Goal: Task Accomplishment & Management: Manage account settings

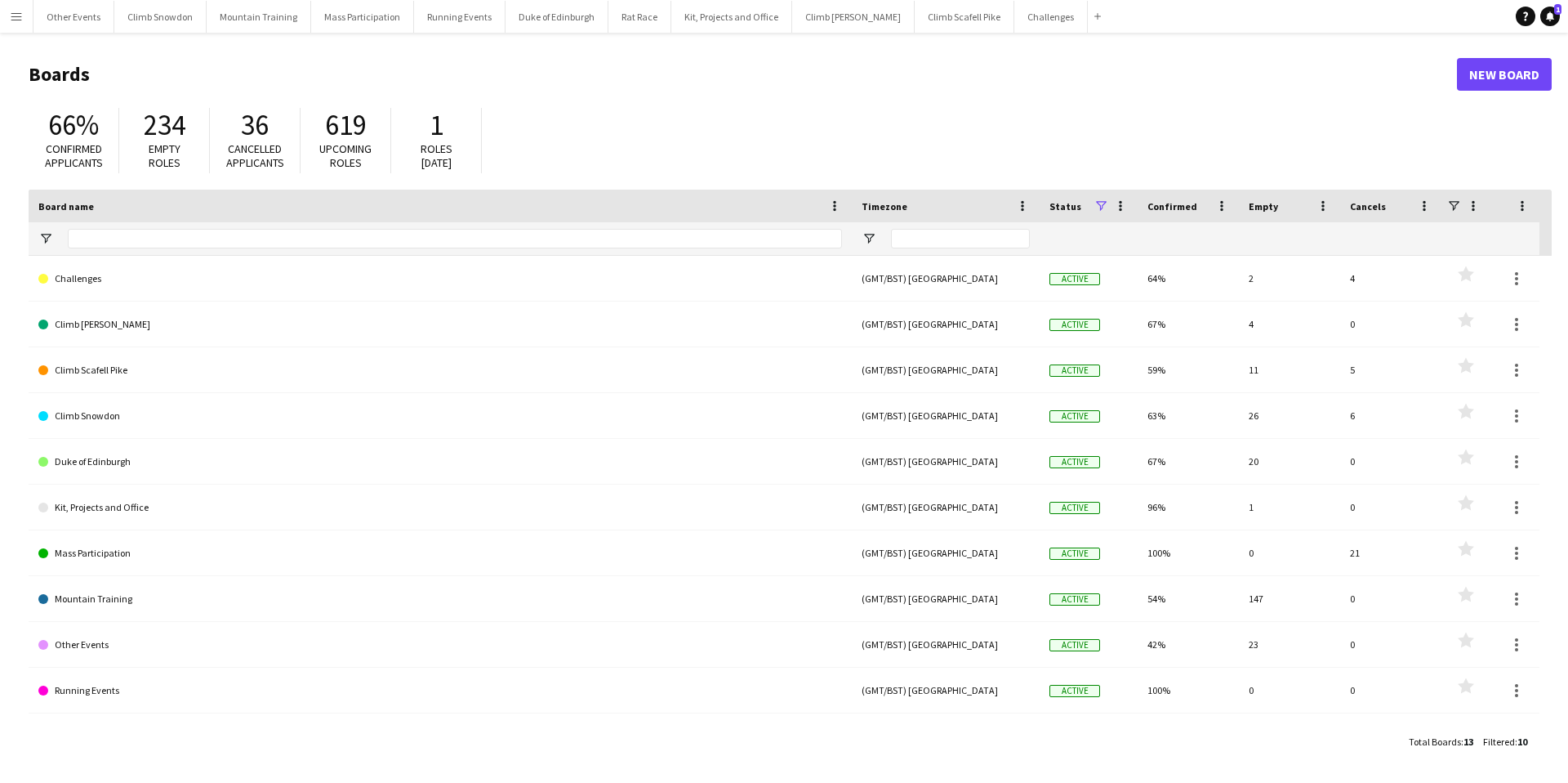
click at [17, 19] on app-icon "Menu" at bounding box center [16, 16] width 13 height 13
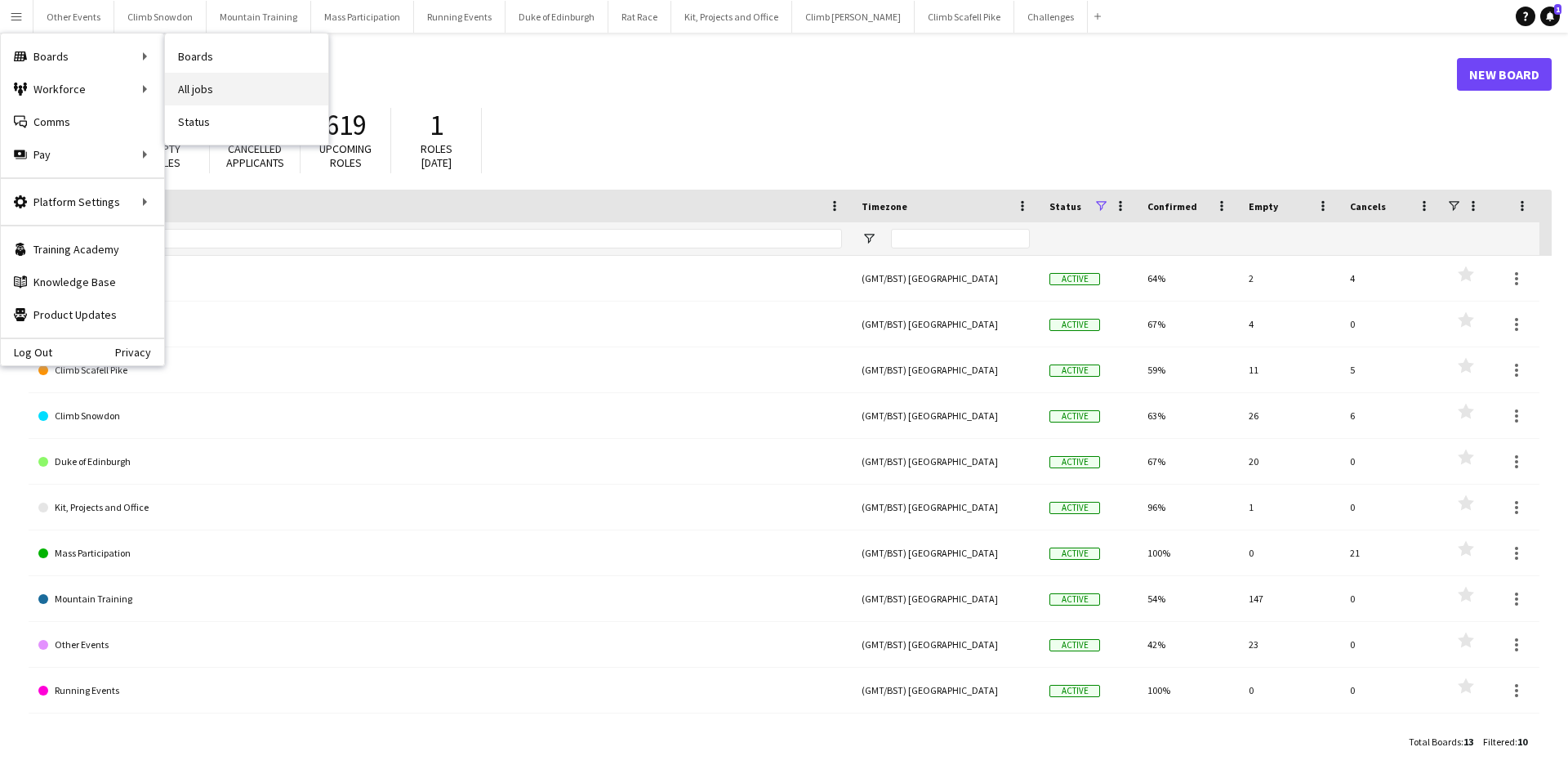
click at [215, 82] on link "All jobs" at bounding box center [246, 89] width 163 height 32
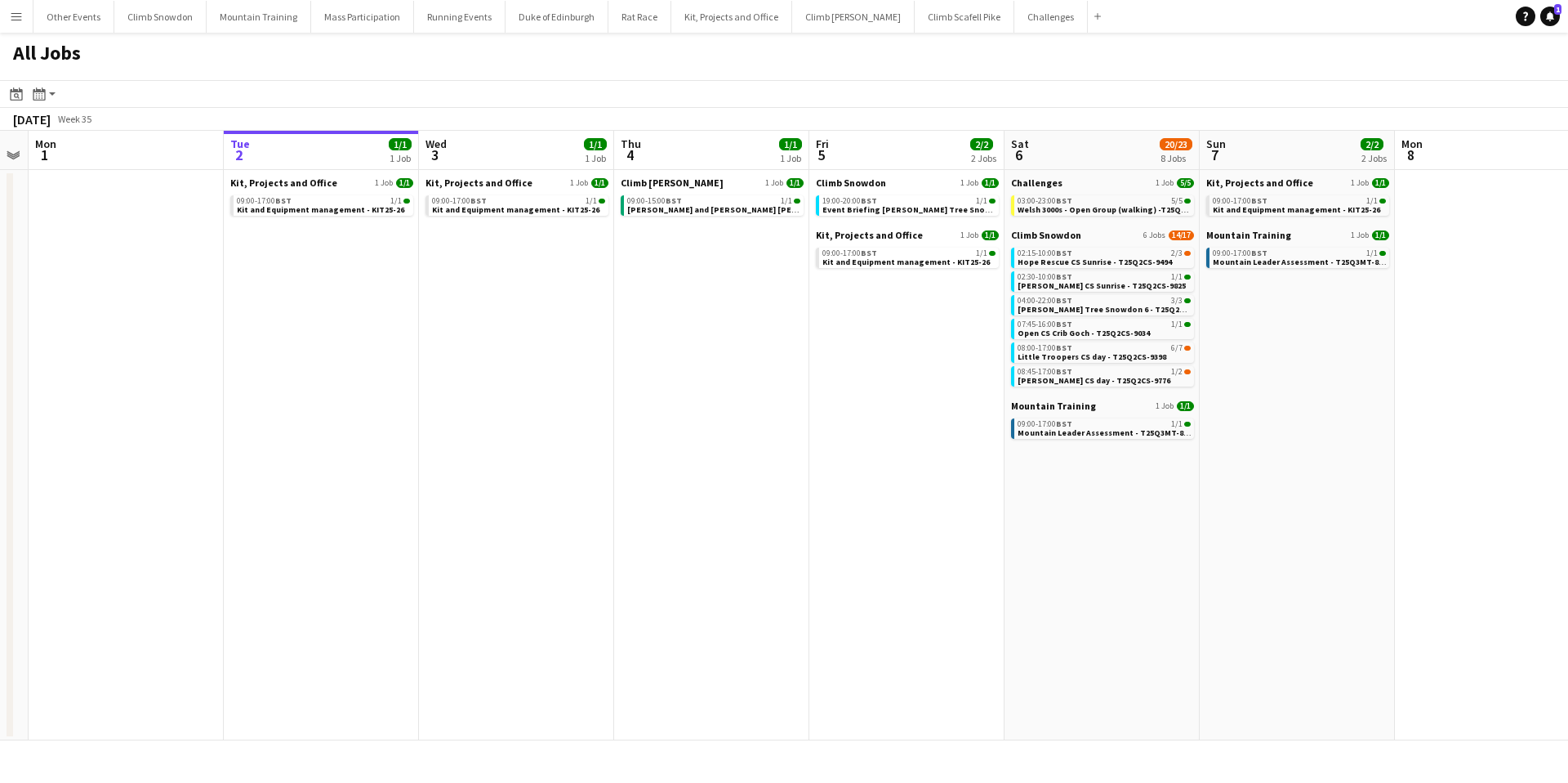
scroll to position [0, 566]
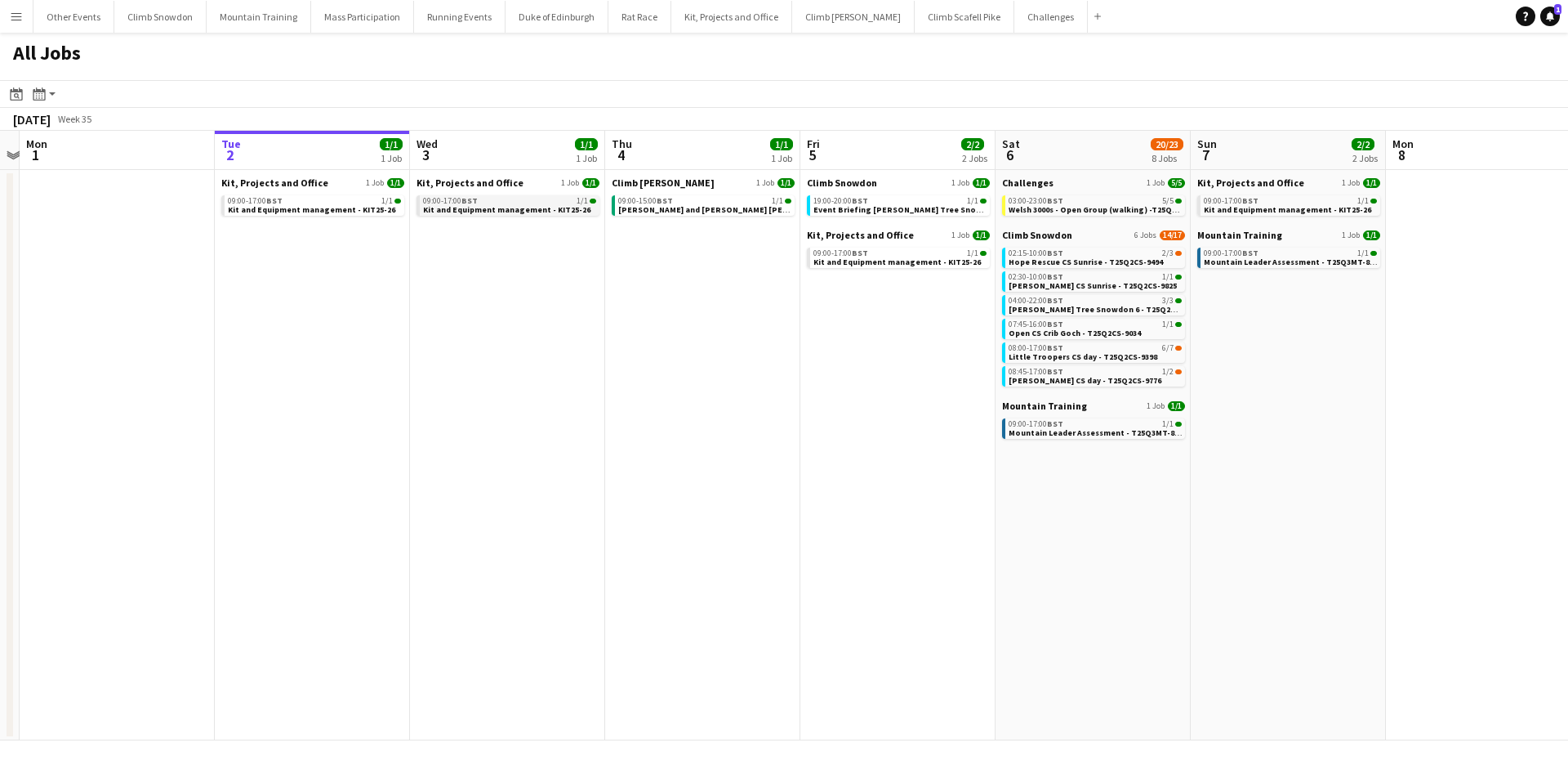
click at [506, 208] on span "Kit and Equipment management - KIT25-26" at bounding box center [507, 209] width 168 height 10
click at [1086, 429] on span "Mountain Leader Assessment - T25Q3MT-8802" at bounding box center [1098, 432] width 178 height 10
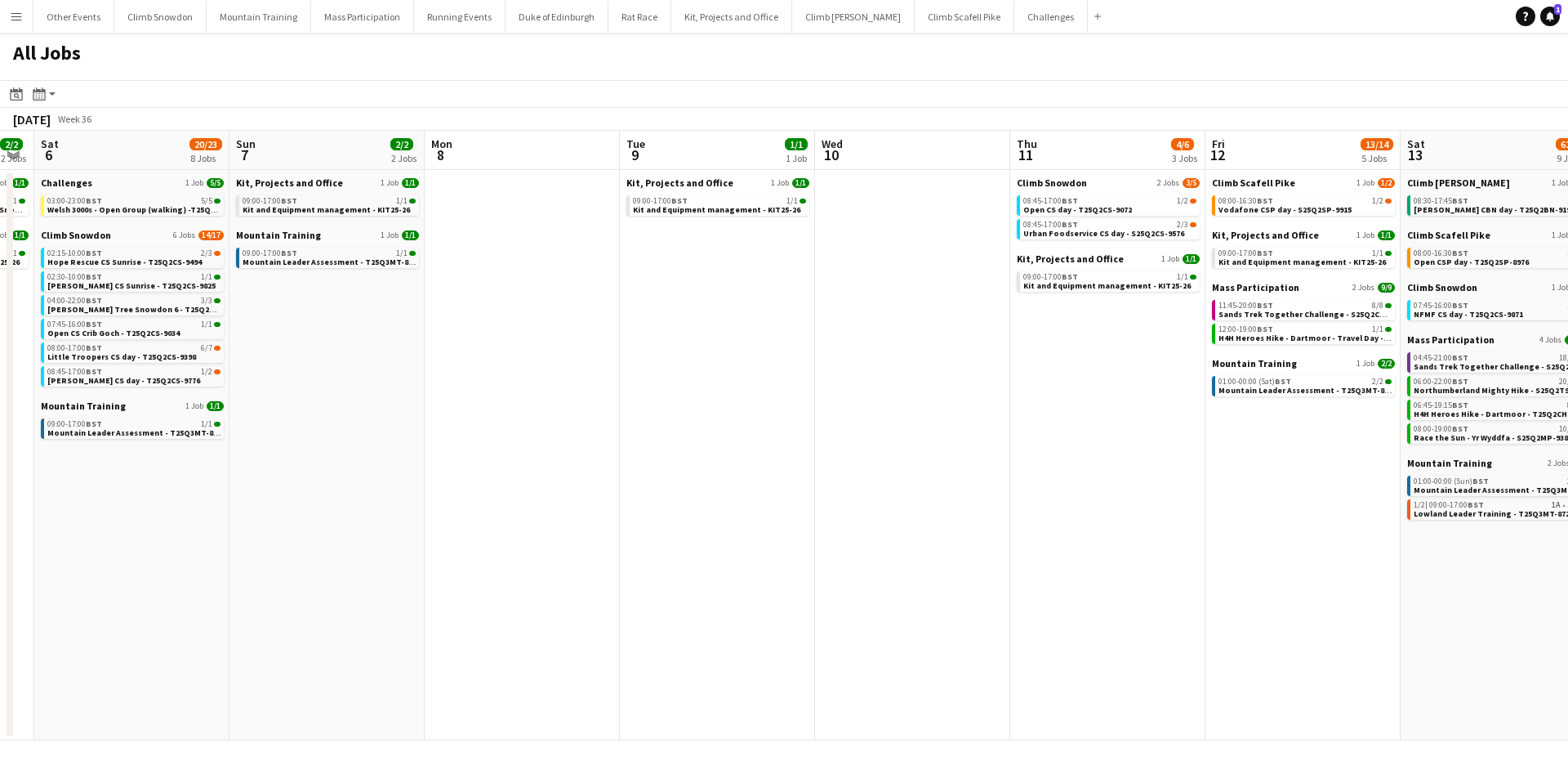
scroll to position [0, 347]
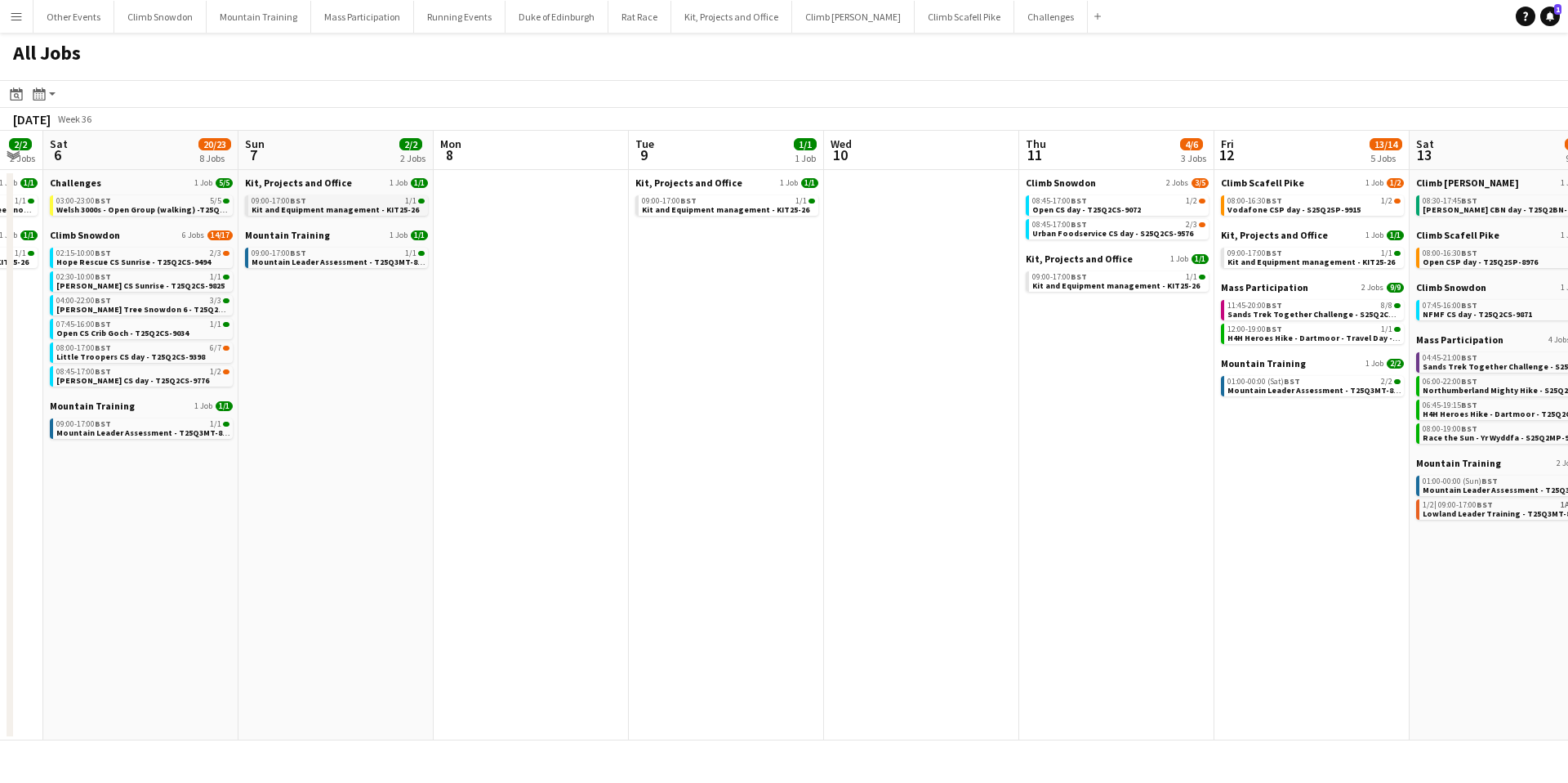
click at [309, 205] on span "Kit and Equipment management - KIT25-26" at bounding box center [335, 209] width 168 height 10
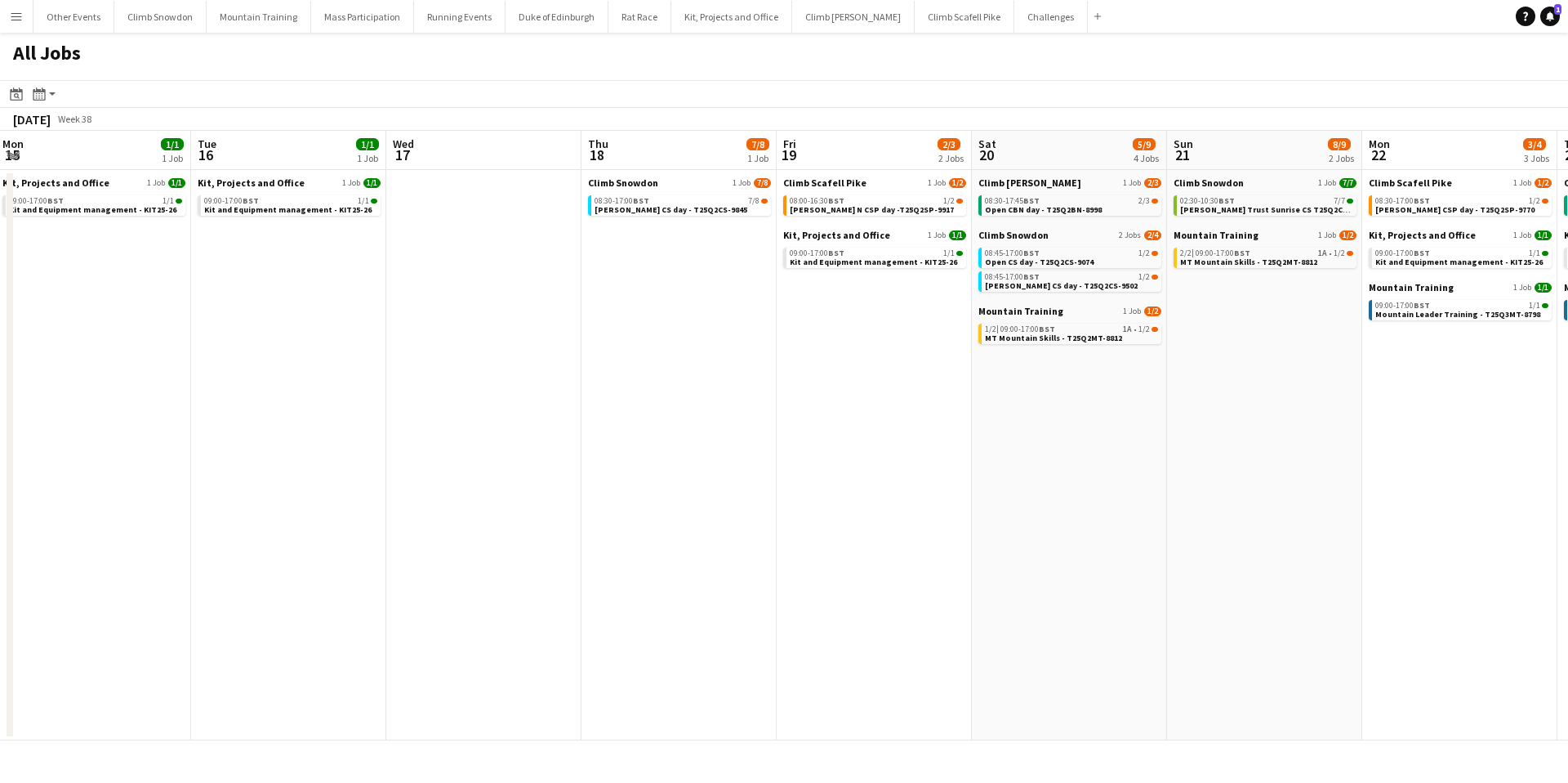
scroll to position [0, 631]
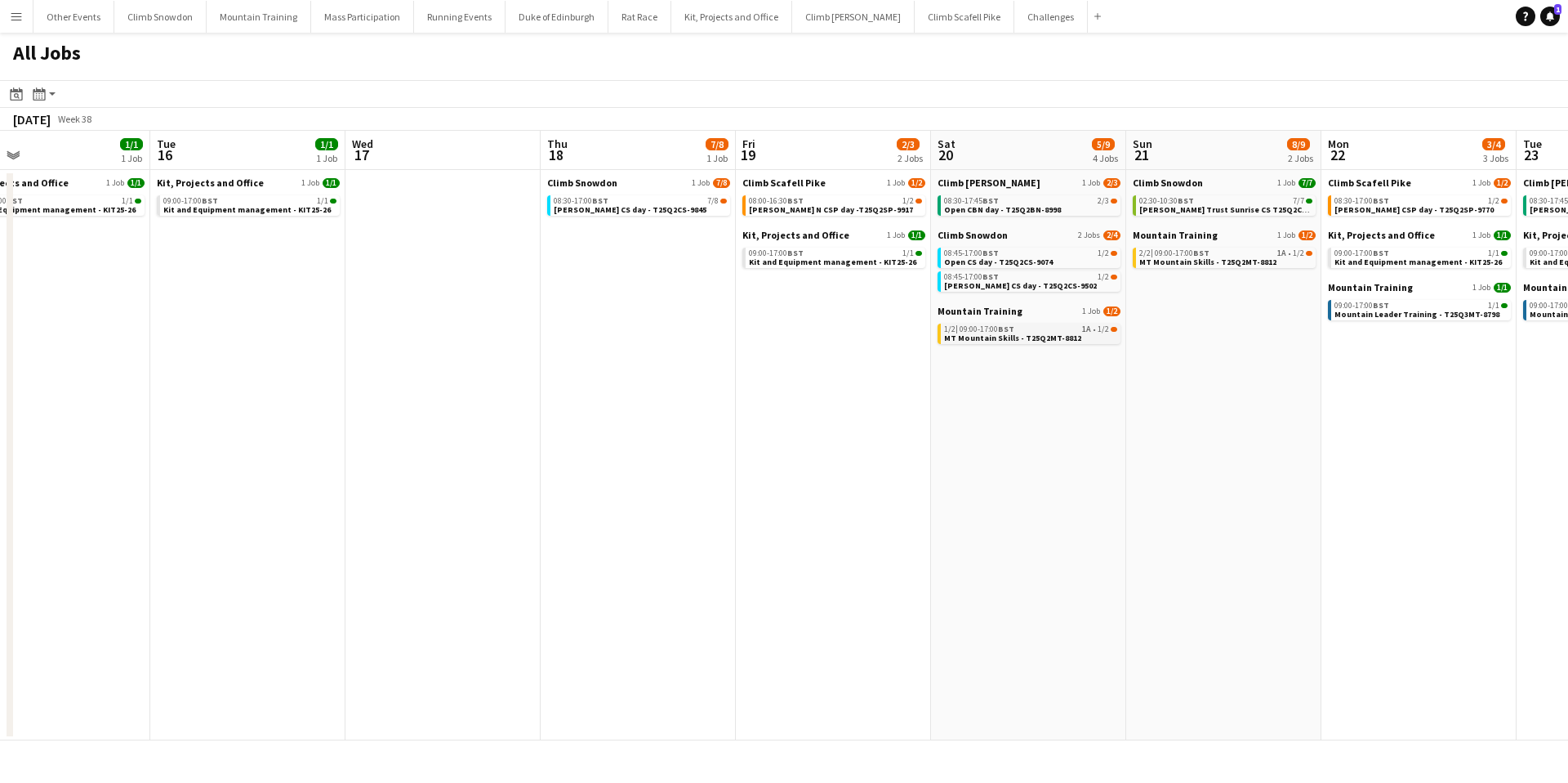
click at [999, 337] on span "MT Mountain Skills - T25Q2MT-8812" at bounding box center [1013, 337] width 137 height 10
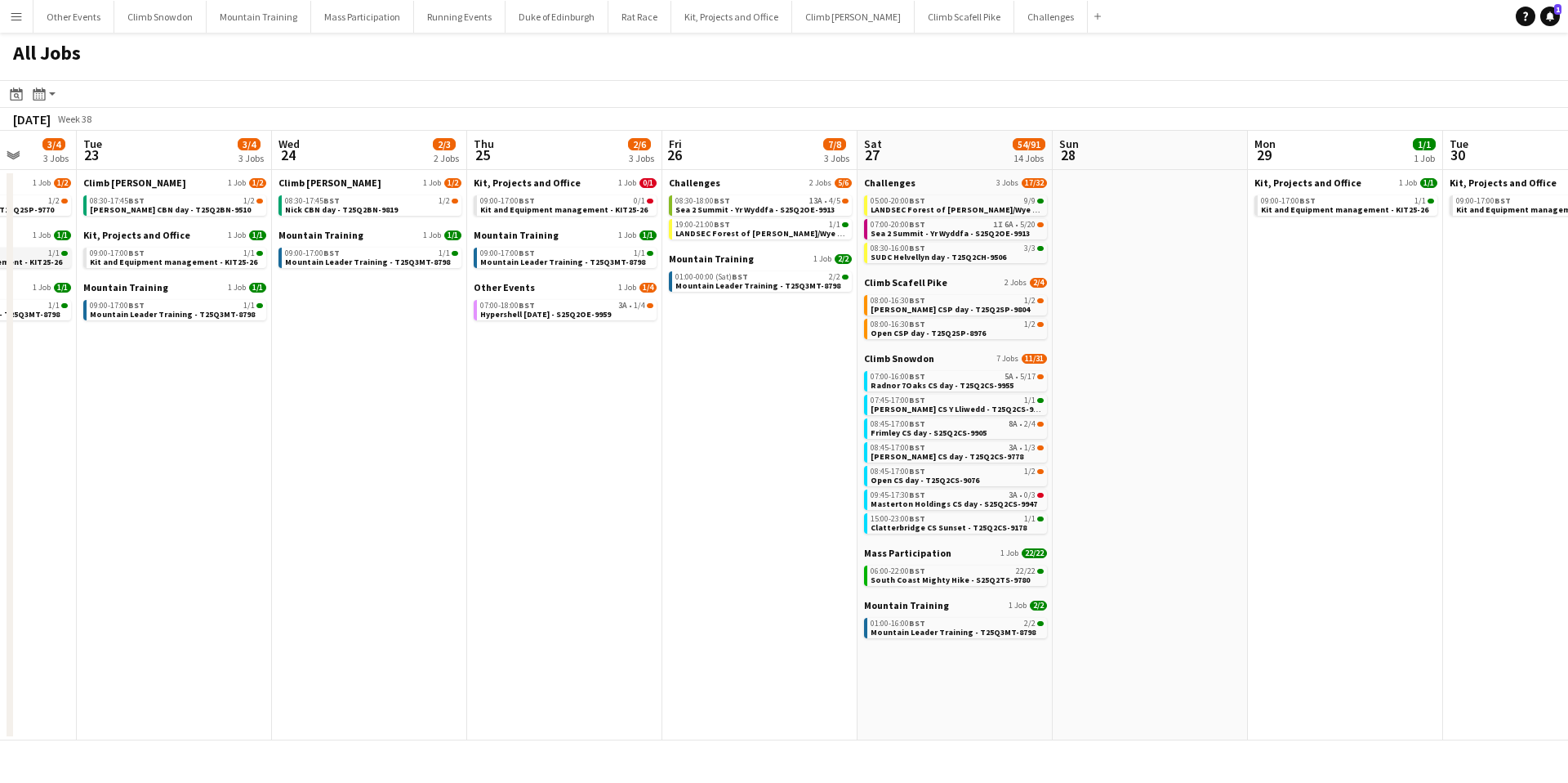
scroll to position [0, 511]
click at [714, 199] on span "BST" at bounding box center [720, 200] width 16 height 10
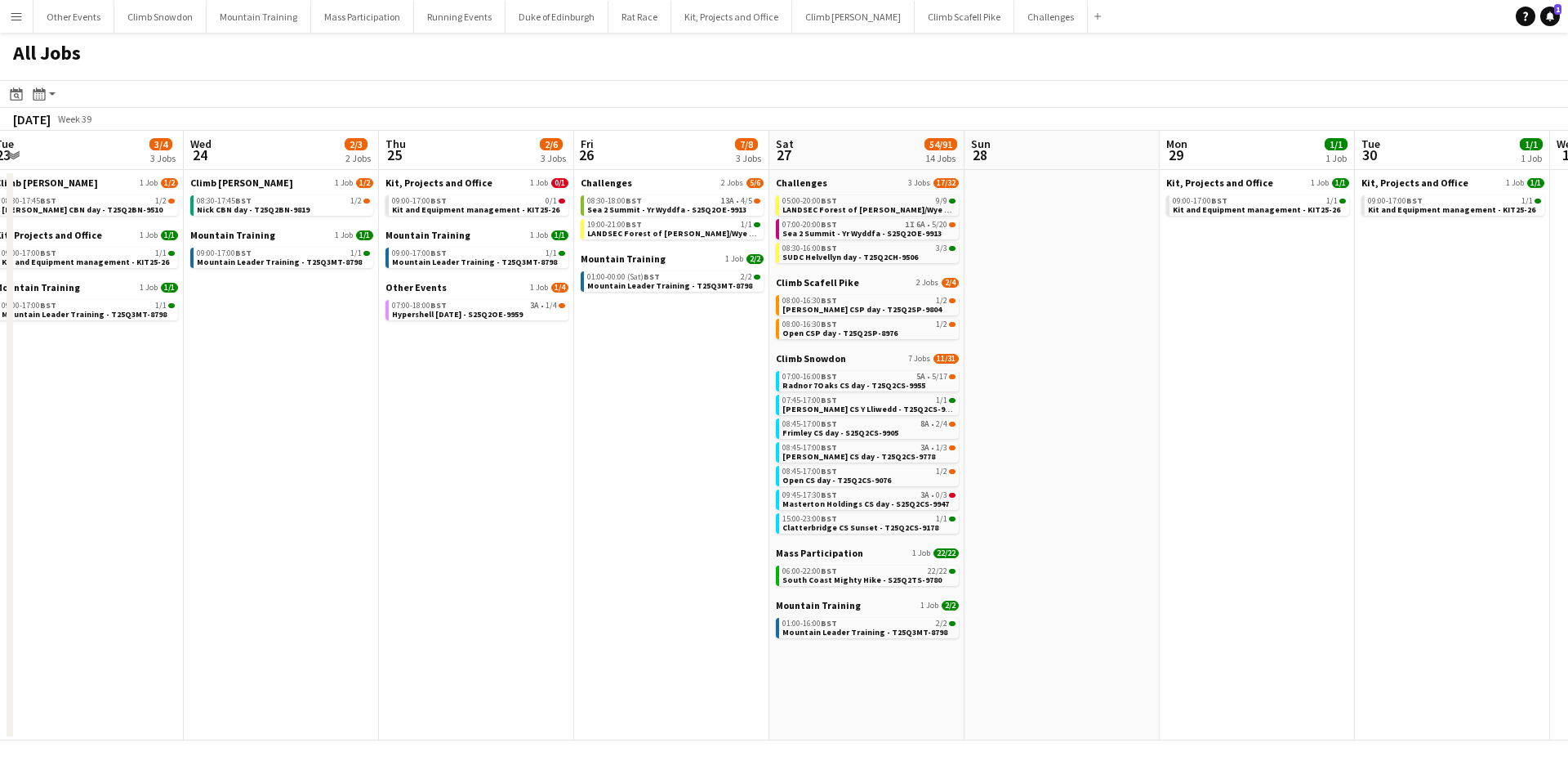
scroll to position [0, 397]
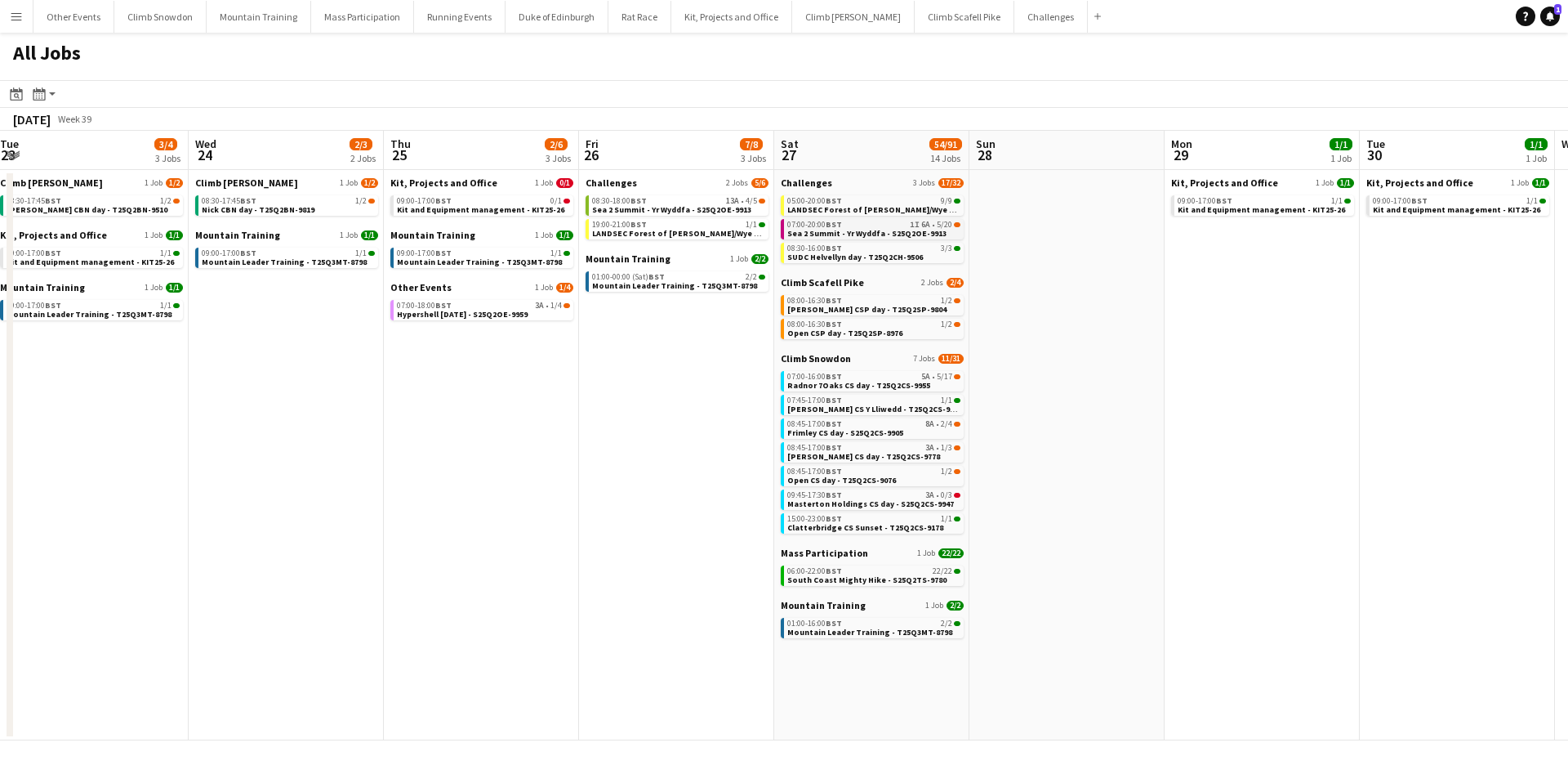
click at [859, 226] on div "07:00-20:00 BST 1I 6A • 5/20" at bounding box center [874, 225] width 173 height 9
click at [840, 377] on span "BST" at bounding box center [834, 375] width 16 height 10
click at [862, 424] on div "08:45-17:00 BST 8A • 2/4" at bounding box center [874, 424] width 173 height 9
click at [671, 464] on app-date-cell "Challenges 2 Jobs 5/6 08:30-18:00 BST 13A • 4/5 Sea 2 Summit - Yr Wyddfa - S25Q…" at bounding box center [676, 455] width 195 height 571
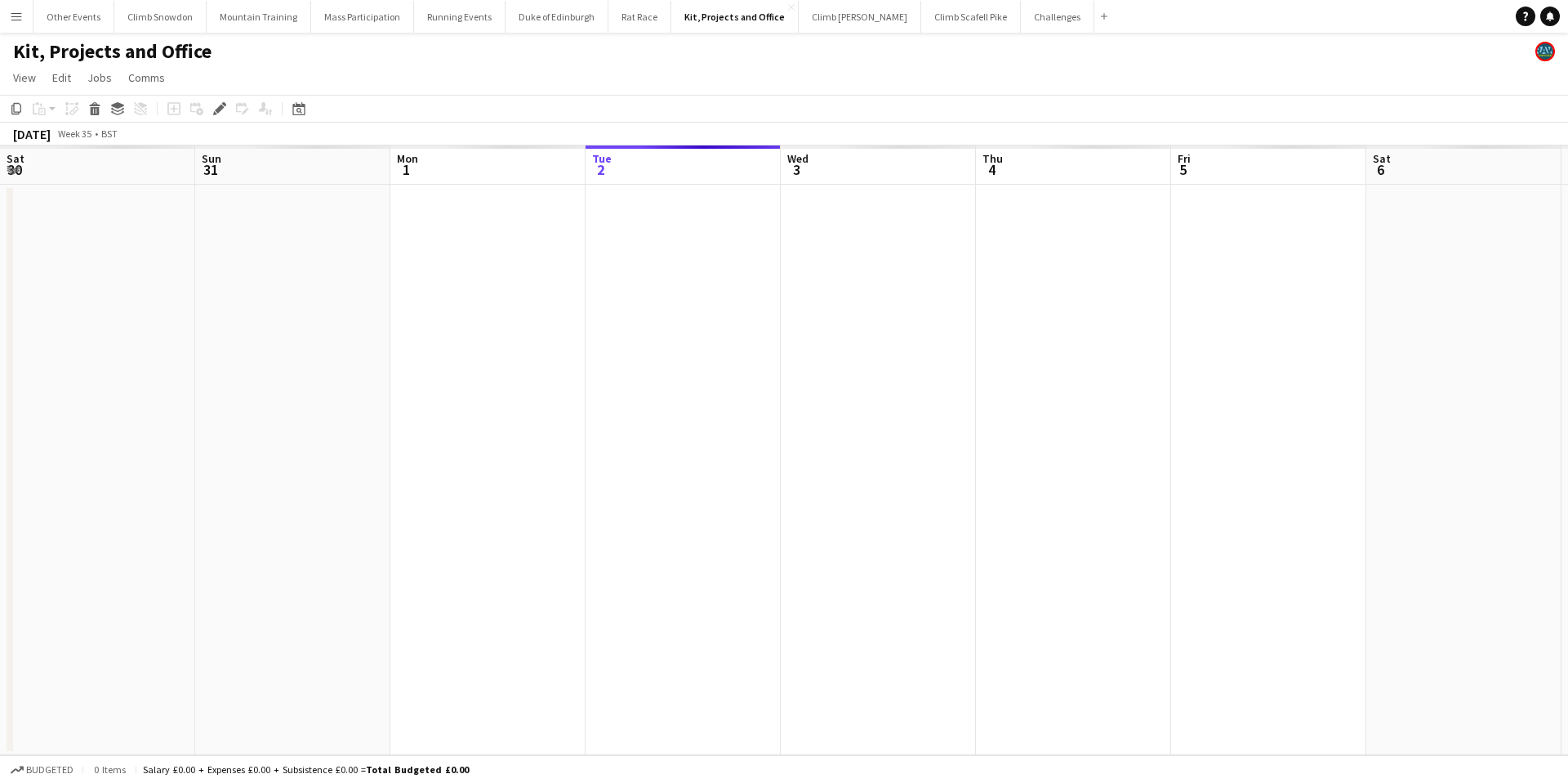
scroll to position [0, 562]
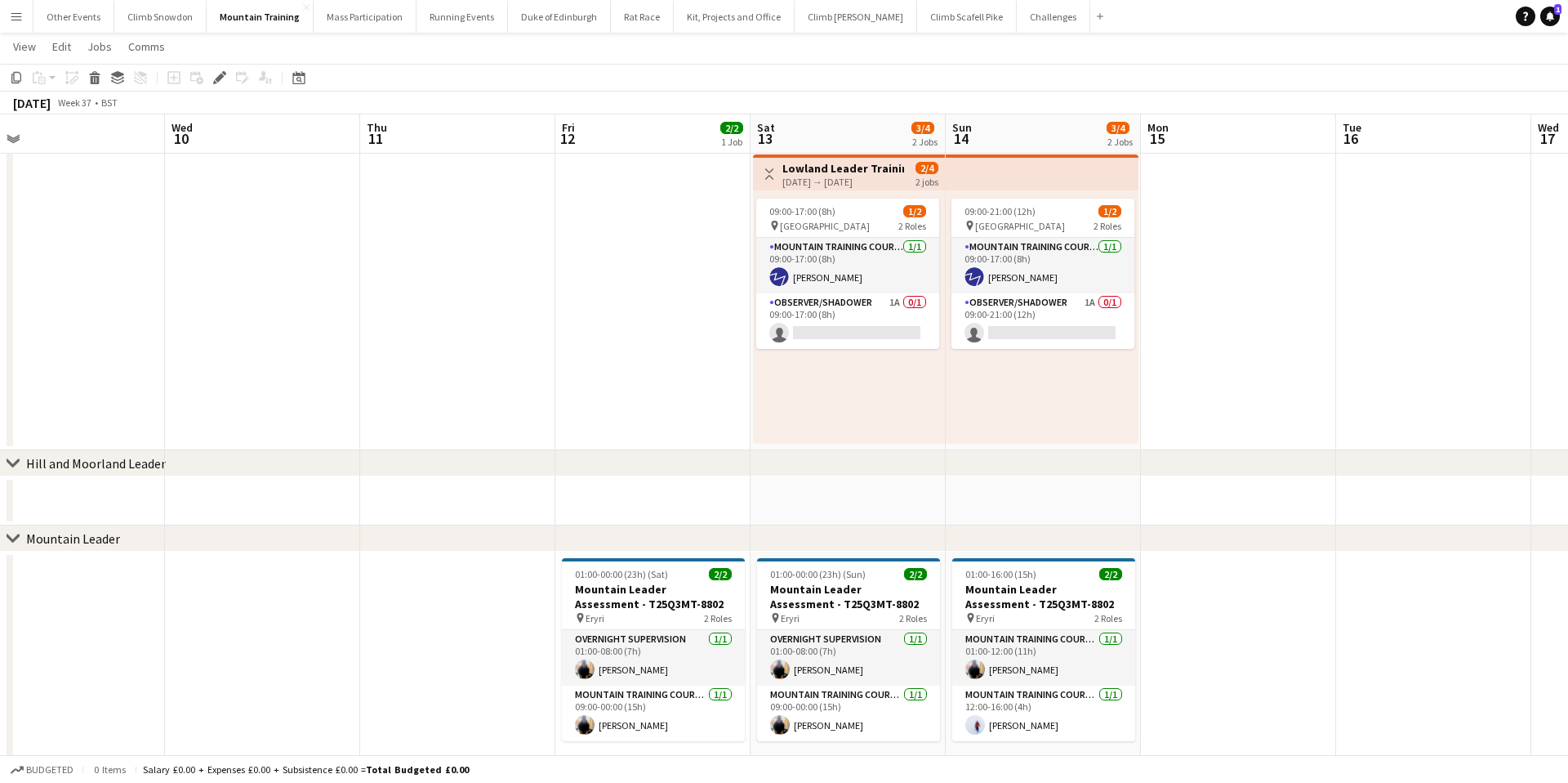
scroll to position [0, 413]
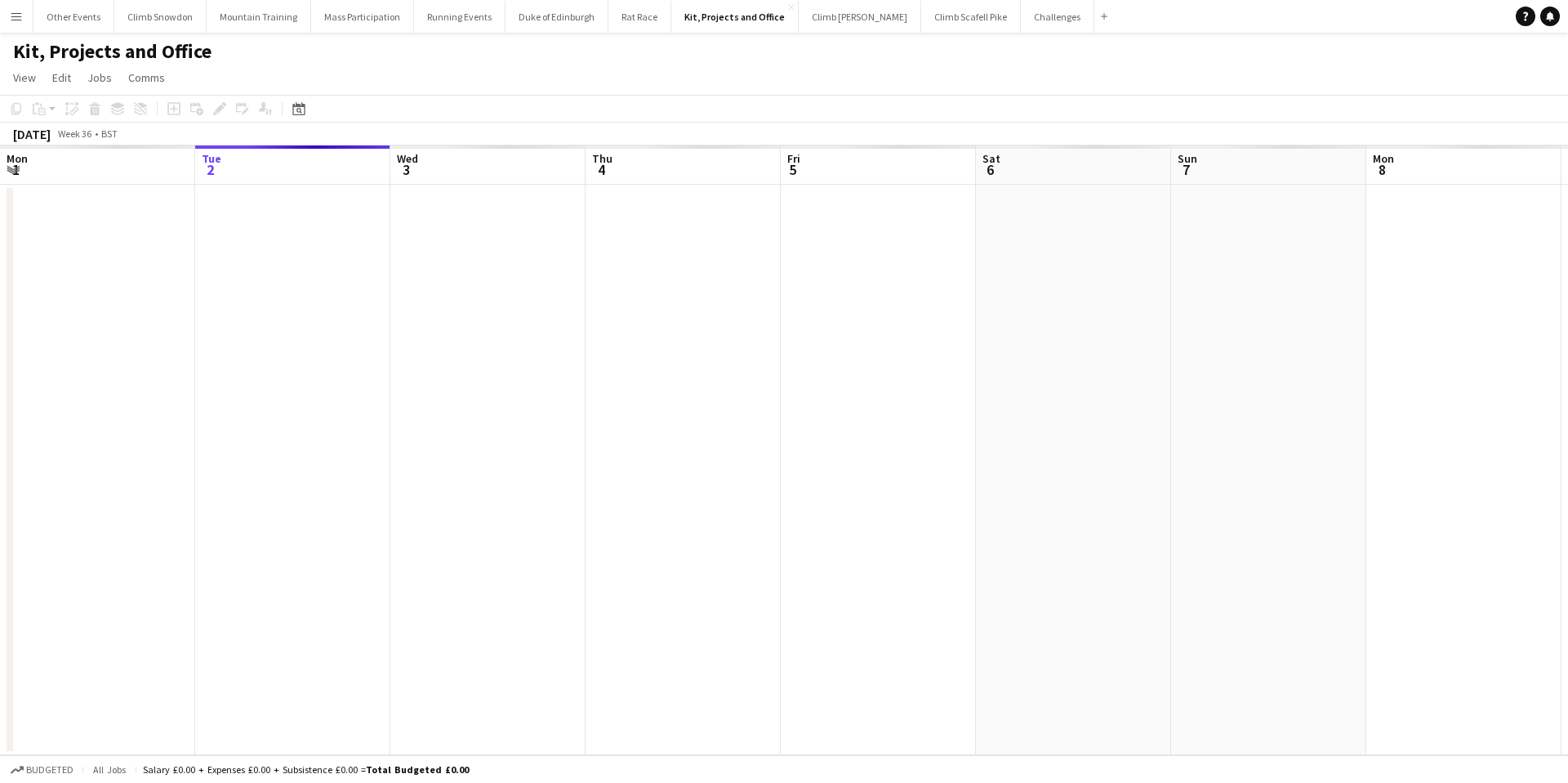
scroll to position [0, 562]
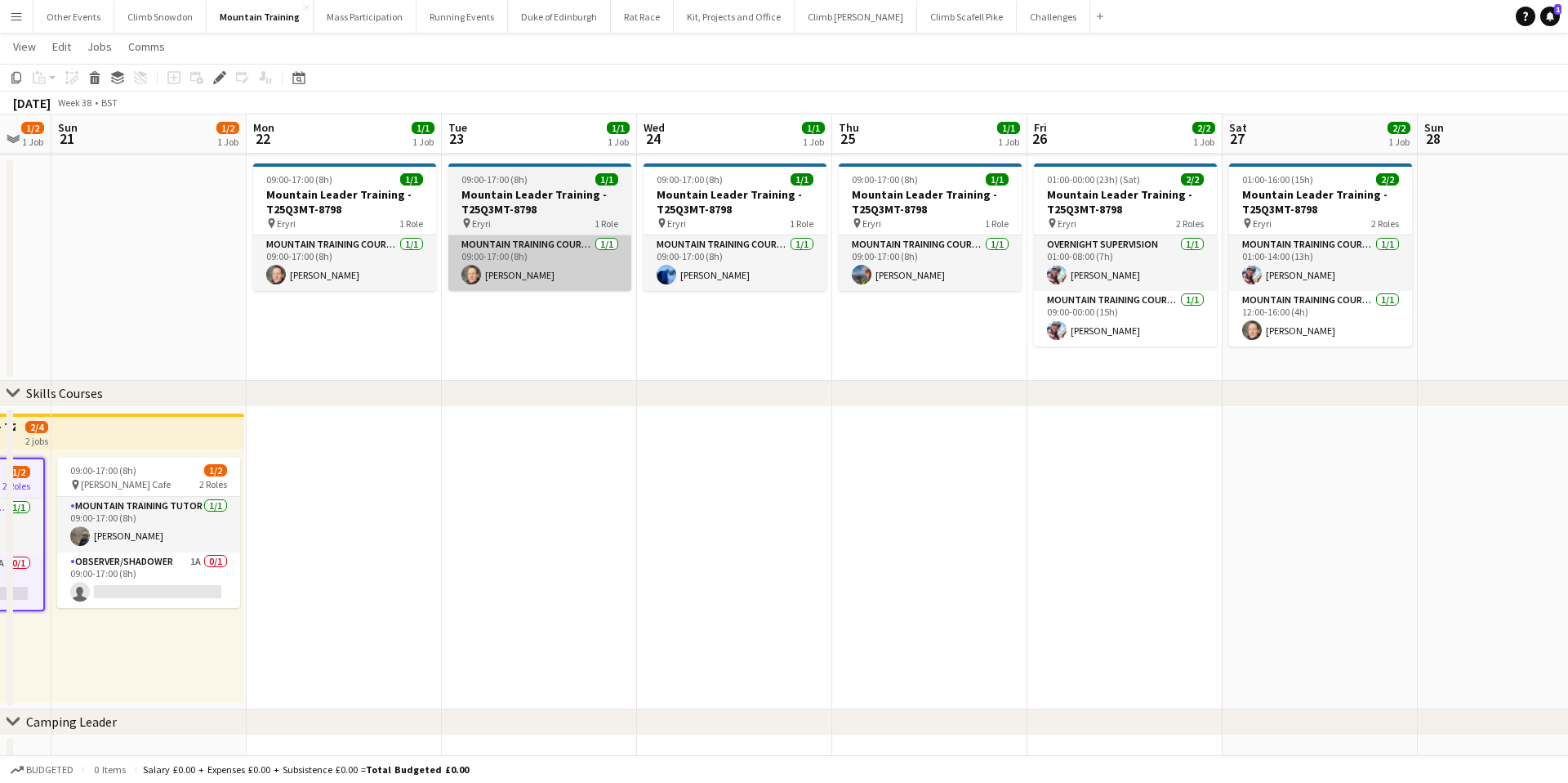
scroll to position [0, 724]
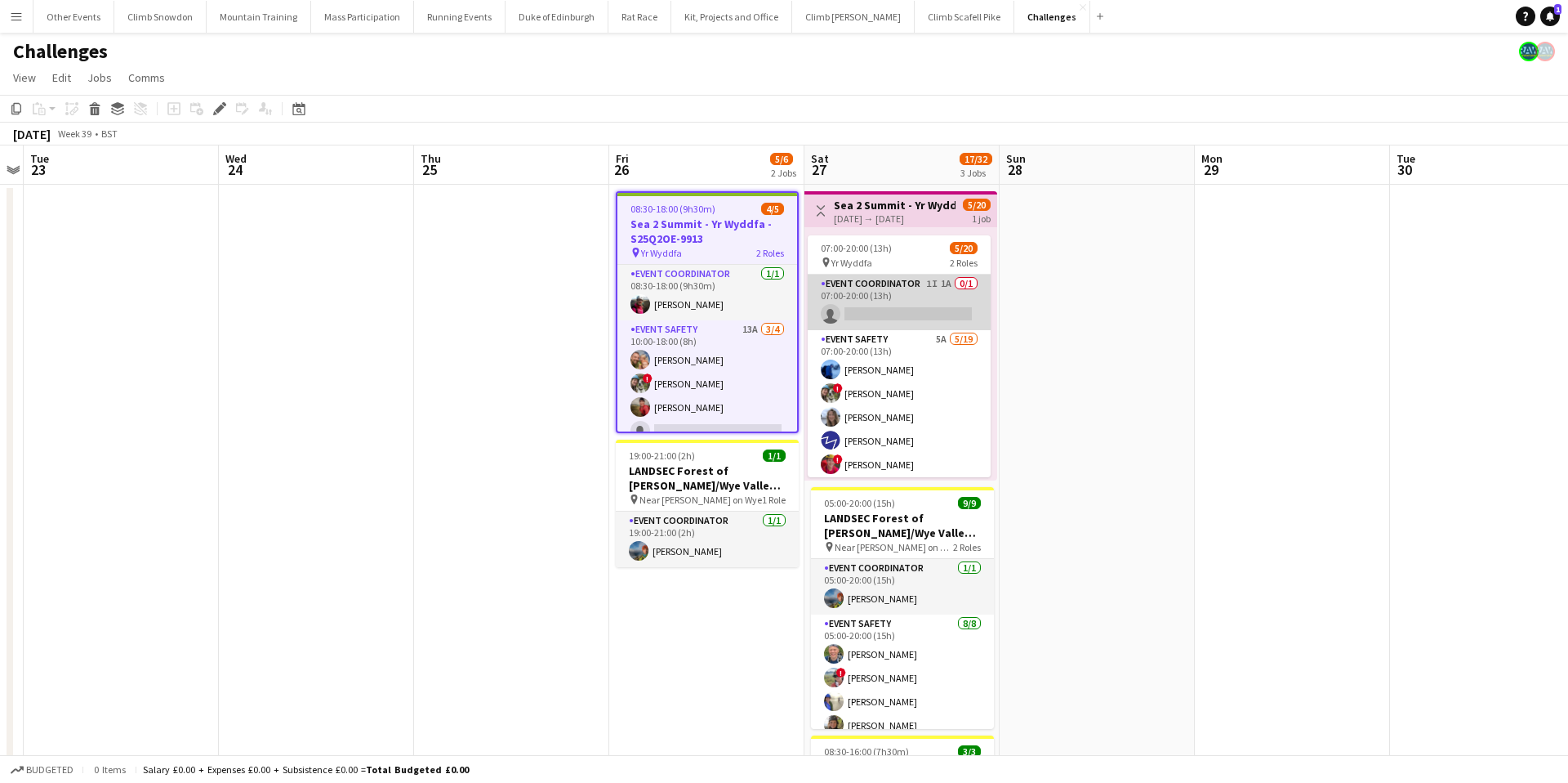
click at [880, 300] on app-card-role "Event Coordinator 1I 1A 0/1 07:00-20:00 (13h) single-neutral-actions" at bounding box center [899, 302] width 183 height 56
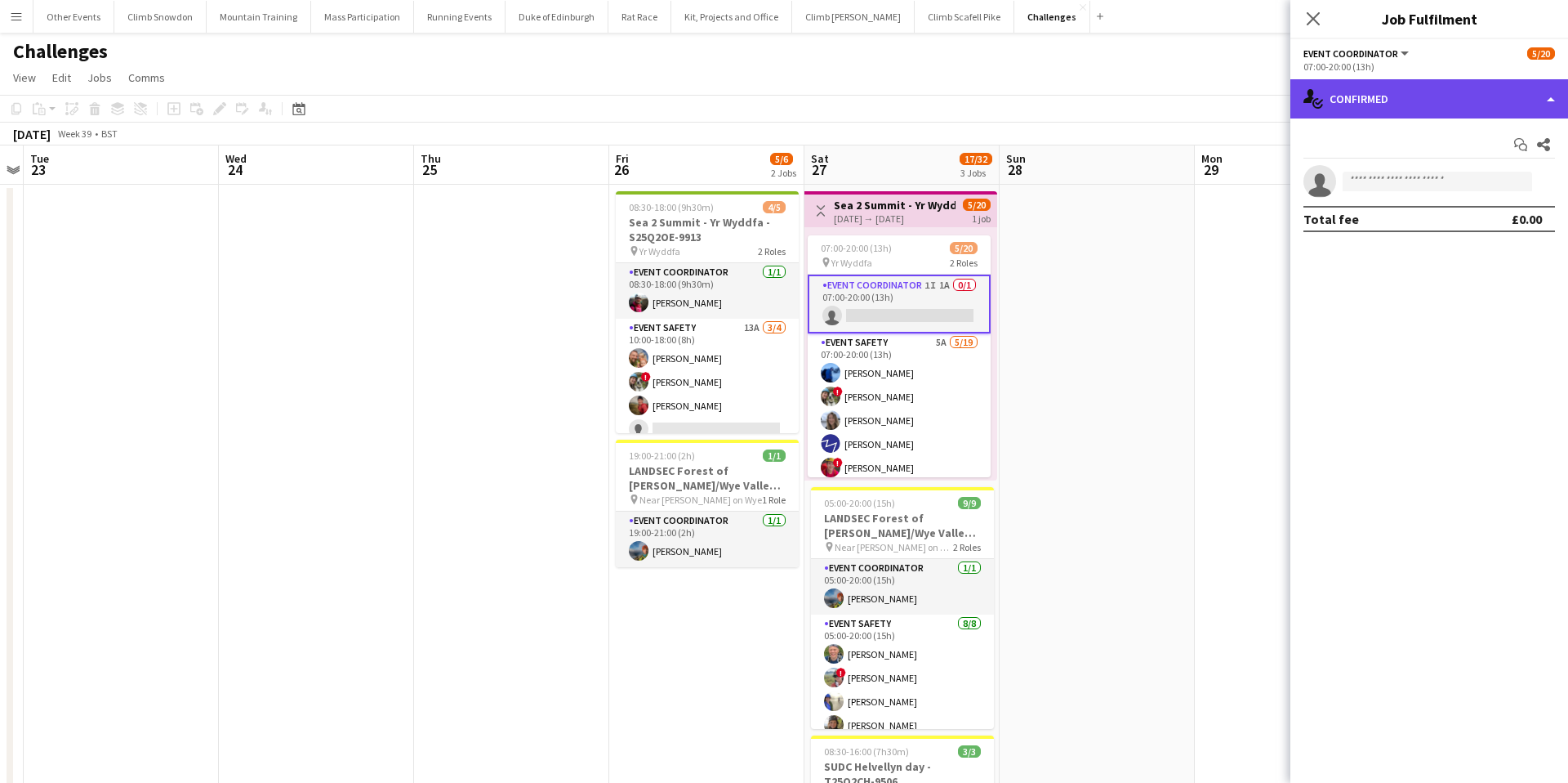
click at [1392, 101] on div "single-neutral-actions-check-2 Confirmed" at bounding box center [1429, 99] width 278 height 39
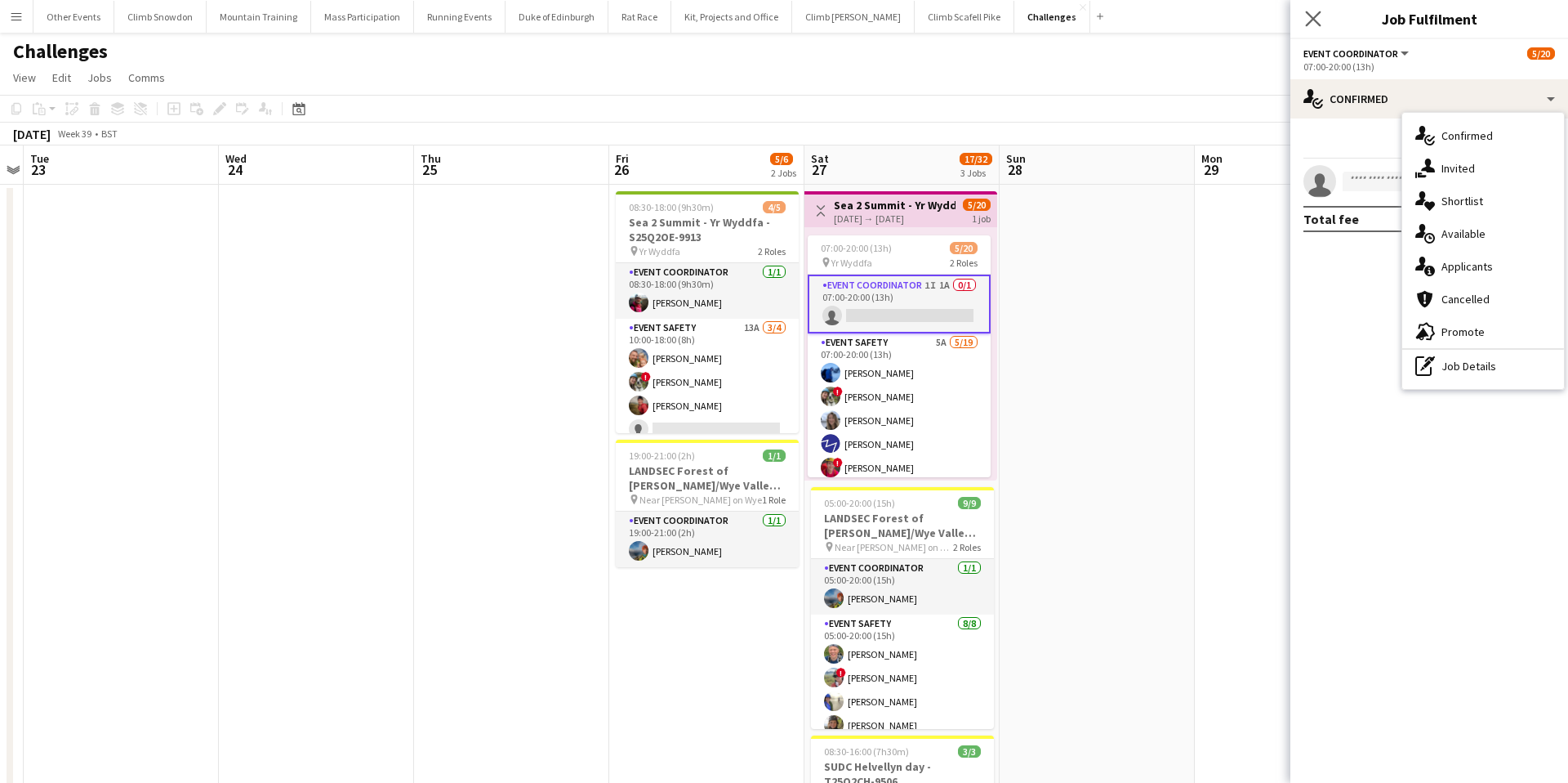
click at [1304, 15] on app-icon "Close pop-in" at bounding box center [1313, 19] width 24 height 24
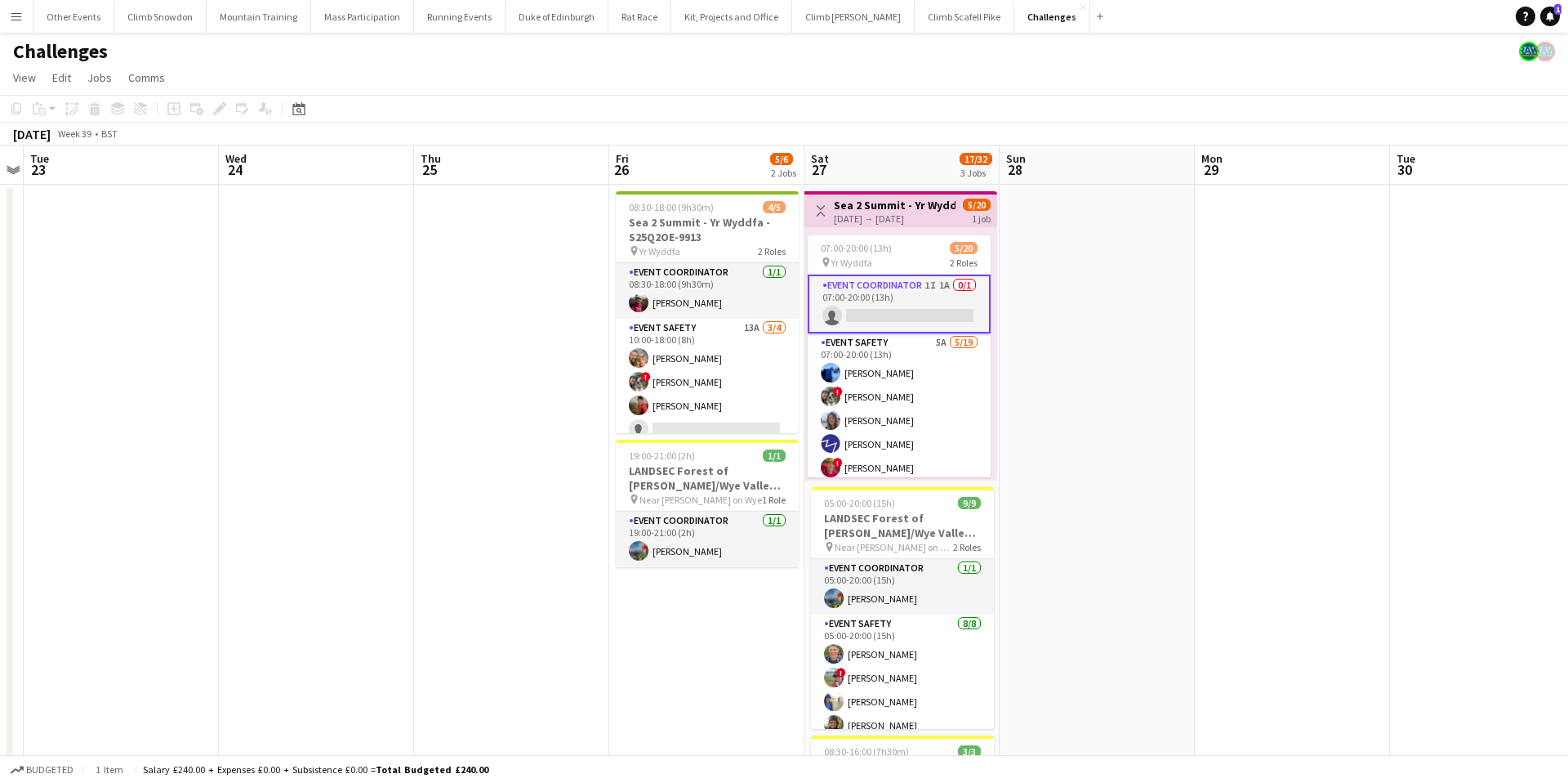
click at [867, 98] on app-toolbar "Copy Paste Paste Command V Paste with crew Command Shift V Paste linked Job Del…" at bounding box center [784, 108] width 1568 height 27
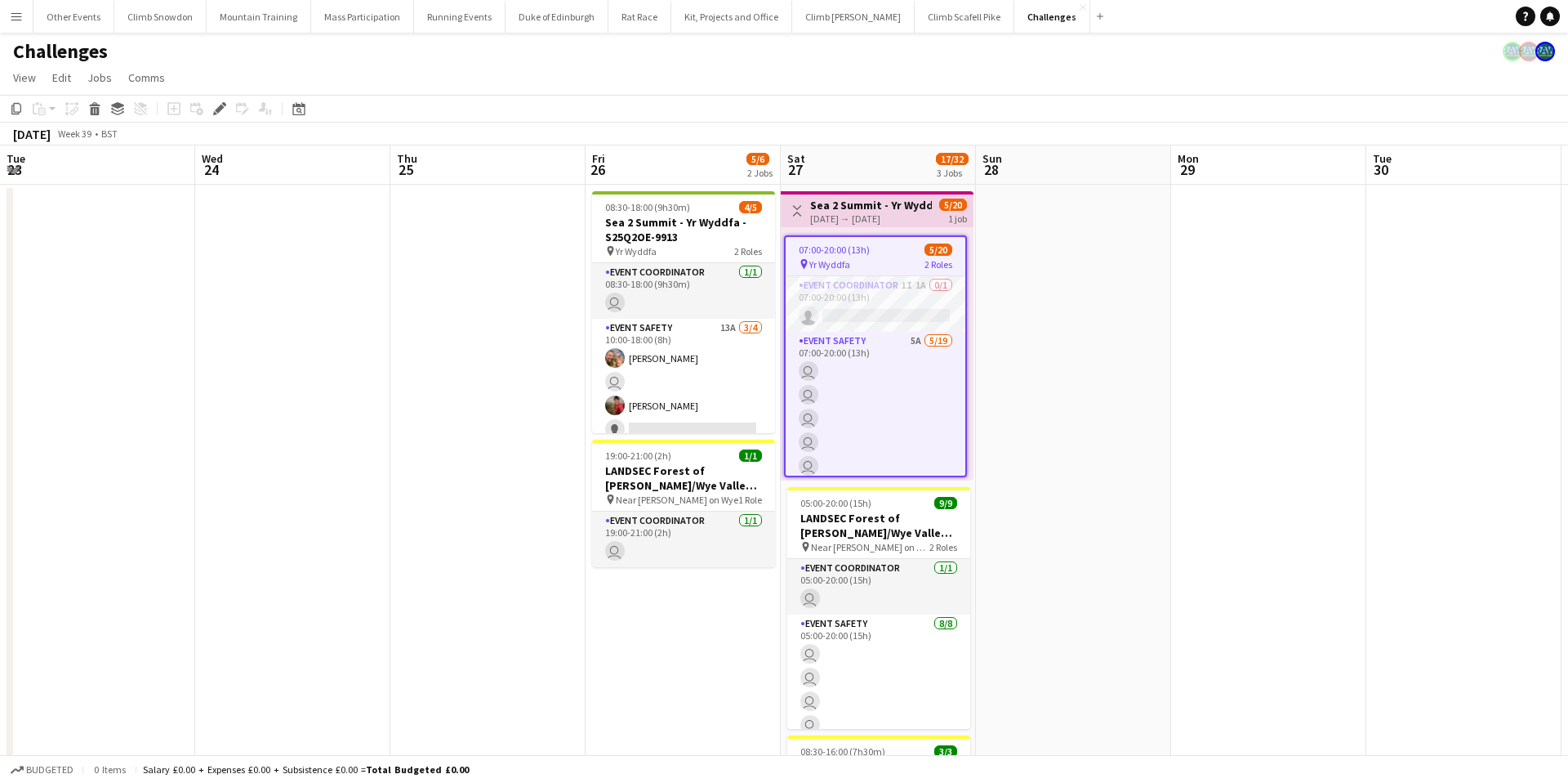
scroll to position [0, 562]
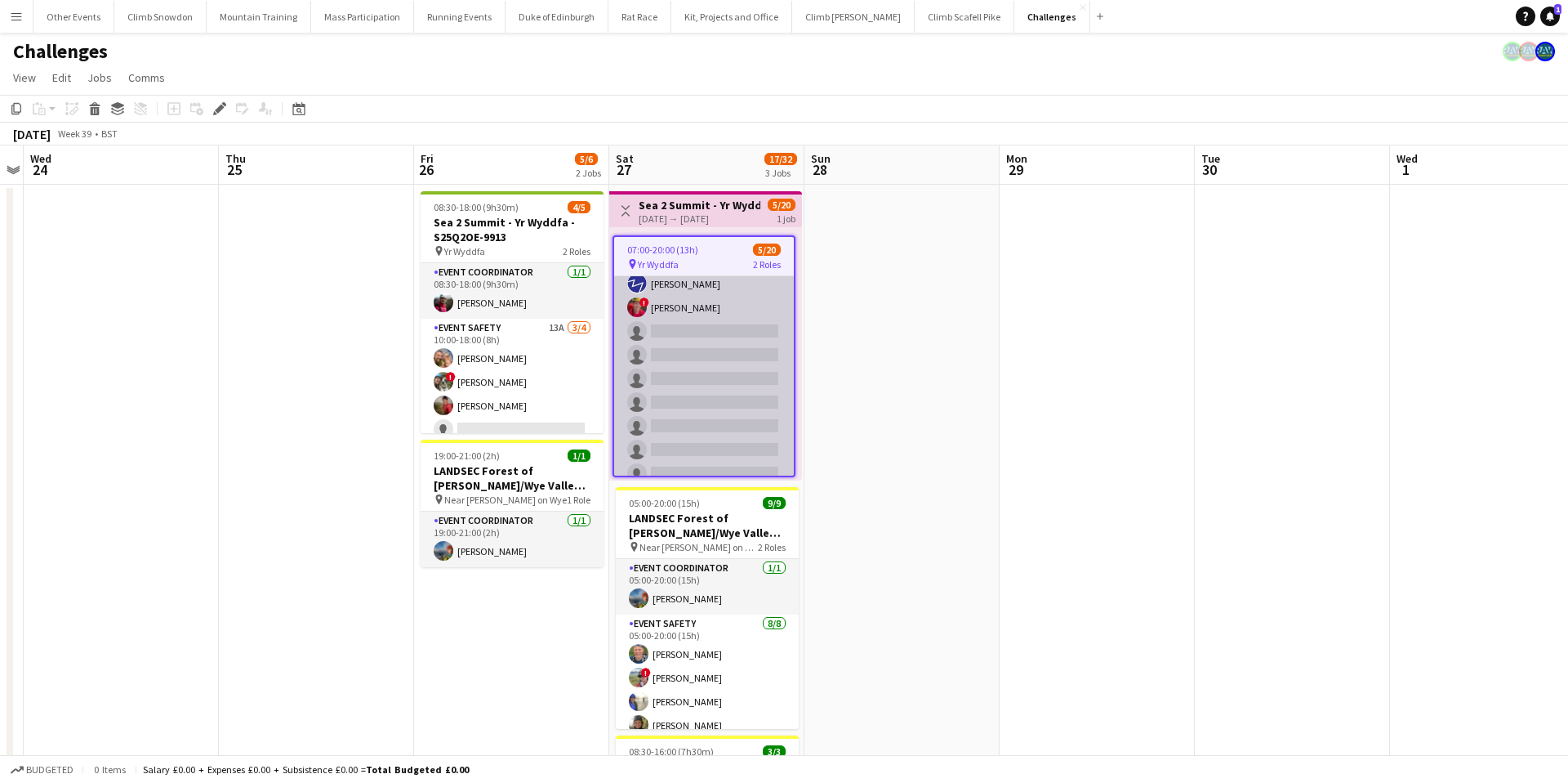
click at [701, 403] on app-card-role "Event Safety 5A 5/19 07:00-20:00 (13h) Sam Bradshaw ! Tess Elias Nat Skye Jason…" at bounding box center [704, 414] width 180 height 483
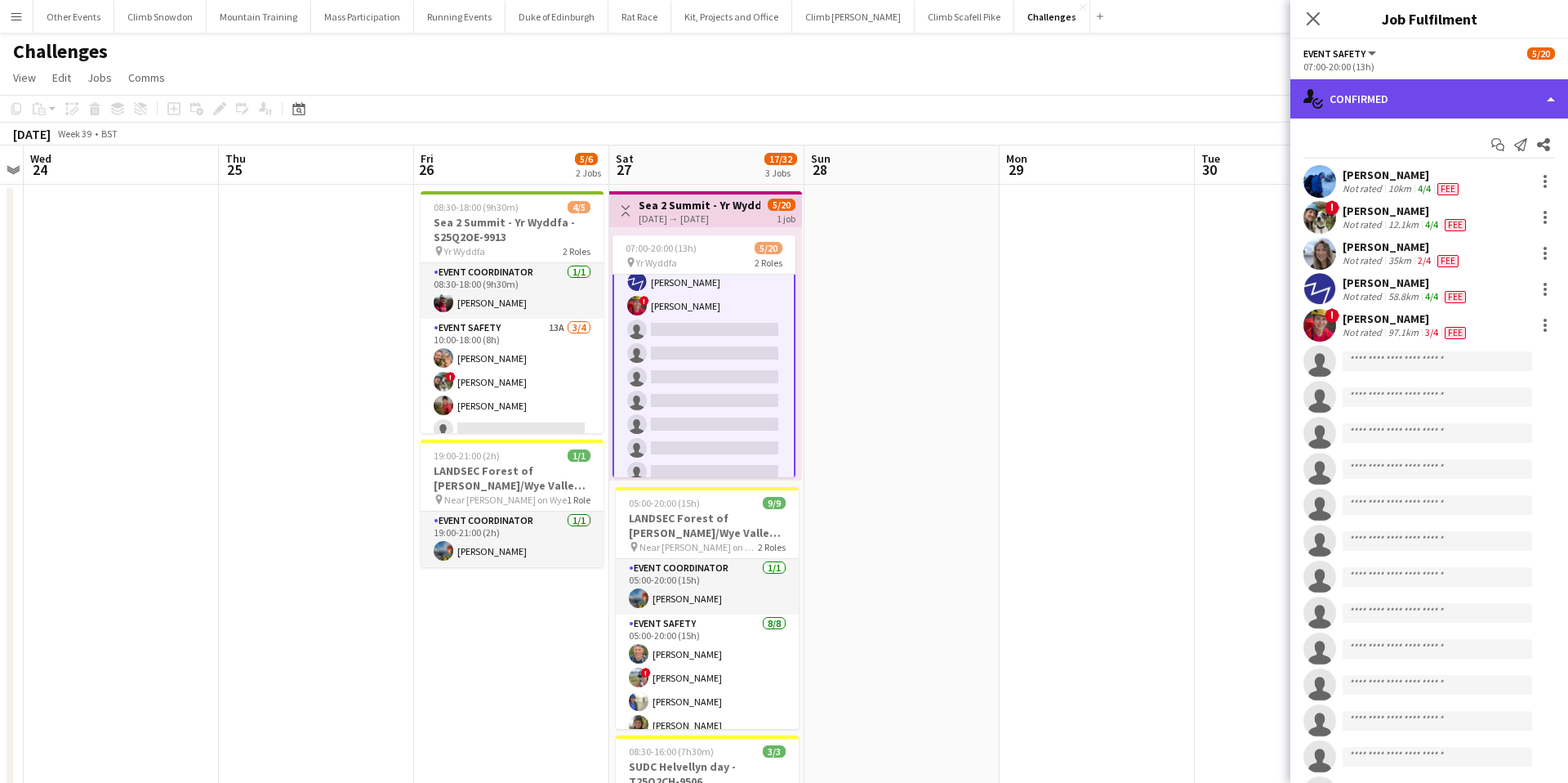
click at [1366, 99] on div "single-neutral-actions-check-2 Confirmed" at bounding box center [1429, 99] width 278 height 39
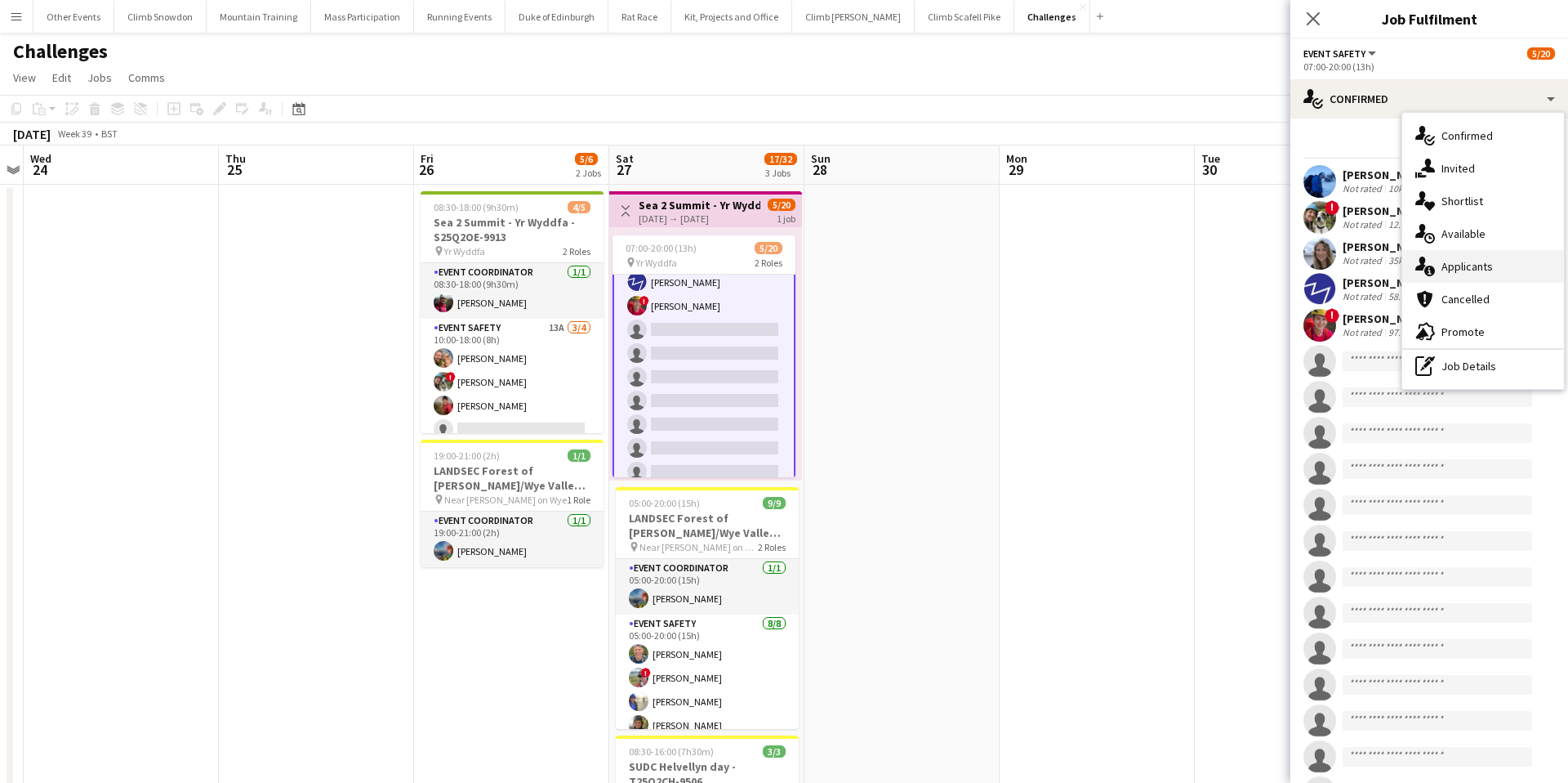
click at [1451, 275] on div "single-neutral-actions-information Applicants" at bounding box center [1483, 266] width 162 height 32
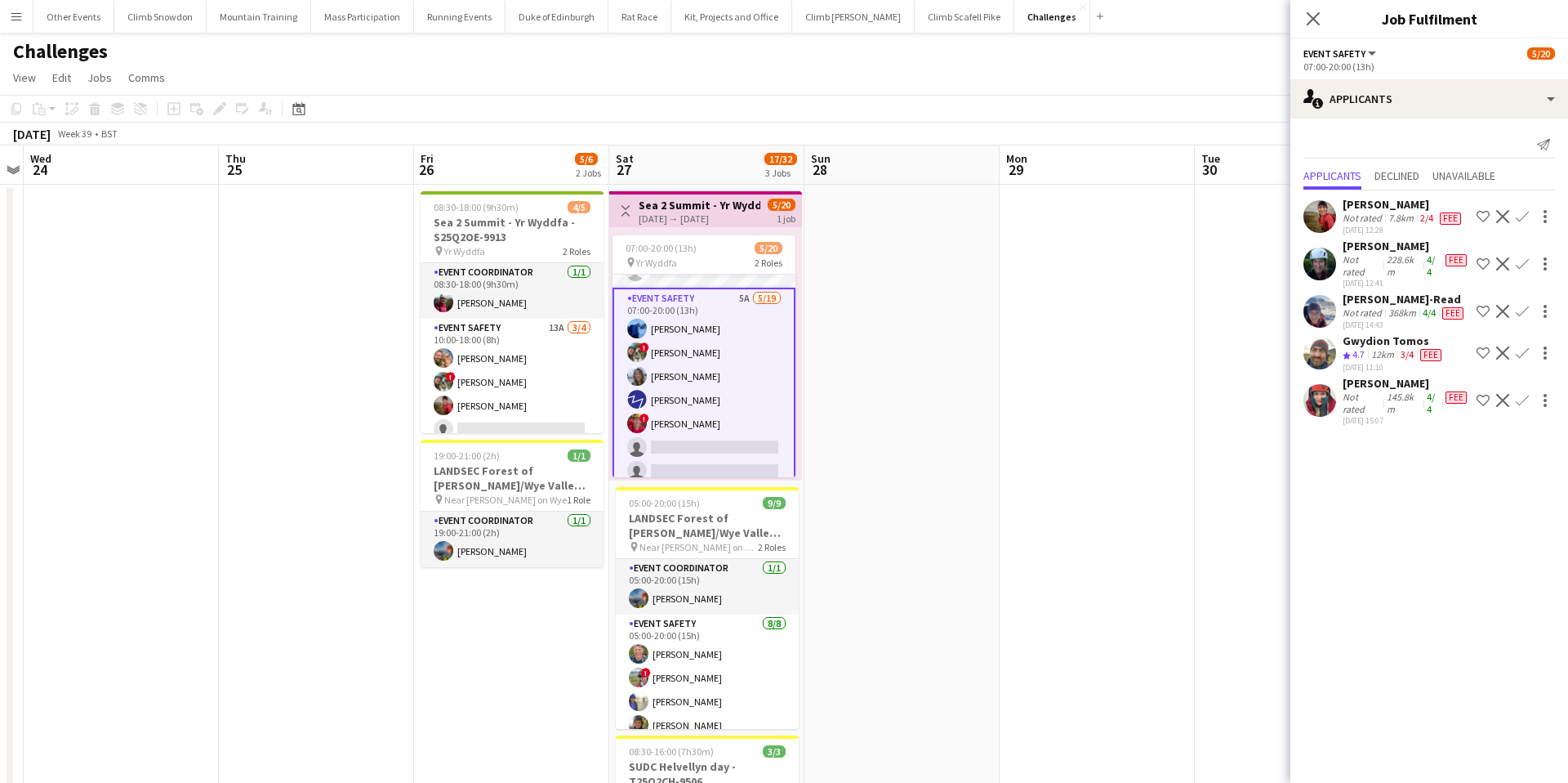
scroll to position [50, 0]
click at [1523, 403] on app-icon "Confirm" at bounding box center [1523, 401] width 13 height 13
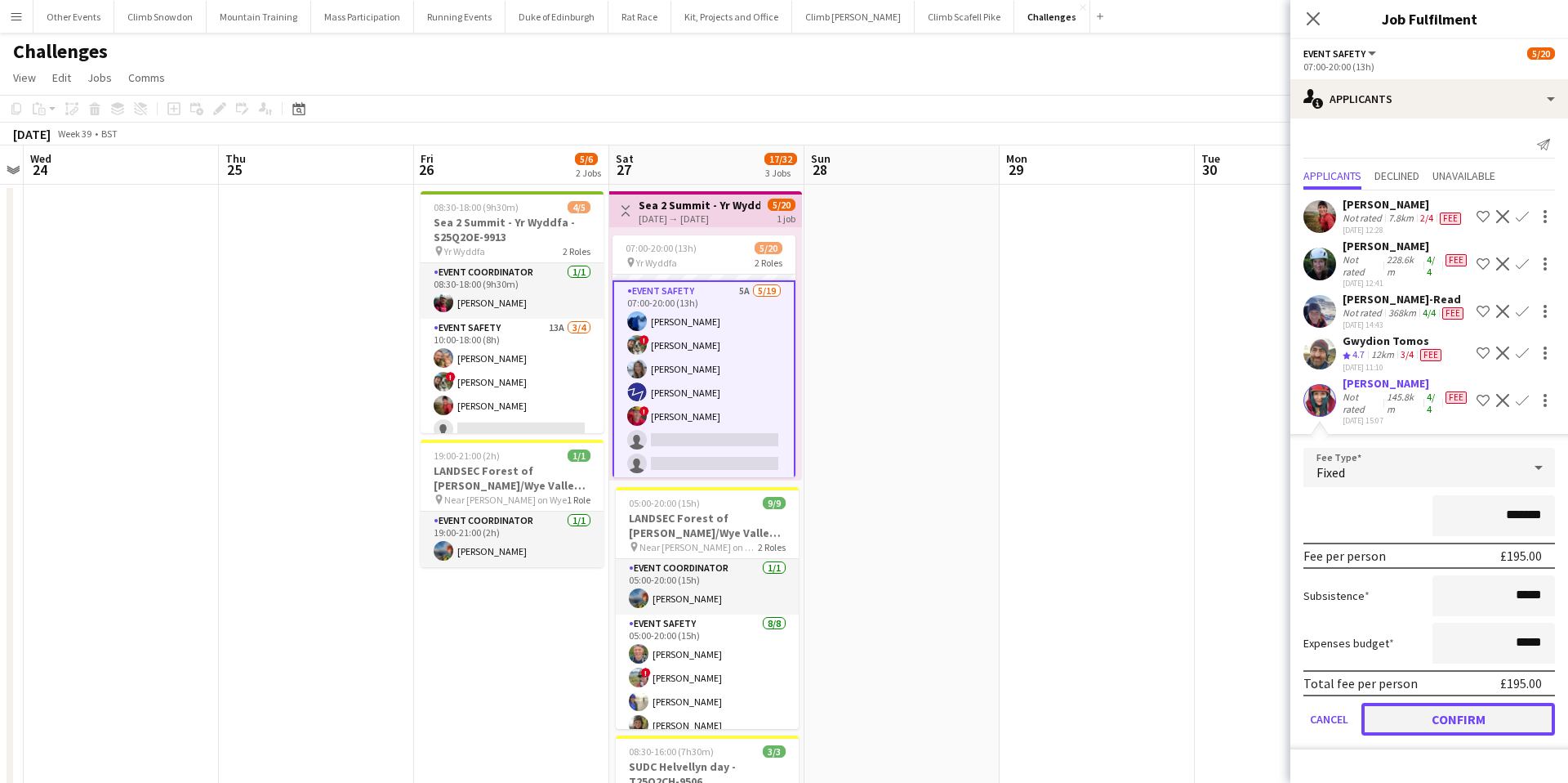
click at [1440, 722] on button "Confirm" at bounding box center [1458, 719] width 193 height 32
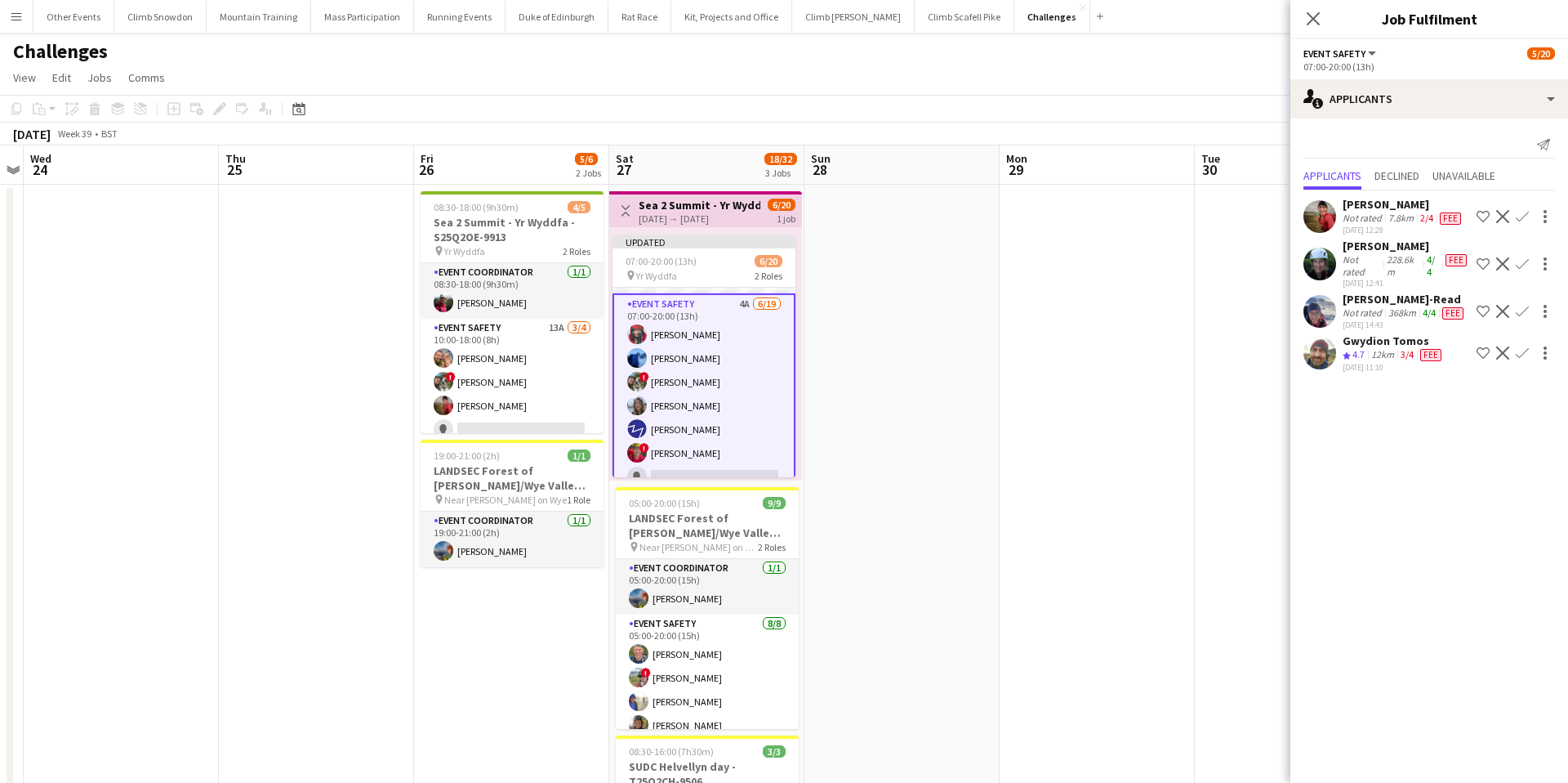
click at [1519, 216] on app-icon "Confirm" at bounding box center [1523, 217] width 13 height 13
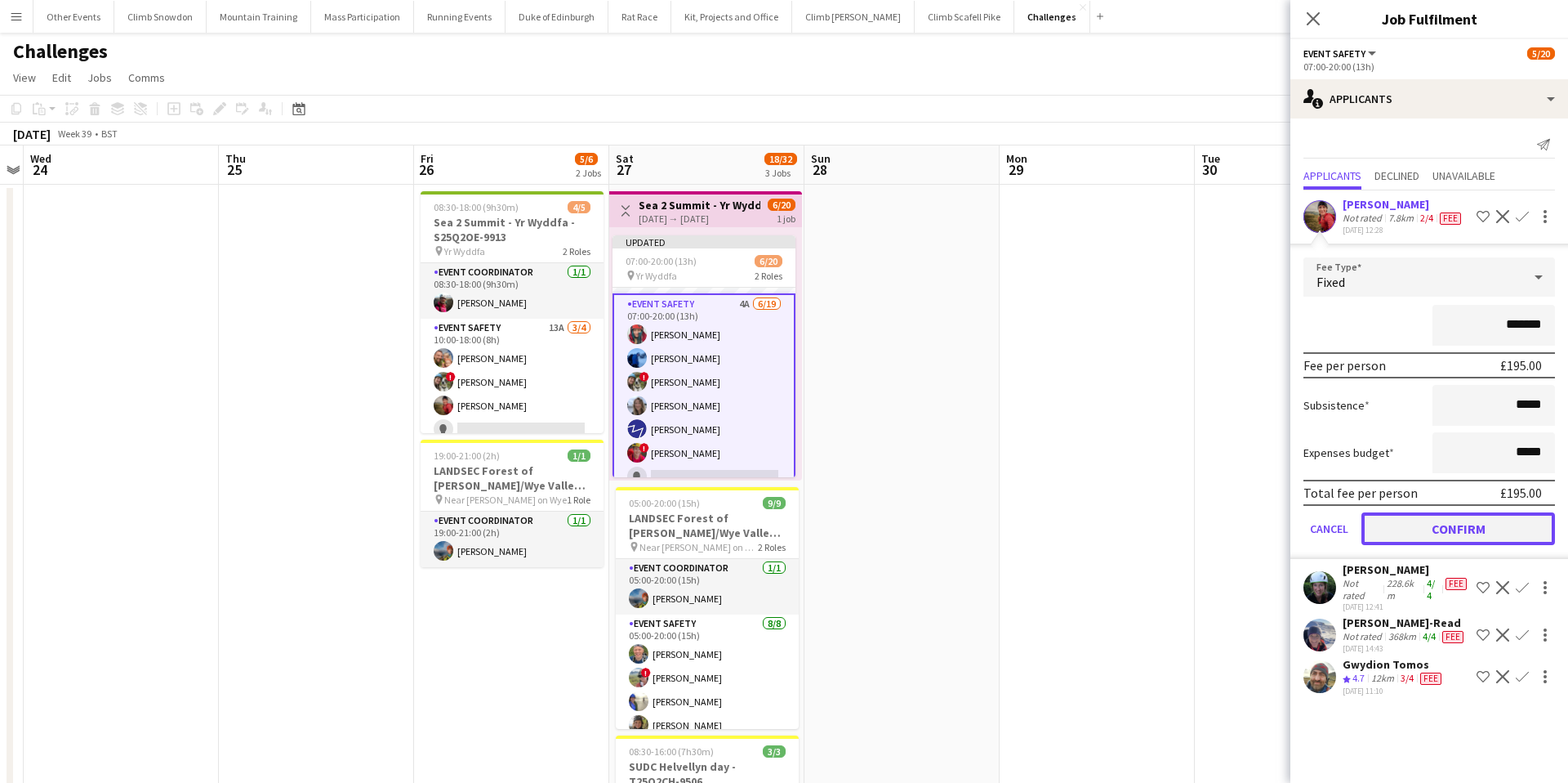
click at [1423, 519] on button "Confirm" at bounding box center [1458, 529] width 193 height 32
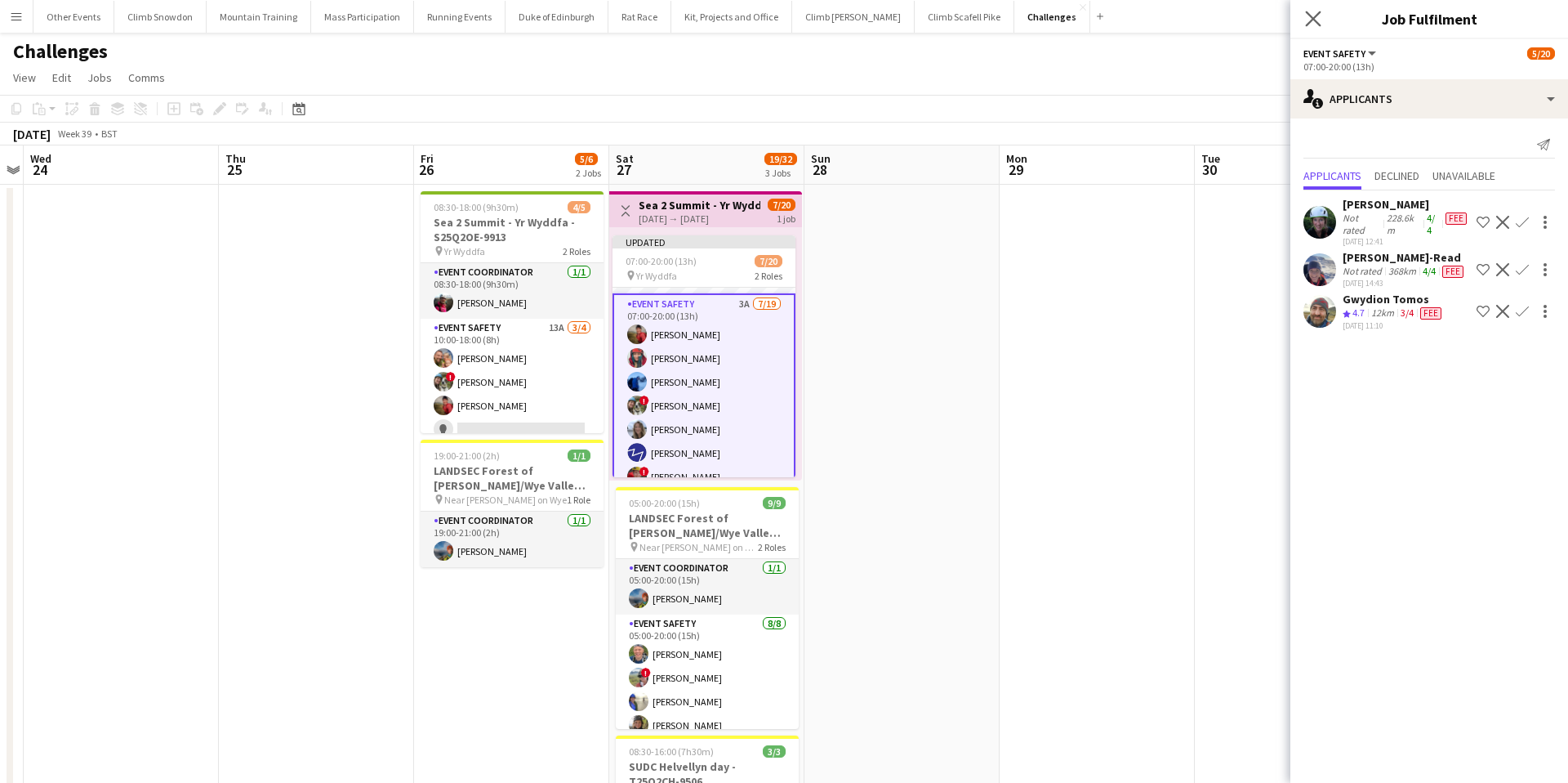
click at [1321, 14] on app-icon "Close pop-in" at bounding box center [1313, 19] width 24 height 24
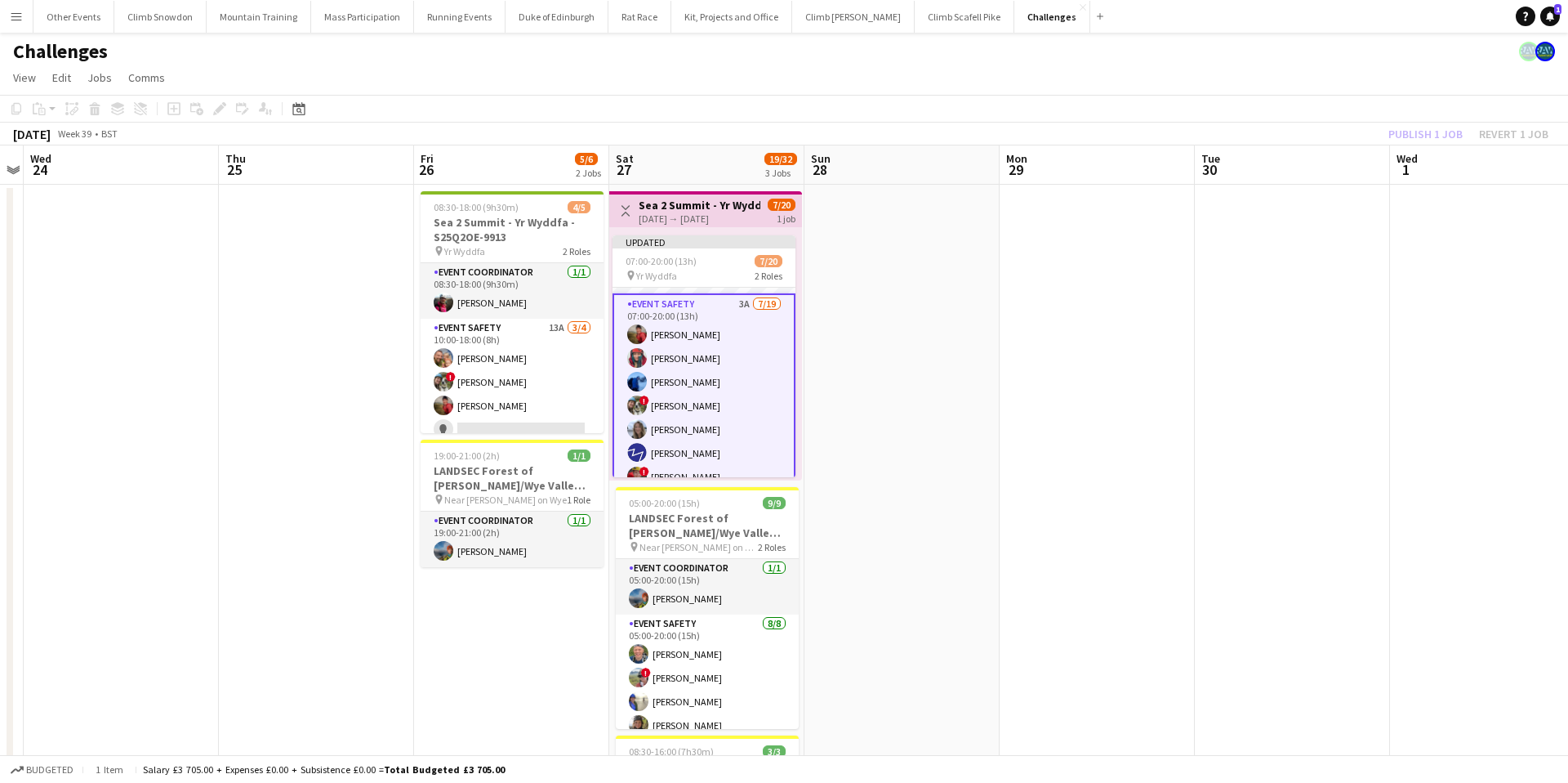
click at [1413, 133] on div "Publish 1 job Revert 1 job" at bounding box center [1469, 134] width 199 height 21
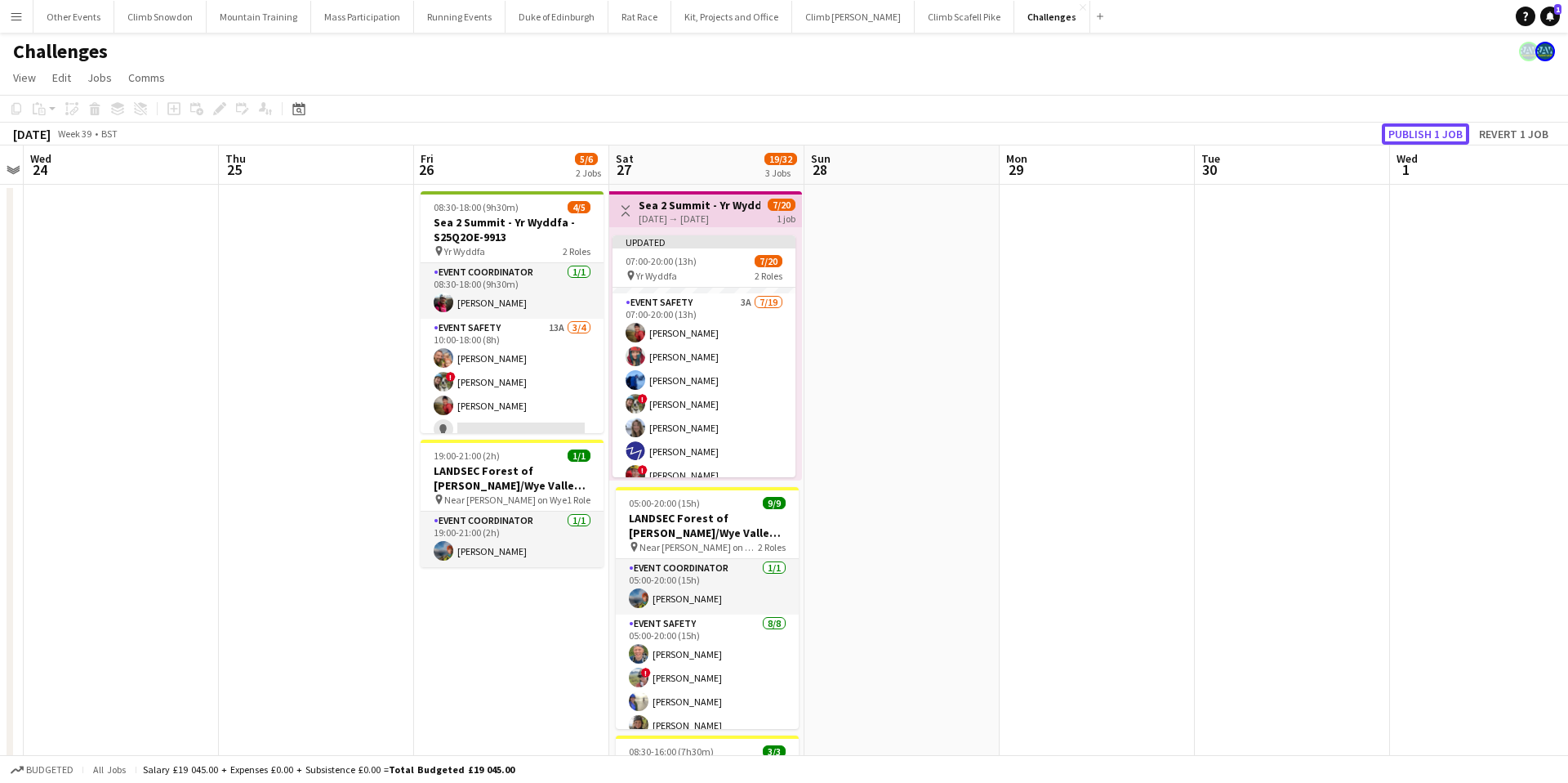
click at [1413, 133] on button "Publish 1 job" at bounding box center [1426, 134] width 87 height 21
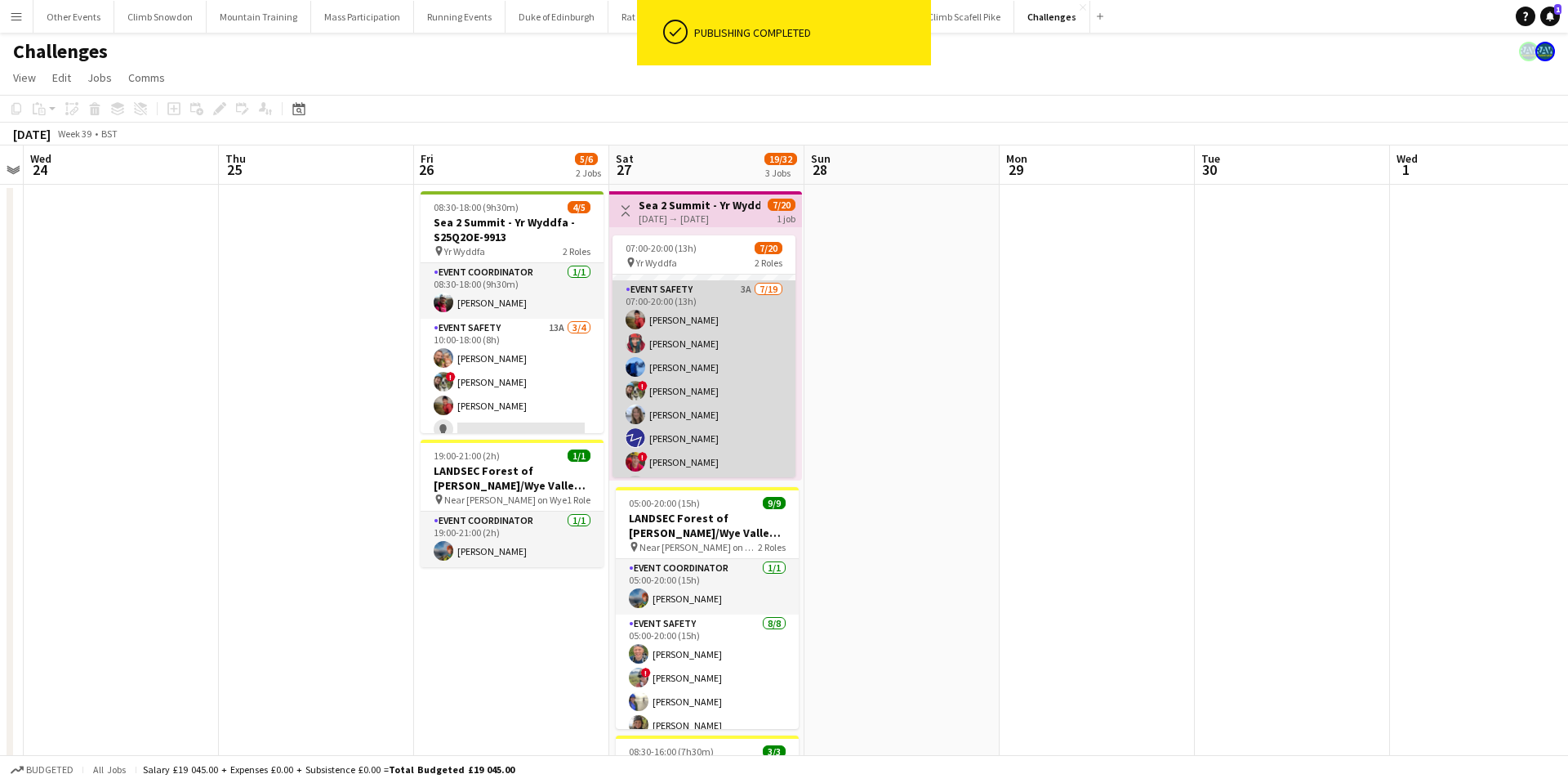
scroll to position [0, 0]
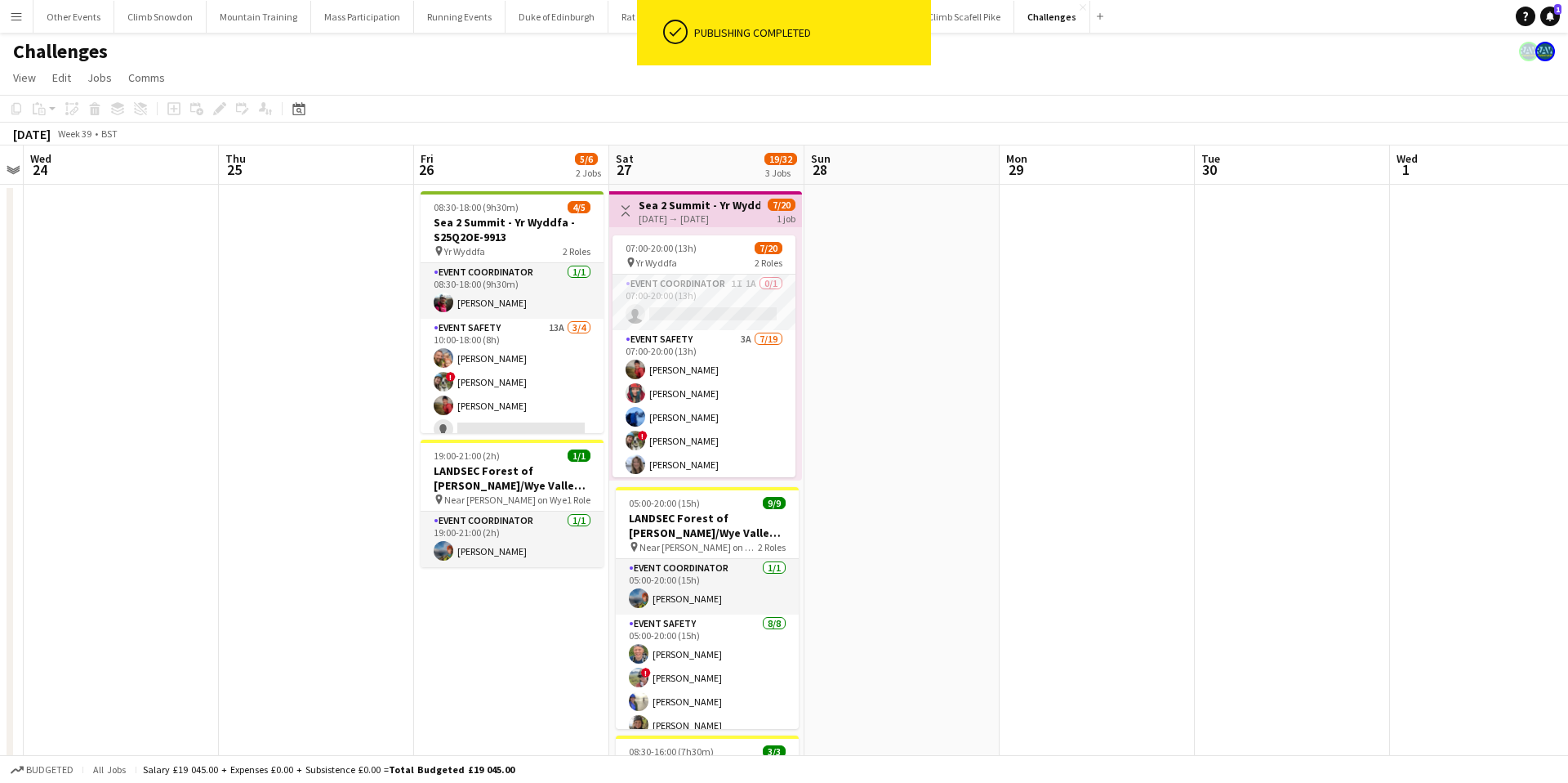
click at [904, 314] on app-date-cell at bounding box center [902, 565] width 195 height 760
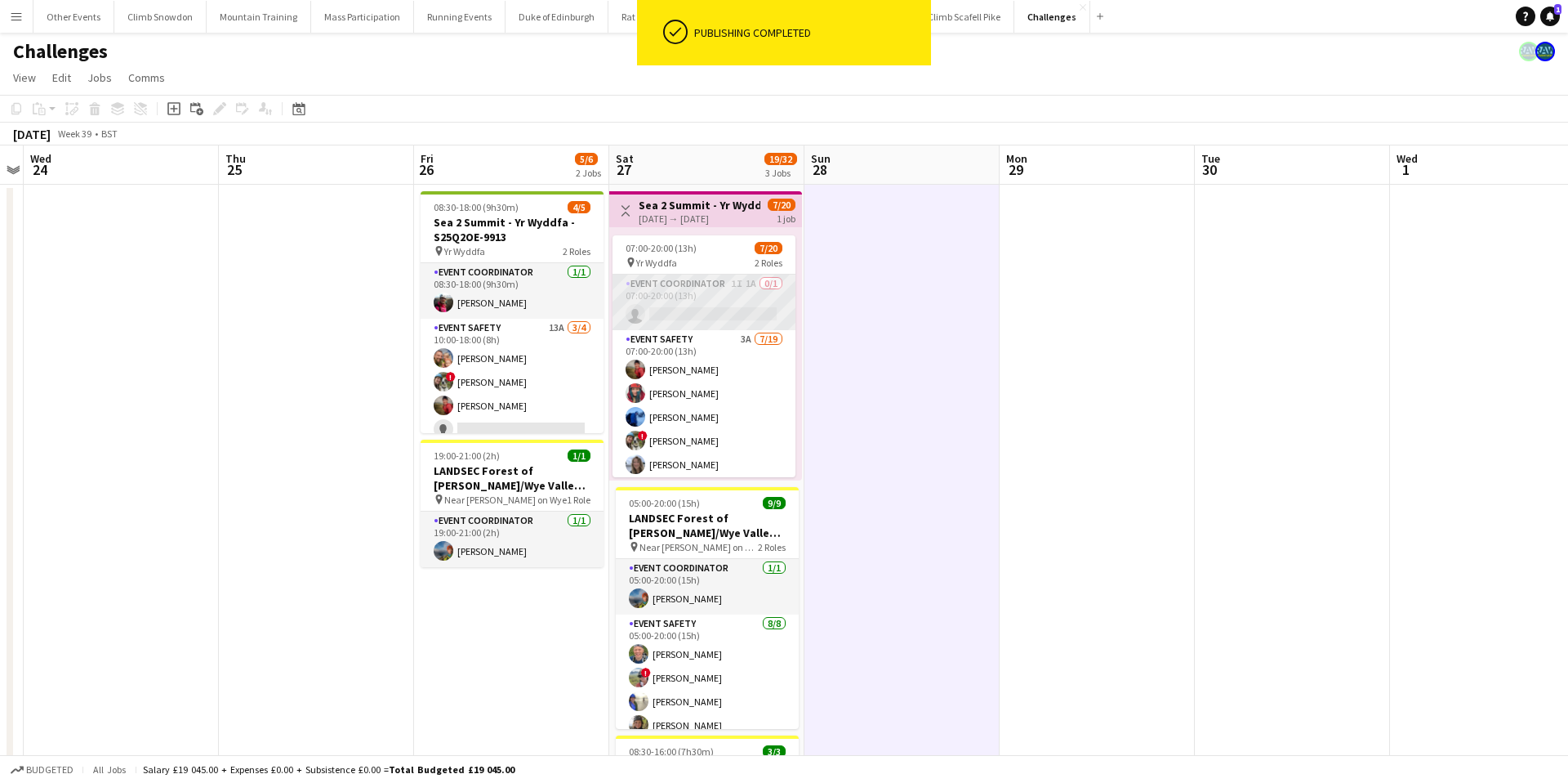
click at [724, 299] on app-card-role "Event Coordinator 1I 1A 0/1 07:00-20:00 (13h) single-neutral-actions" at bounding box center [704, 302] width 183 height 56
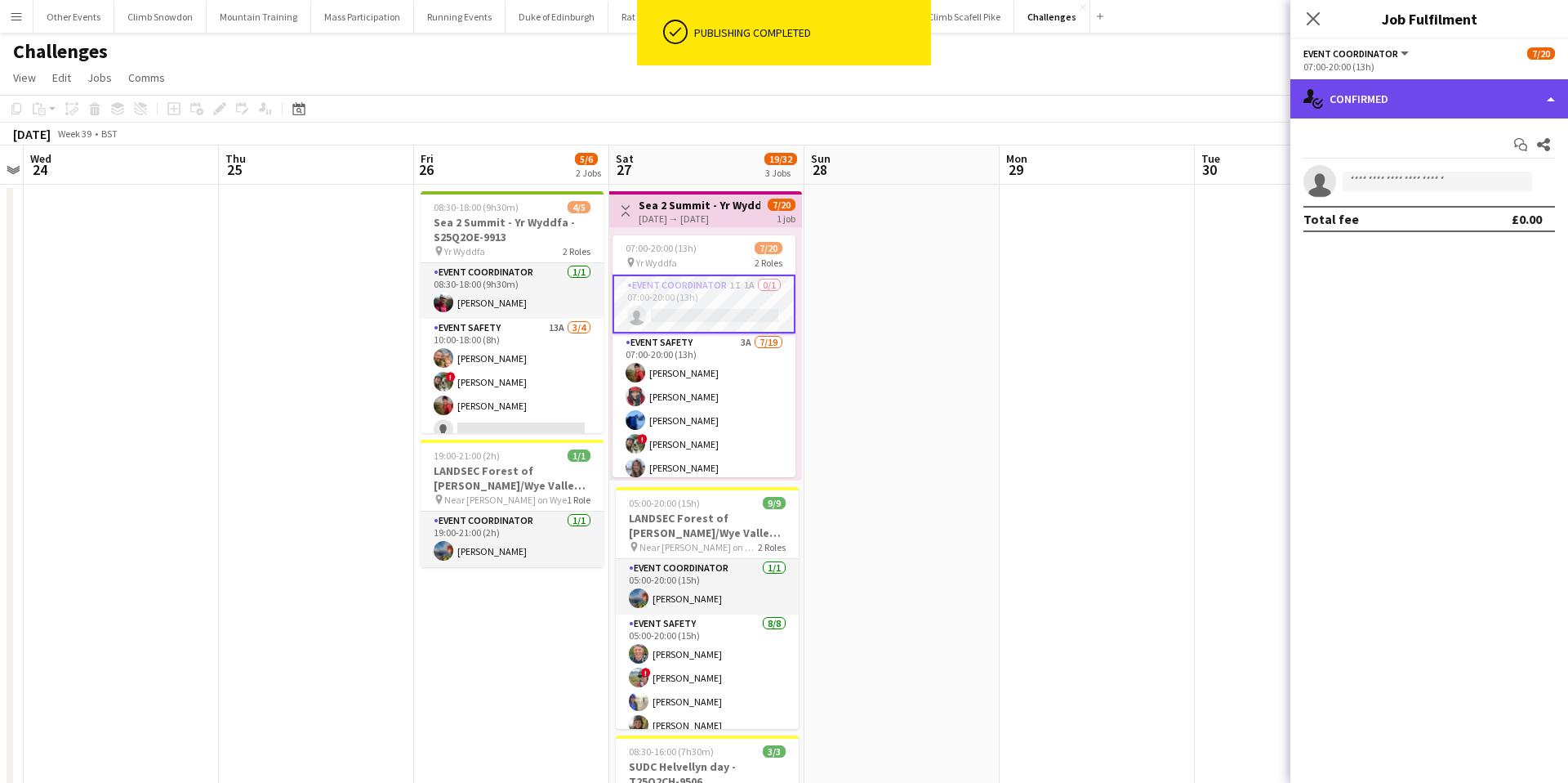
click at [1393, 100] on div "single-neutral-actions-check-2 Confirmed" at bounding box center [1429, 99] width 278 height 39
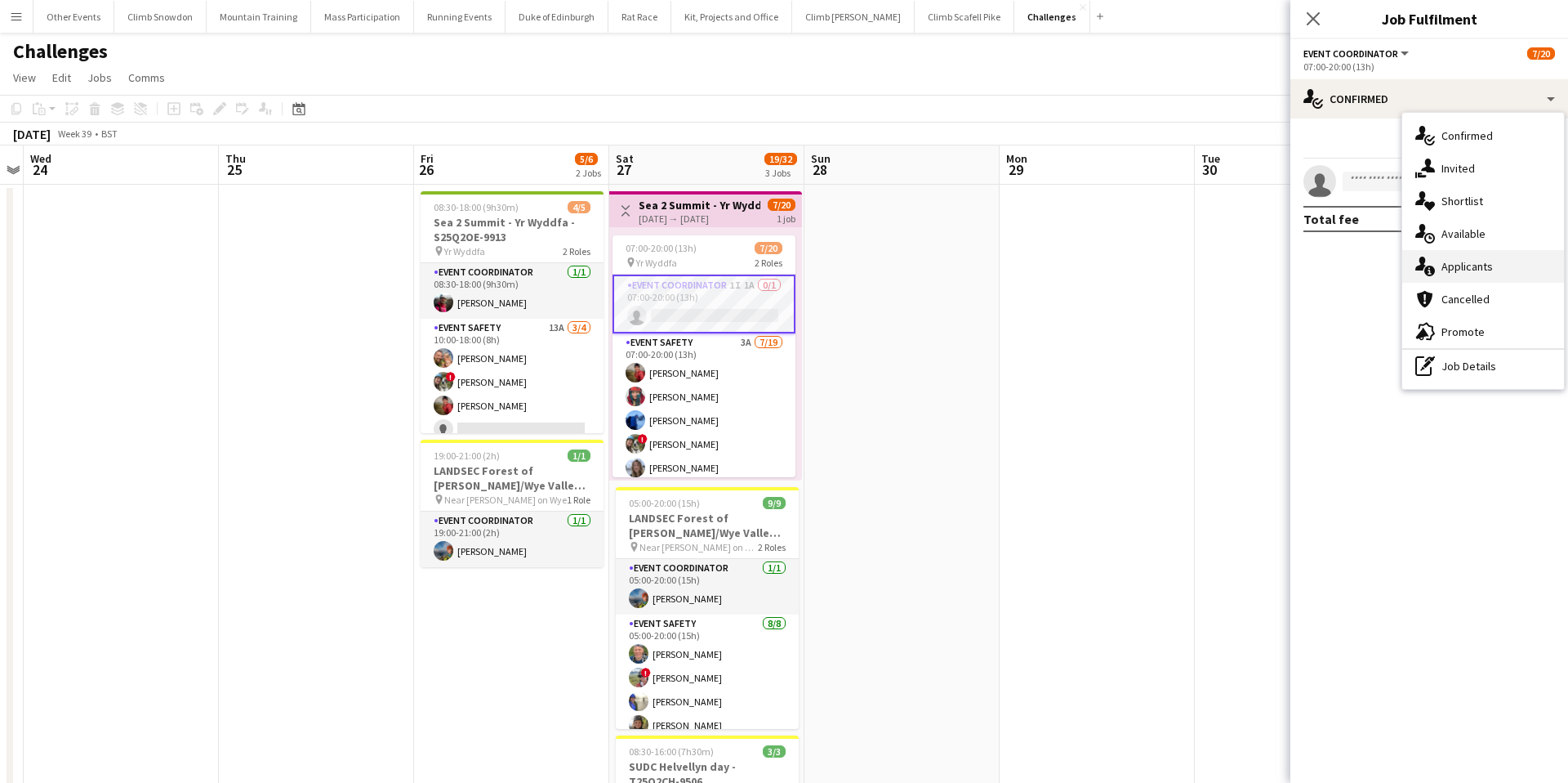
click at [1467, 266] on span "Applicants" at bounding box center [1468, 266] width 51 height 15
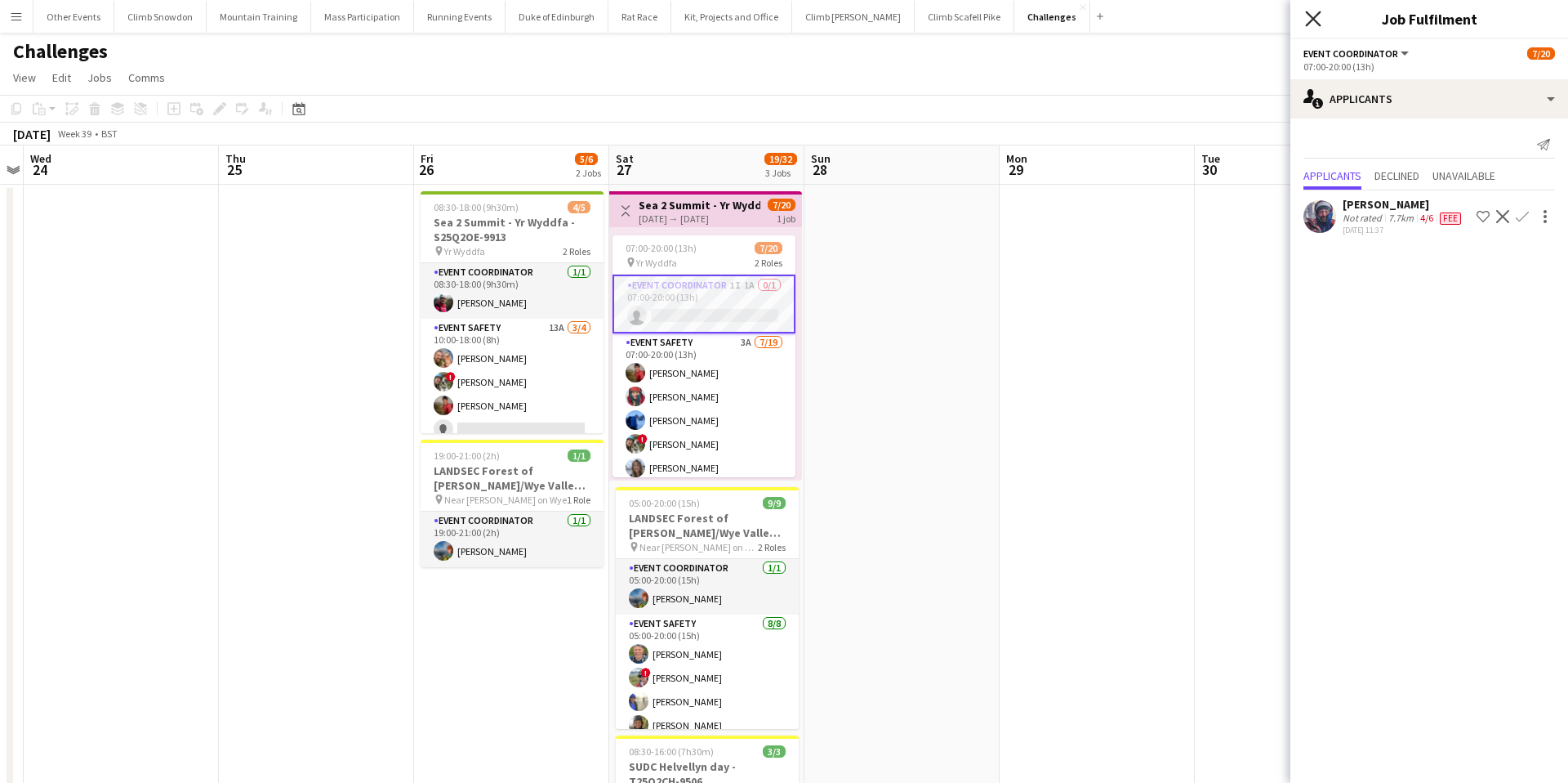
click at [1313, 10] on icon "Close pop-in" at bounding box center [1313, 18] width 15 height 15
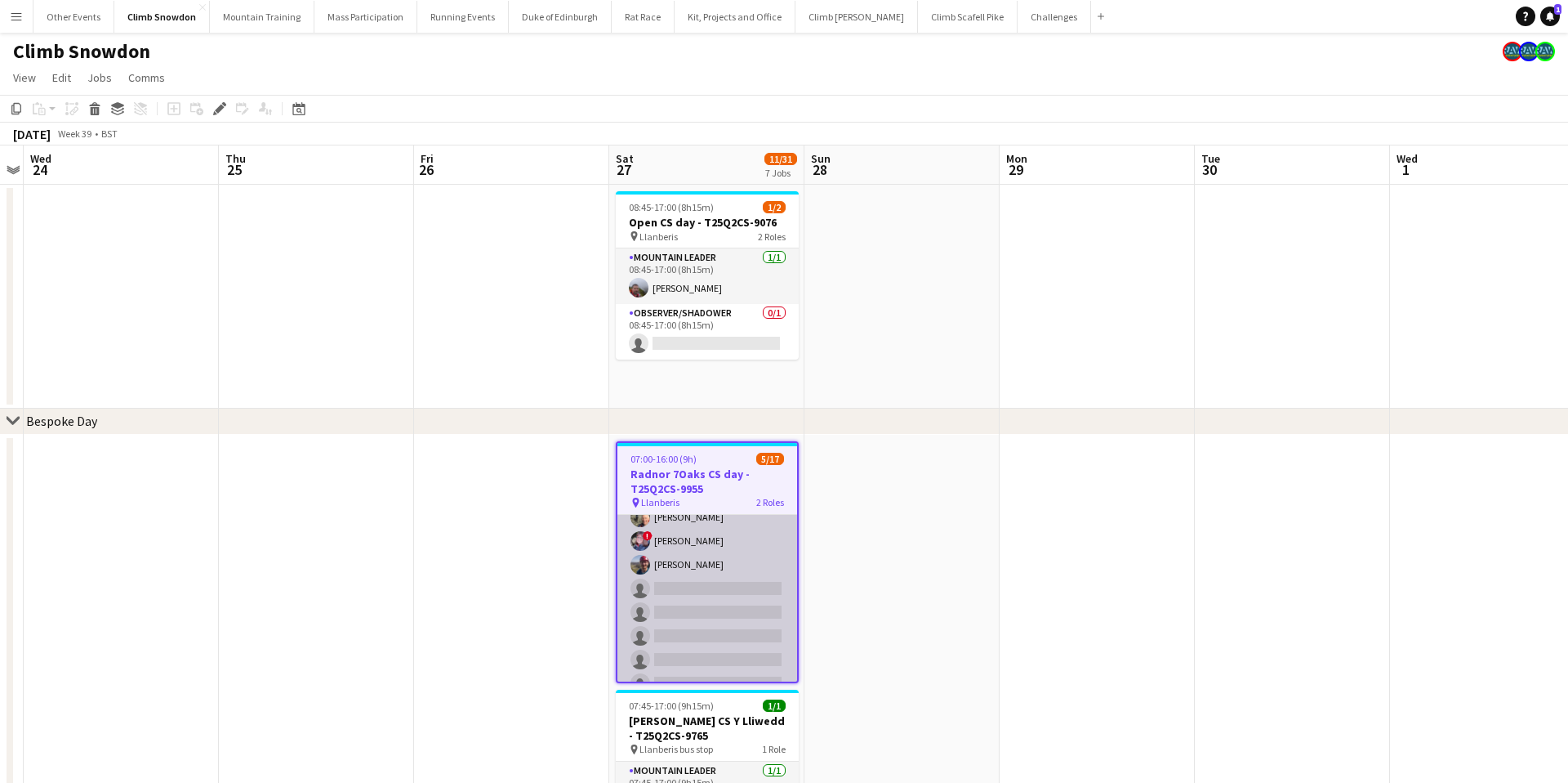
click at [712, 575] on app-card-role "Mountain Leader 3A [DATE] 07:00-16:00 (9h) [PERSON_NAME] [PERSON_NAME] [PERSON_…" at bounding box center [708, 636] width 180 height 411
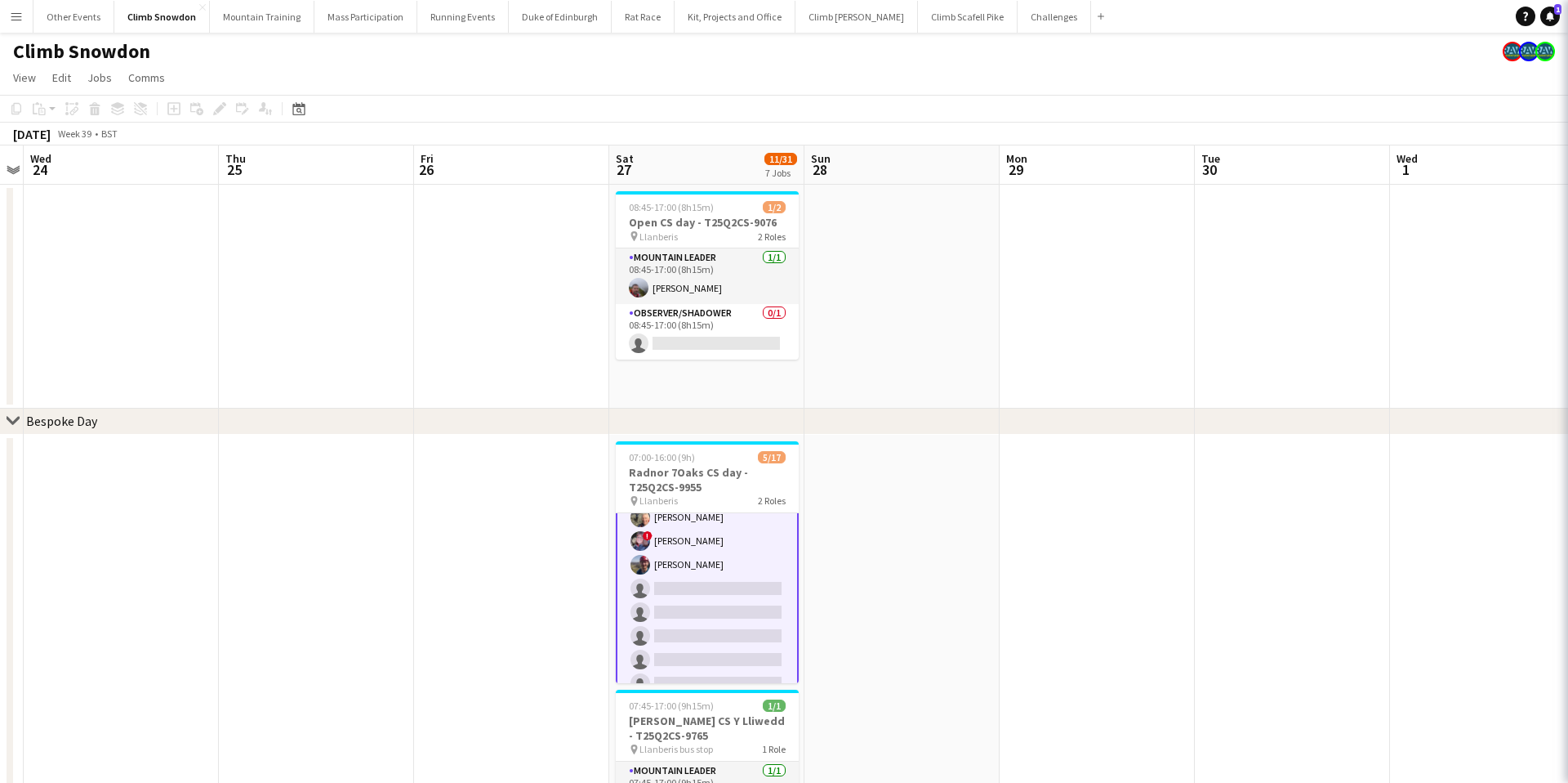
scroll to position [141, 0]
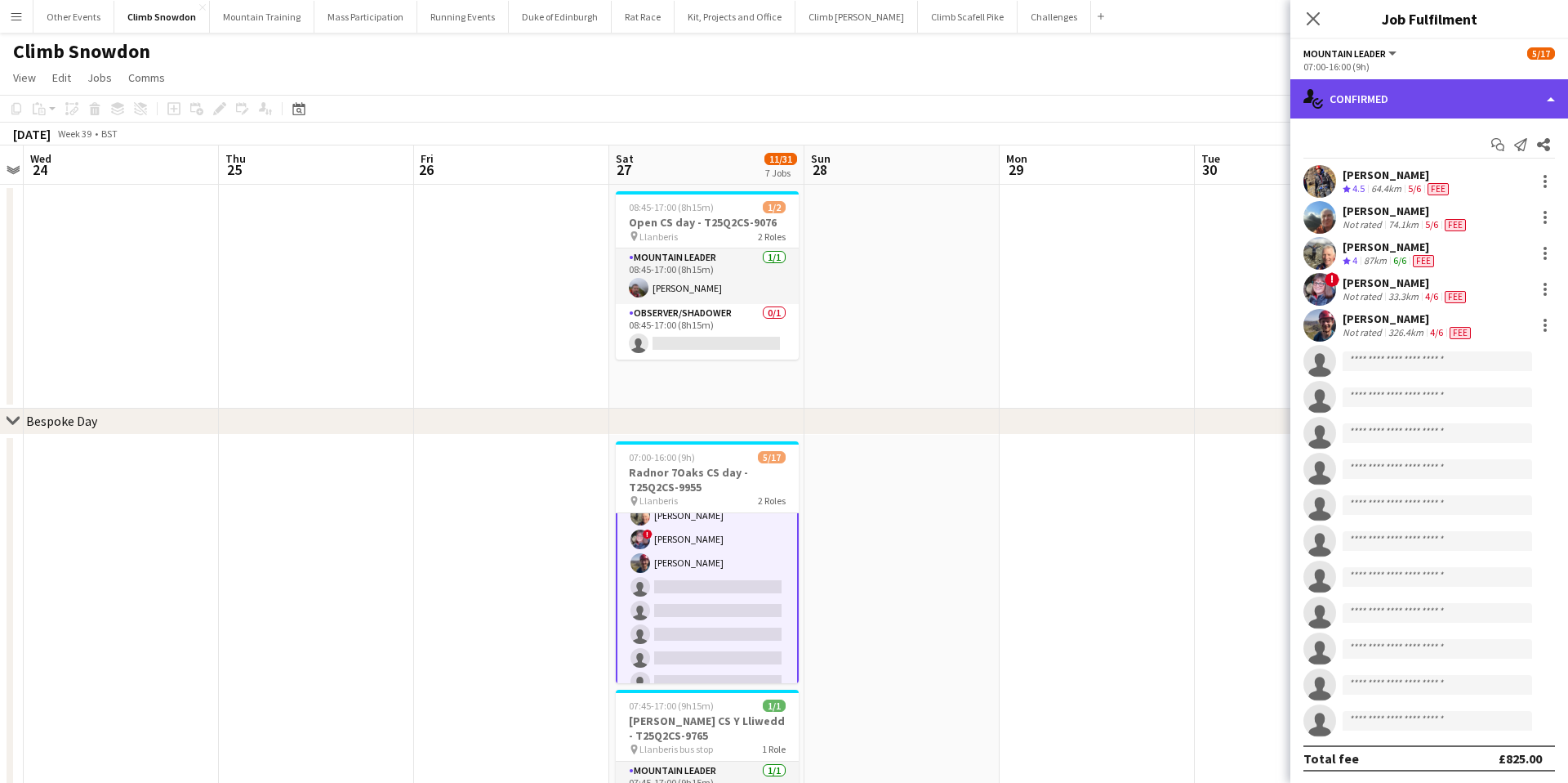
click at [1424, 95] on div "single-neutral-actions-check-2 Confirmed" at bounding box center [1429, 99] width 278 height 39
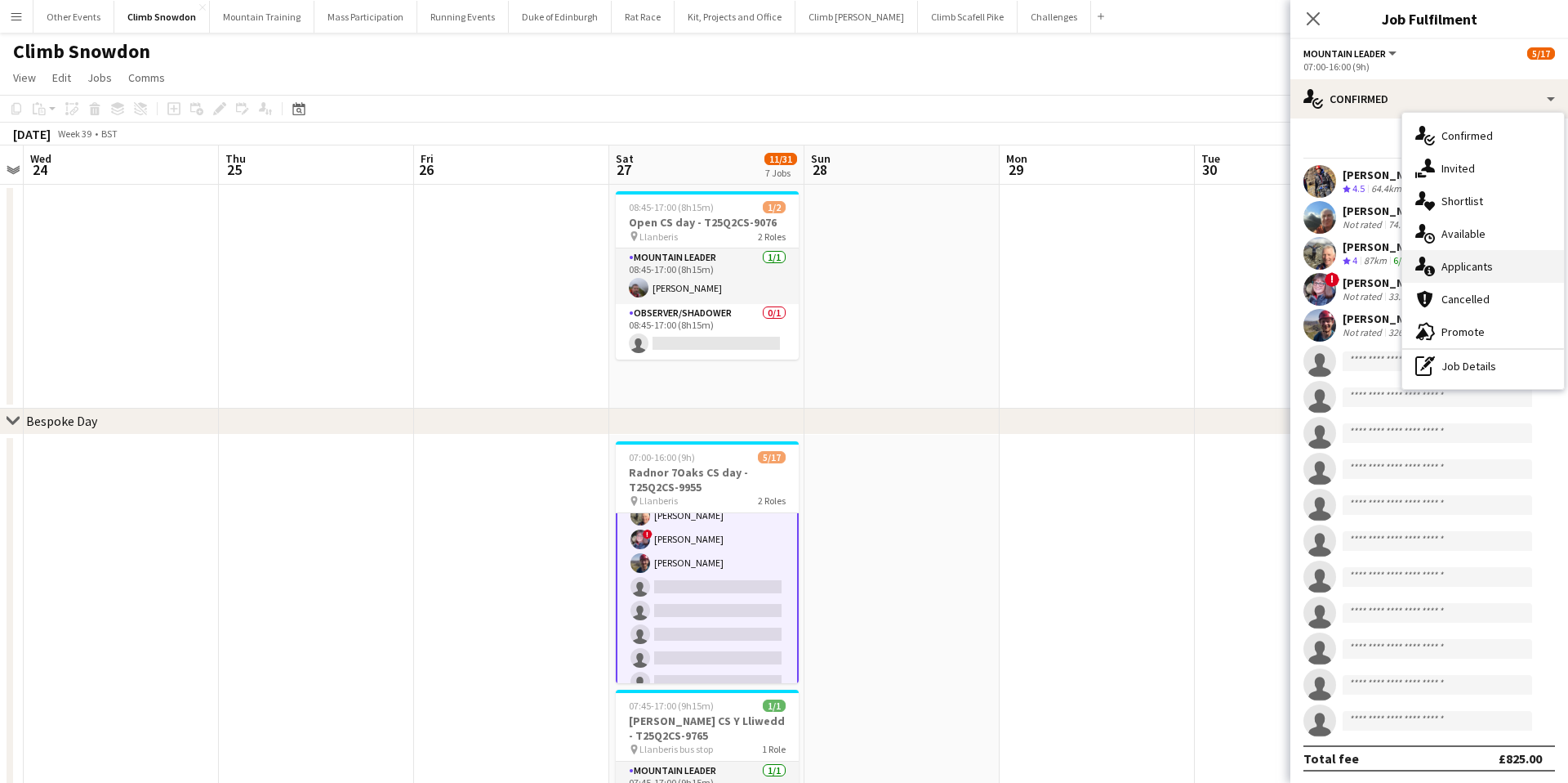
click at [1469, 263] on span "Applicants" at bounding box center [1468, 266] width 51 height 15
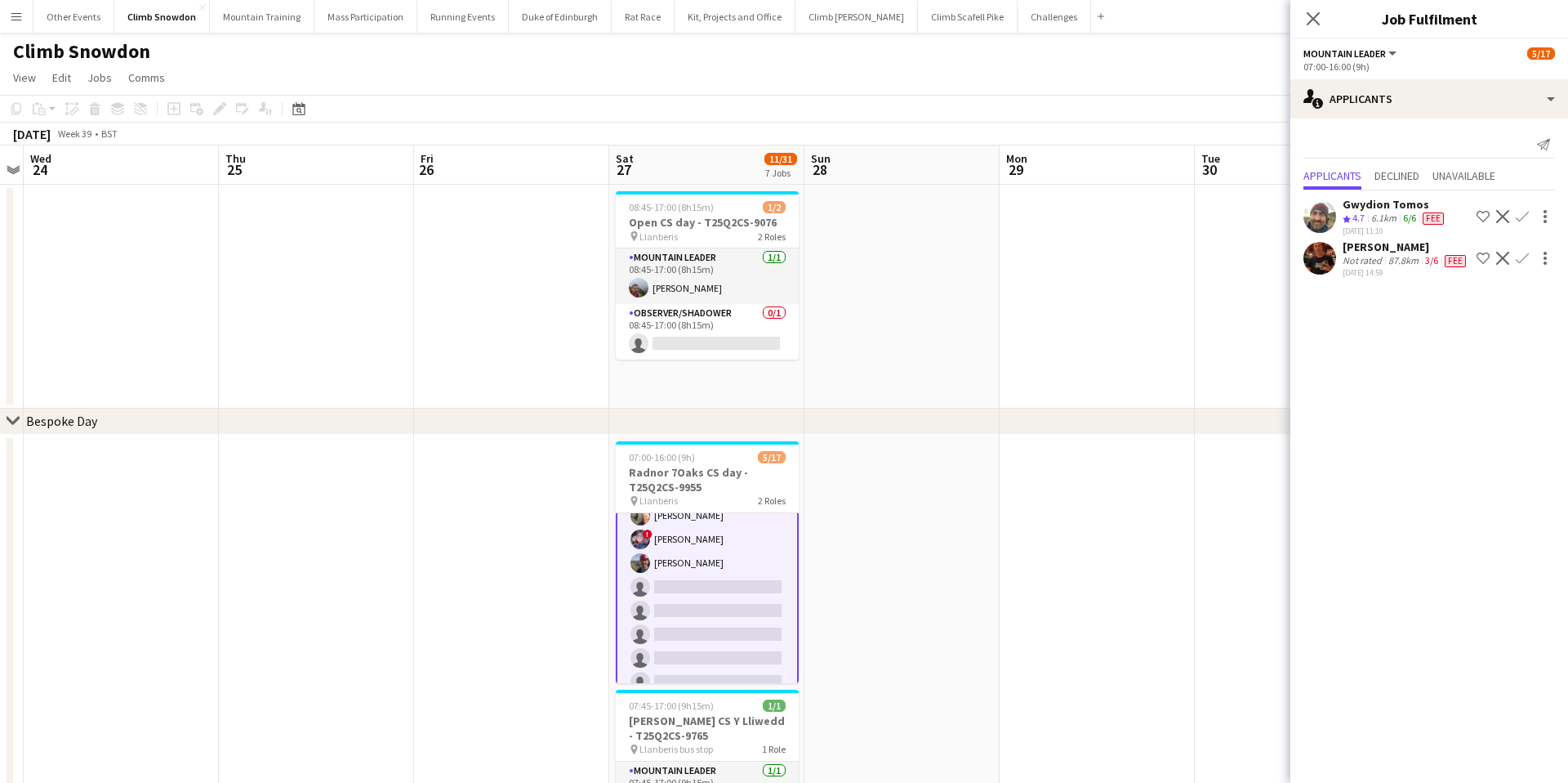
scroll to position [0, 0]
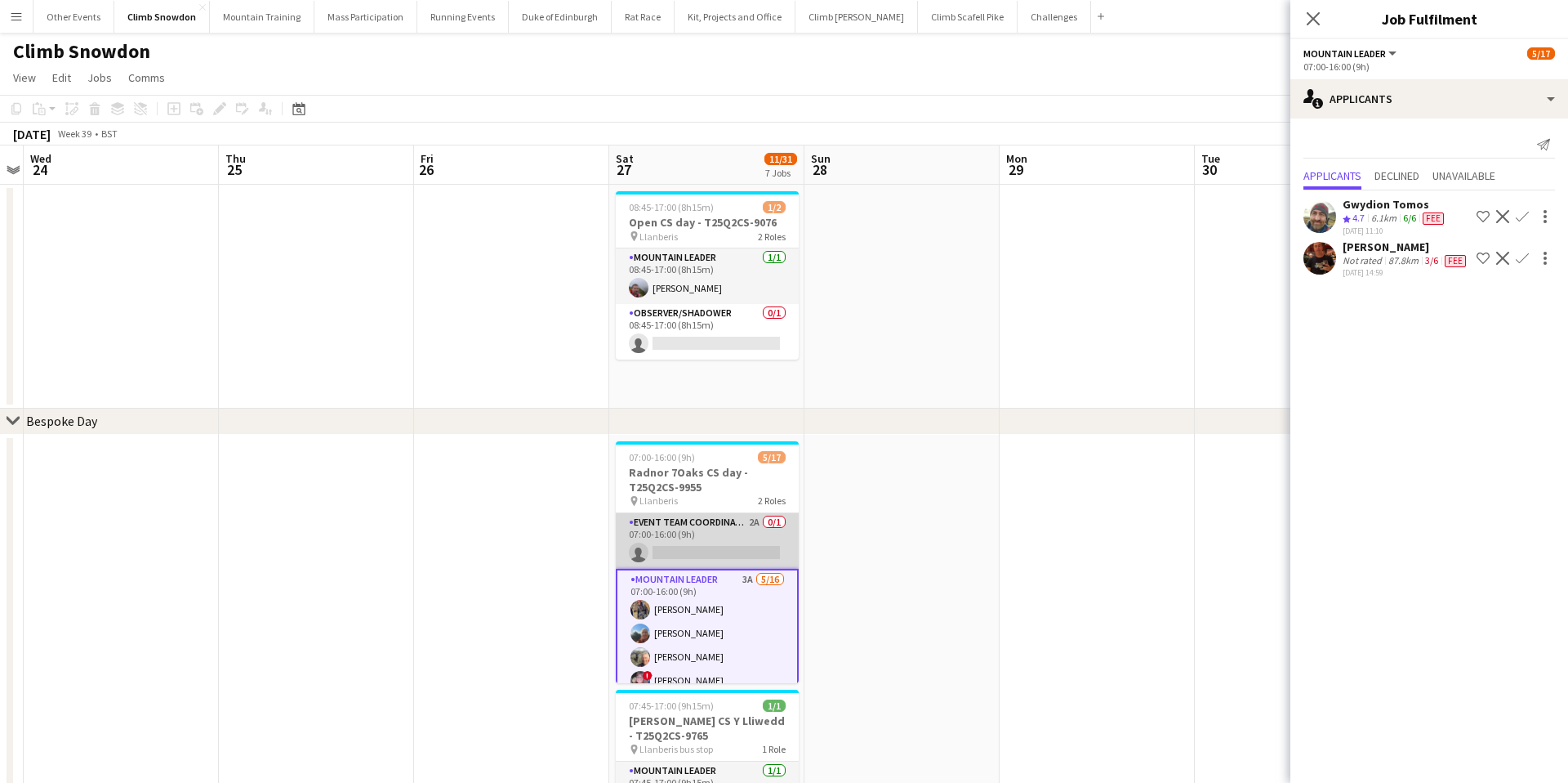
click at [728, 528] on app-card-role "Event Team Coordinator 2A 0/1 07:00-16:00 (9h) single-neutral-actions" at bounding box center [707, 540] width 183 height 56
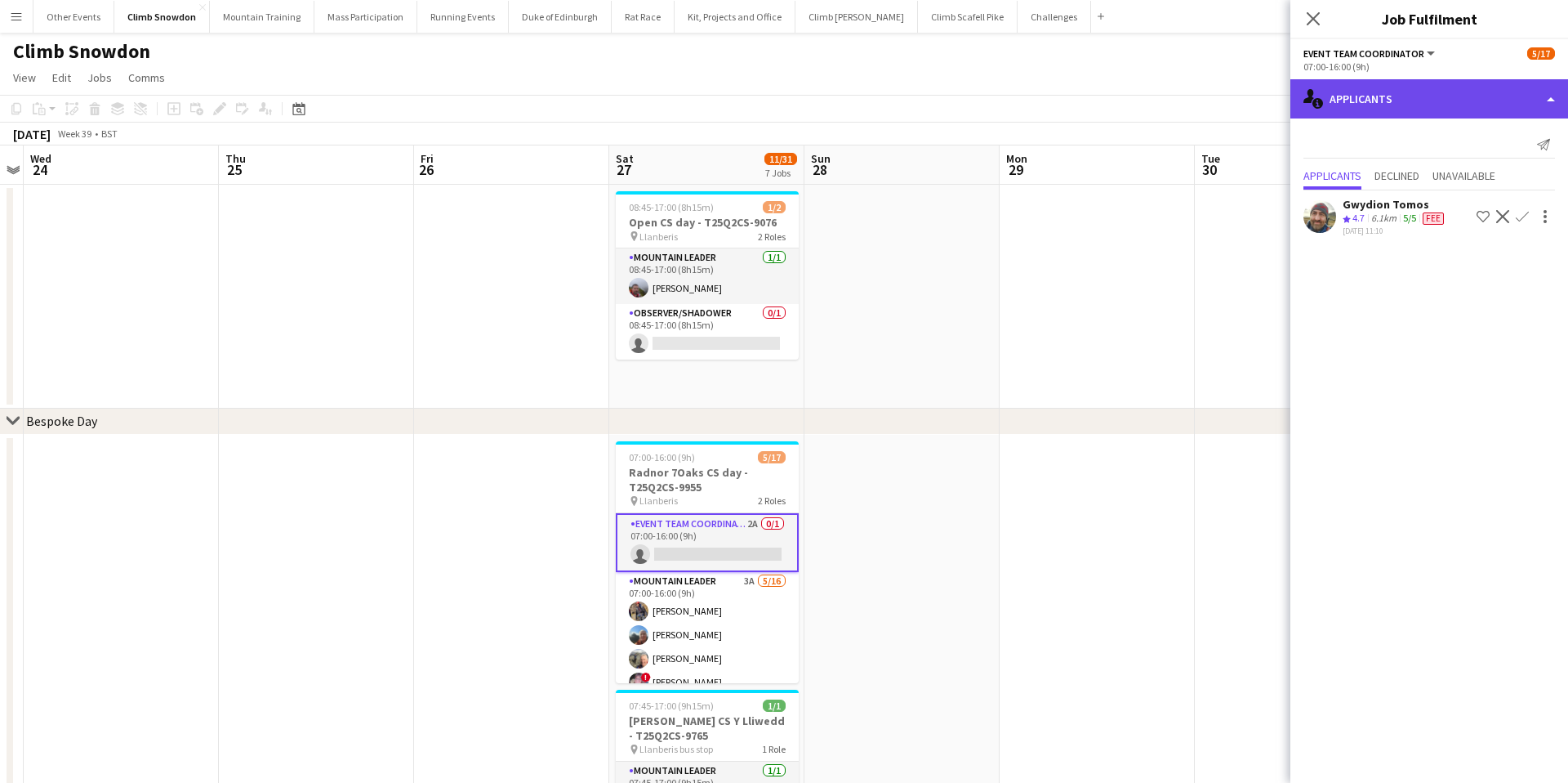
click at [1396, 92] on div "single-neutral-actions-information Applicants" at bounding box center [1429, 99] width 278 height 39
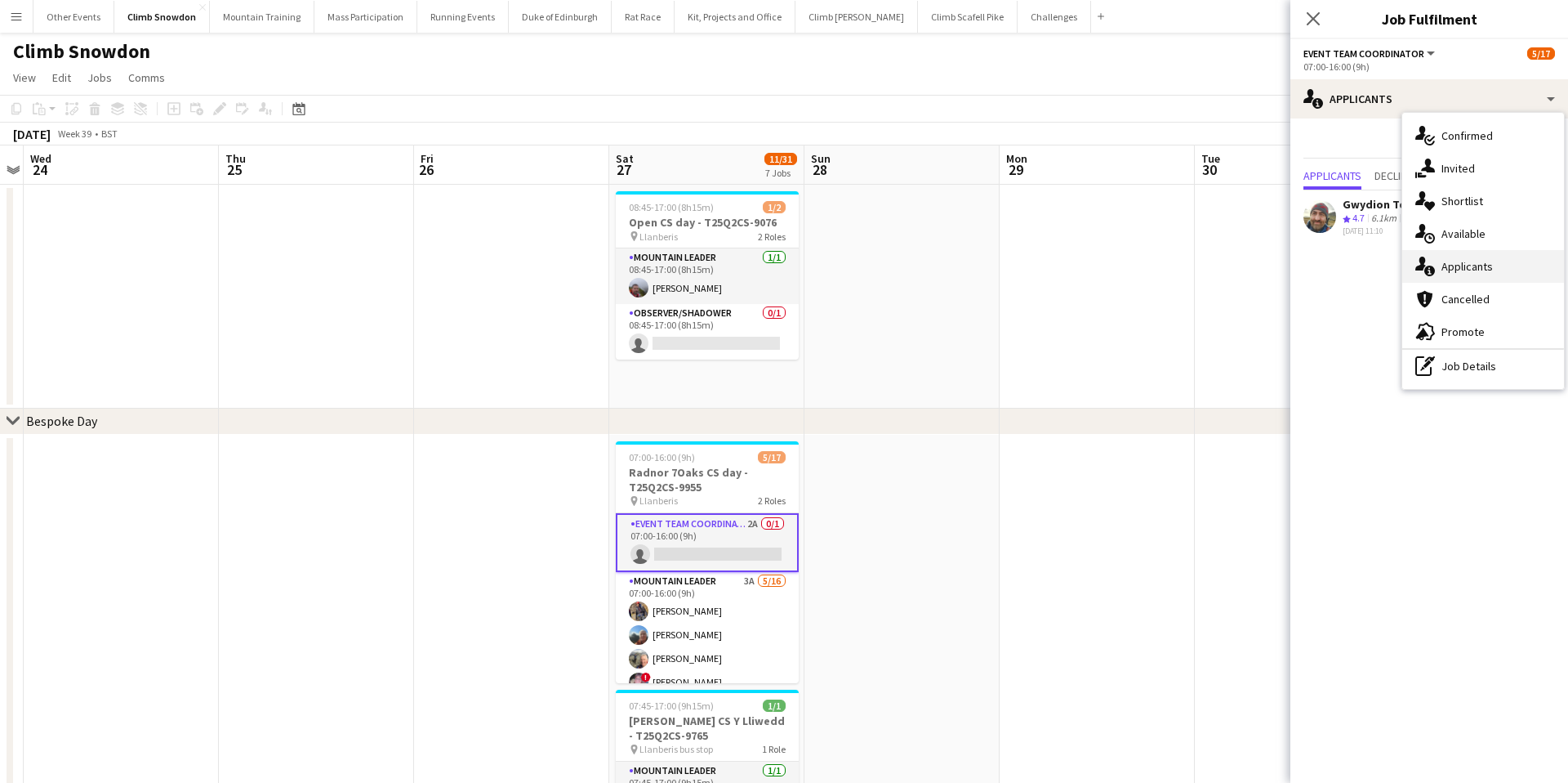
click at [1466, 259] on span "Applicants" at bounding box center [1468, 266] width 51 height 15
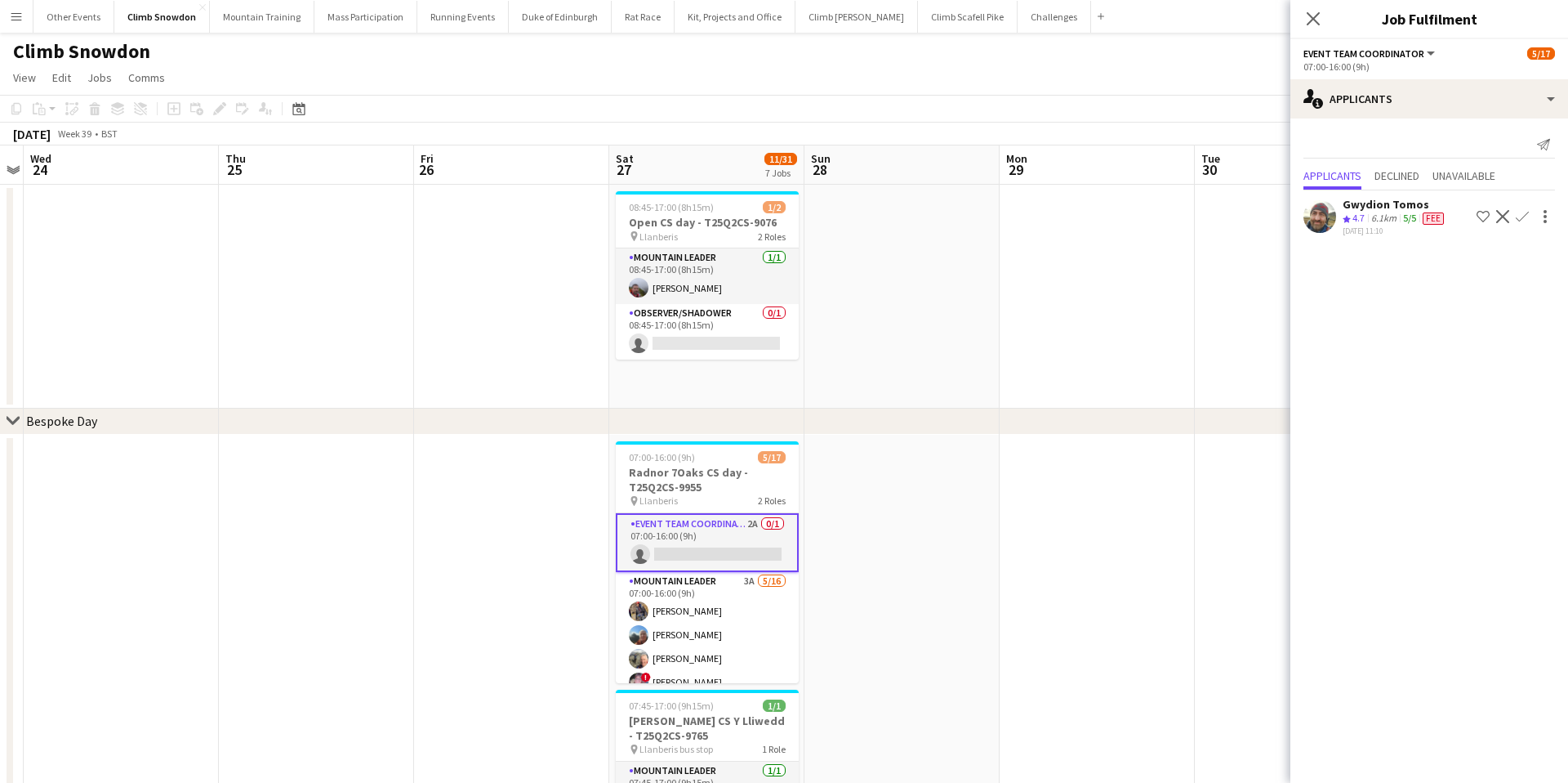
click at [1519, 215] on app-icon "Confirm" at bounding box center [1523, 217] width 13 height 13
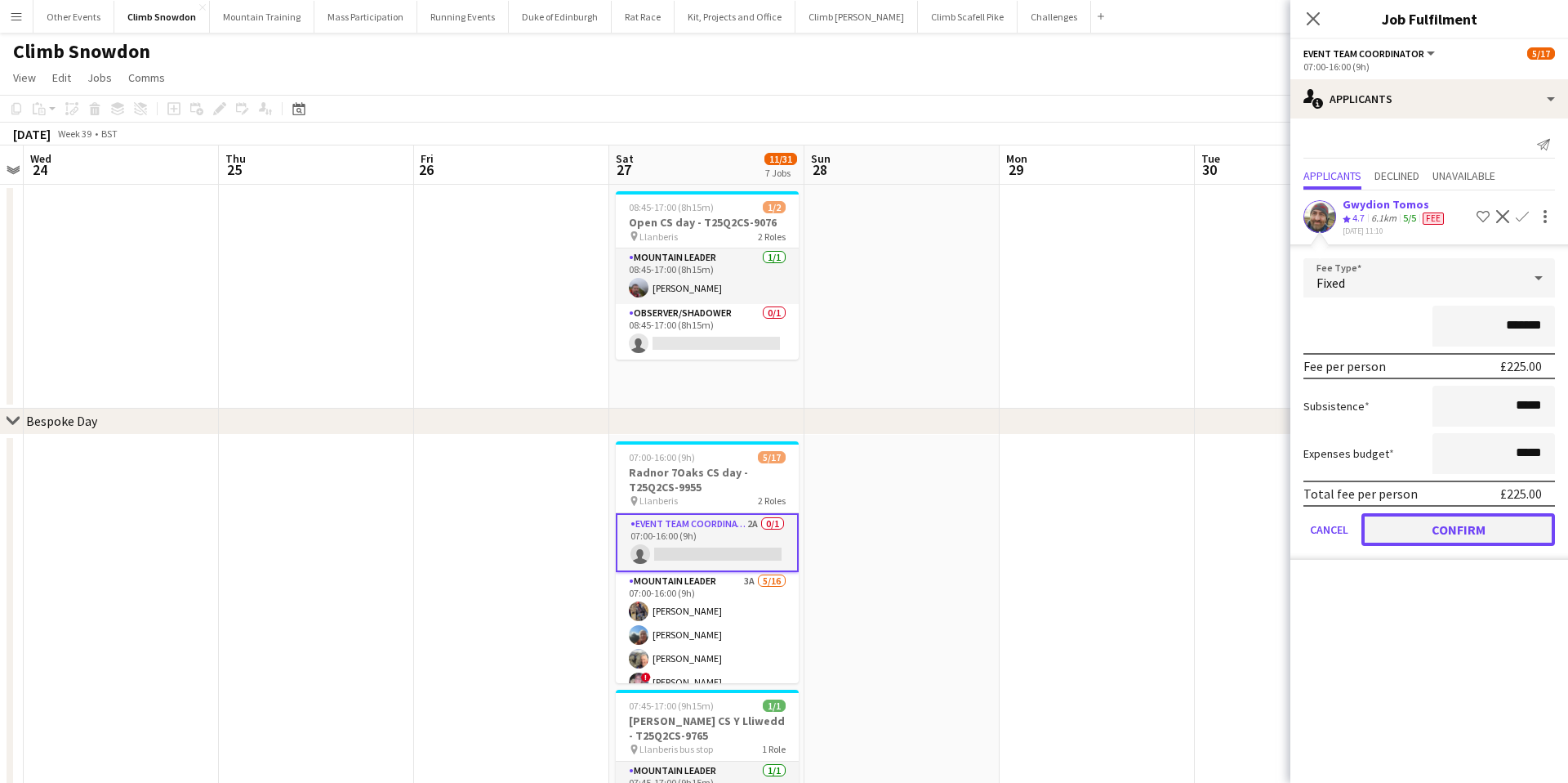
click at [1443, 531] on button "Confirm" at bounding box center [1458, 529] width 193 height 32
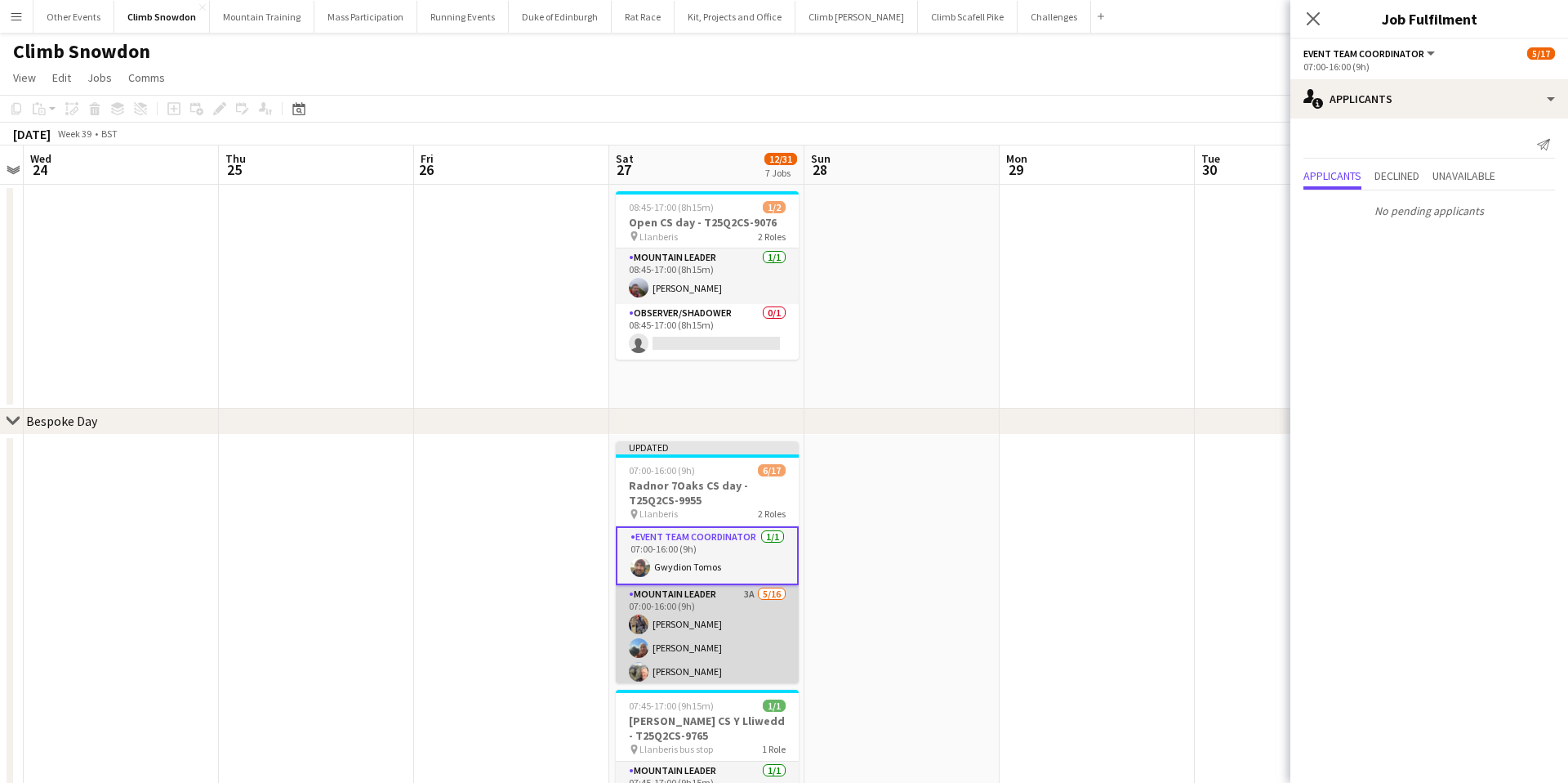
click at [733, 640] on app-card-role "Mountain Leader 3A 5/16 07:00-16:00 (9h) Alec Reece craig holsgrove Clive Woosn…" at bounding box center [707, 791] width 183 height 411
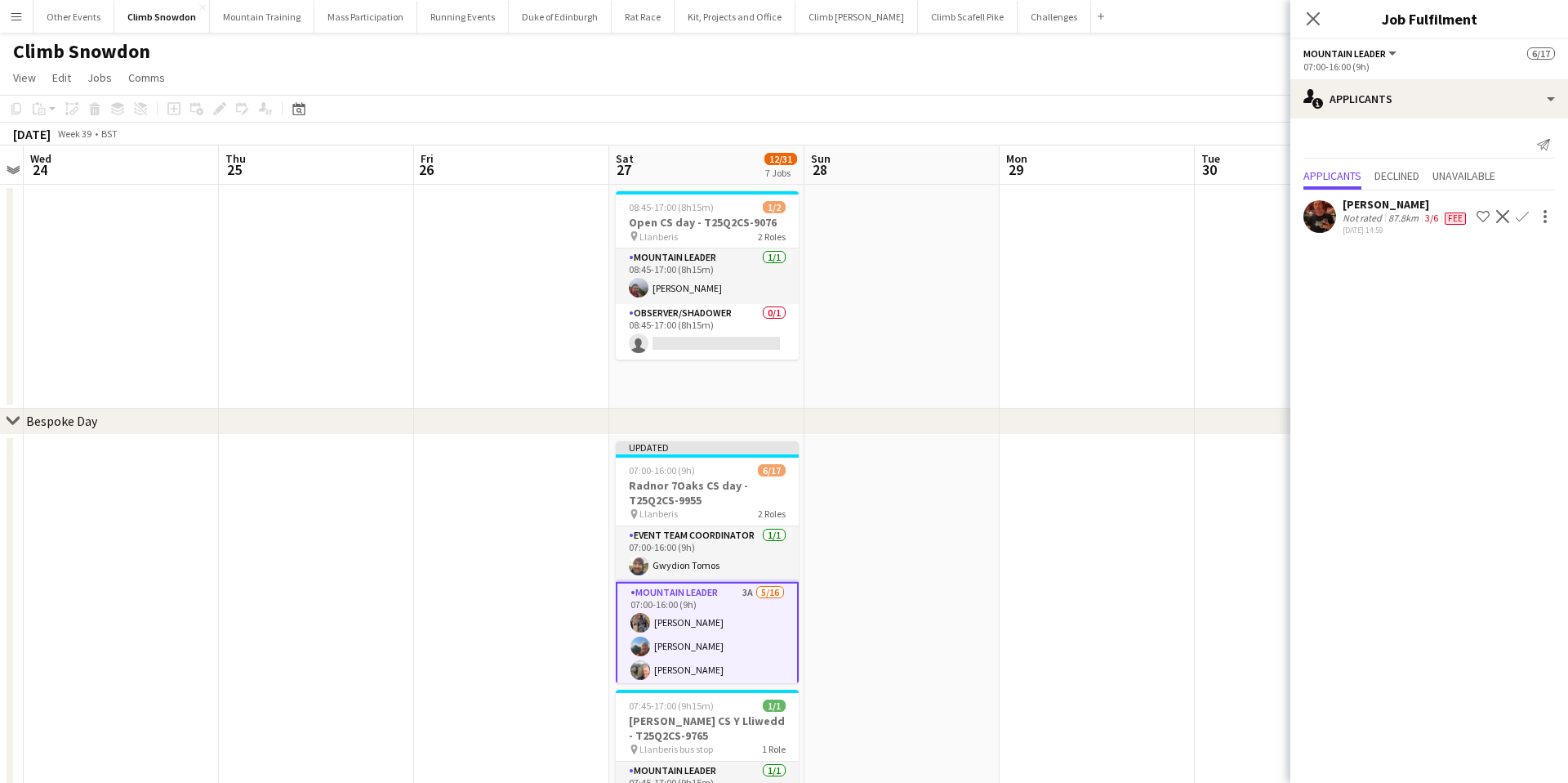
click at [1326, 212] on app-user-avatar at bounding box center [1320, 216] width 32 height 32
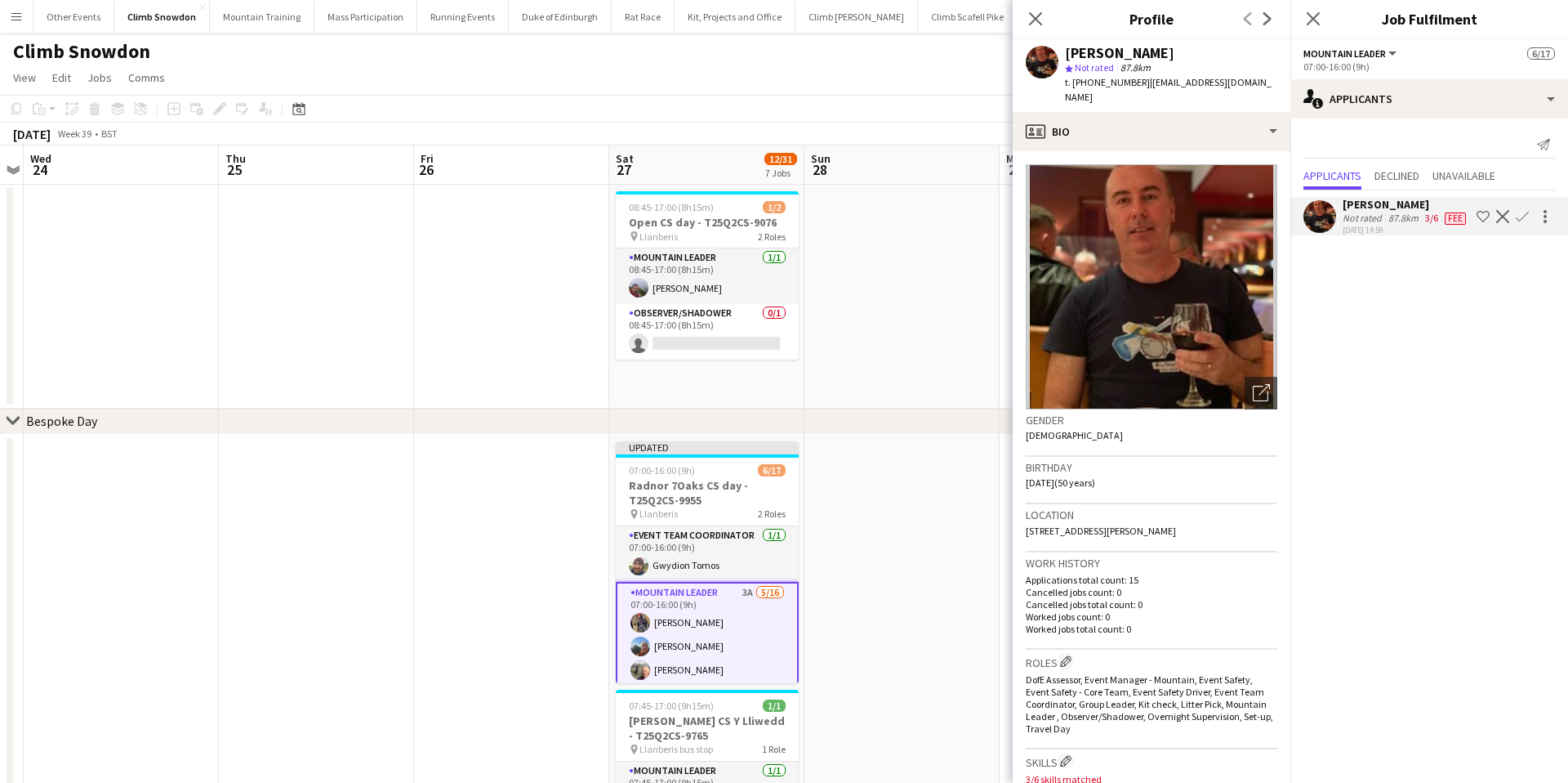
click at [1523, 214] on app-icon "Confirm" at bounding box center [1523, 217] width 13 height 13
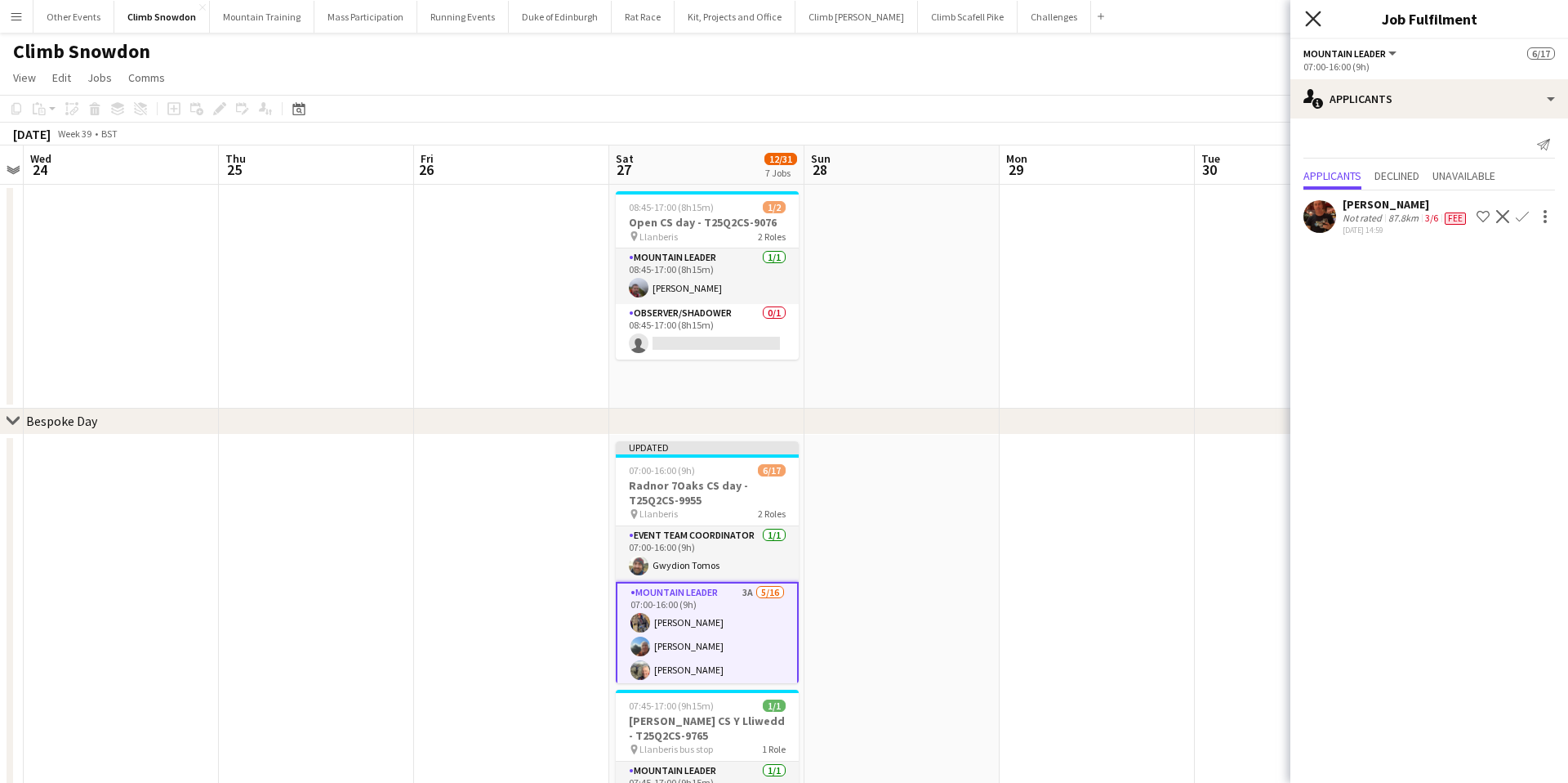
click at [1311, 21] on icon at bounding box center [1313, 18] width 15 height 15
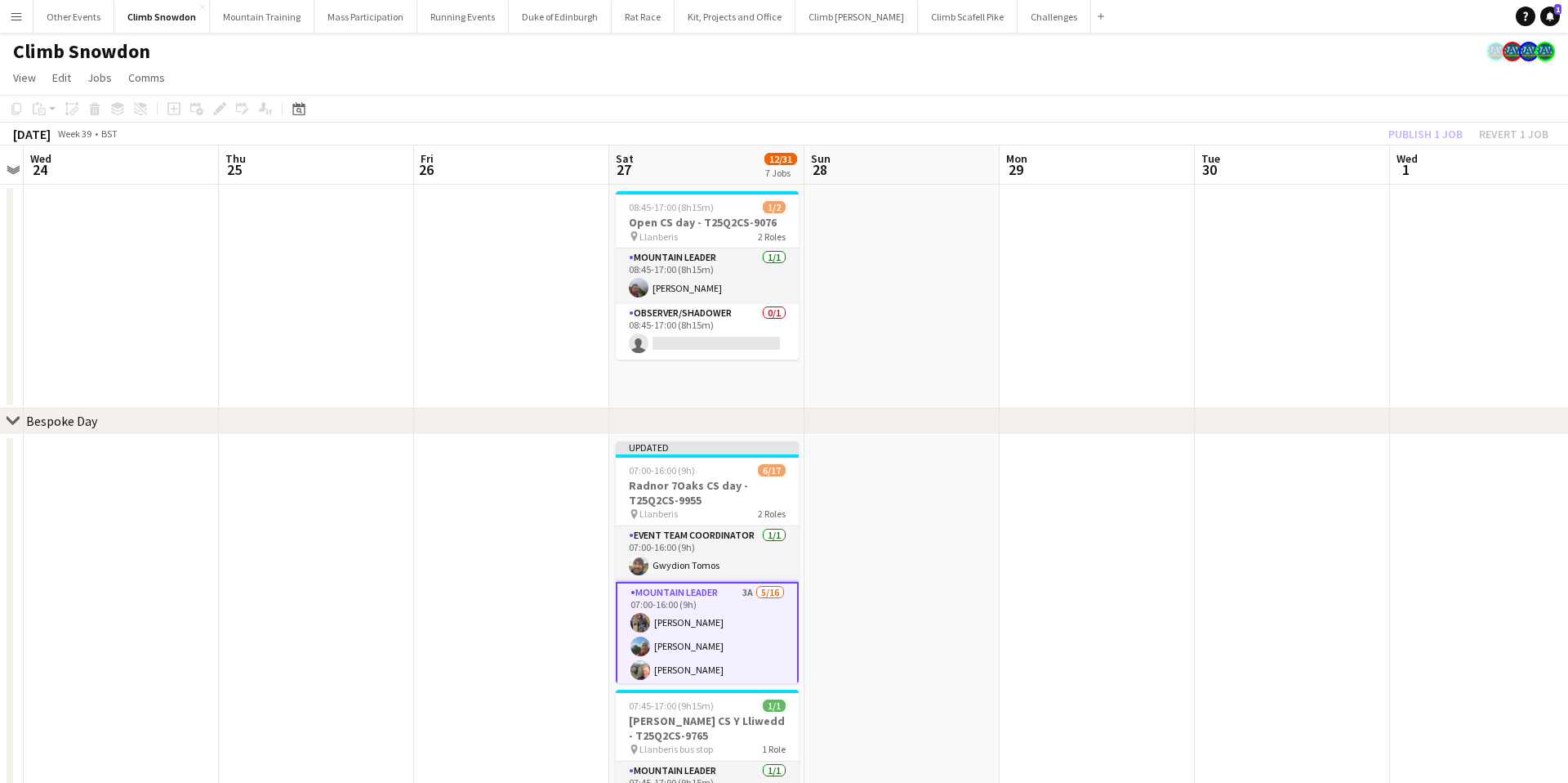
click at [1415, 131] on div "Publish 1 job Revert 1 job" at bounding box center [1469, 134] width 199 height 21
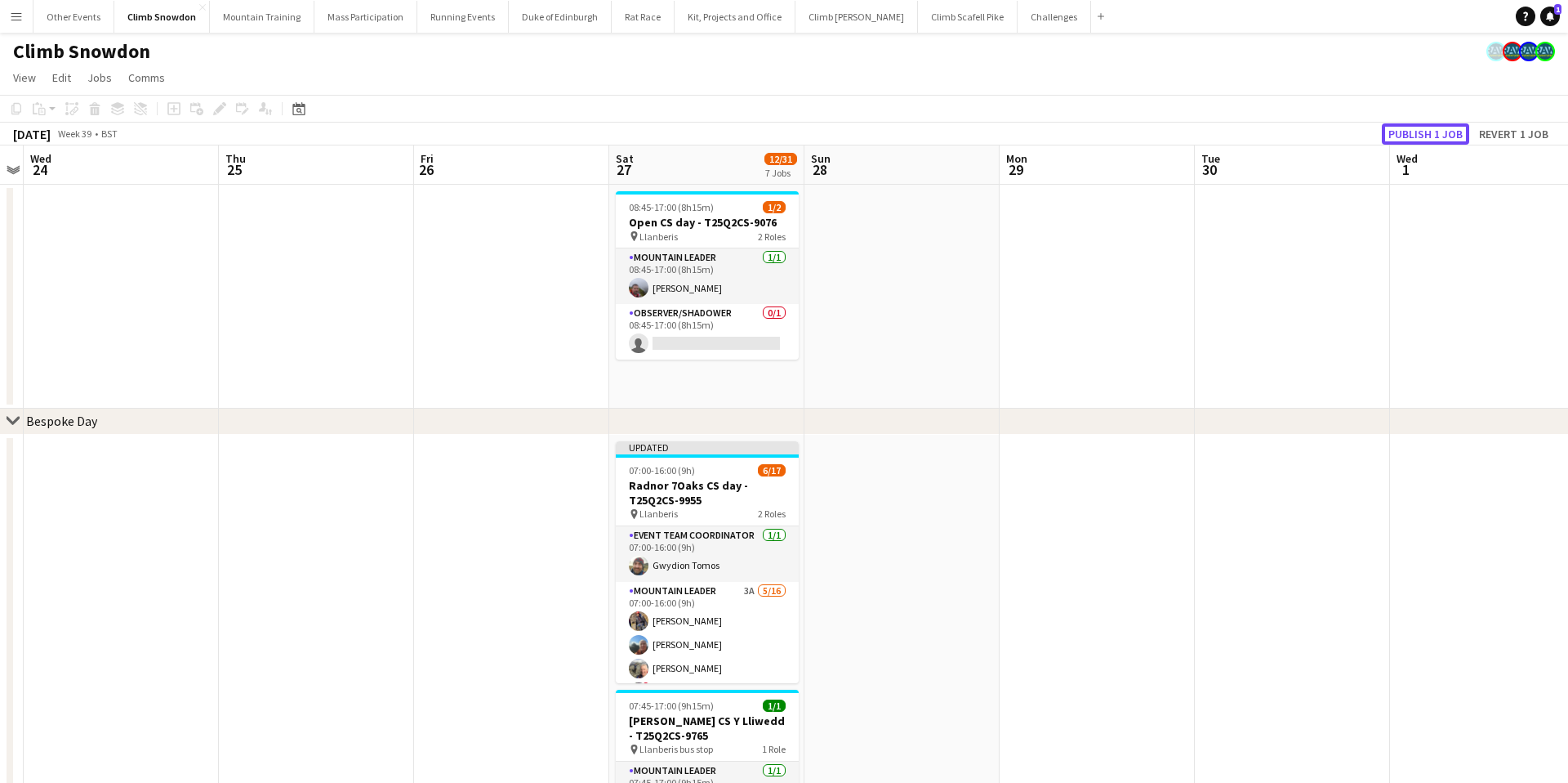
click at [1415, 131] on button "Publish 1 job" at bounding box center [1426, 134] width 87 height 21
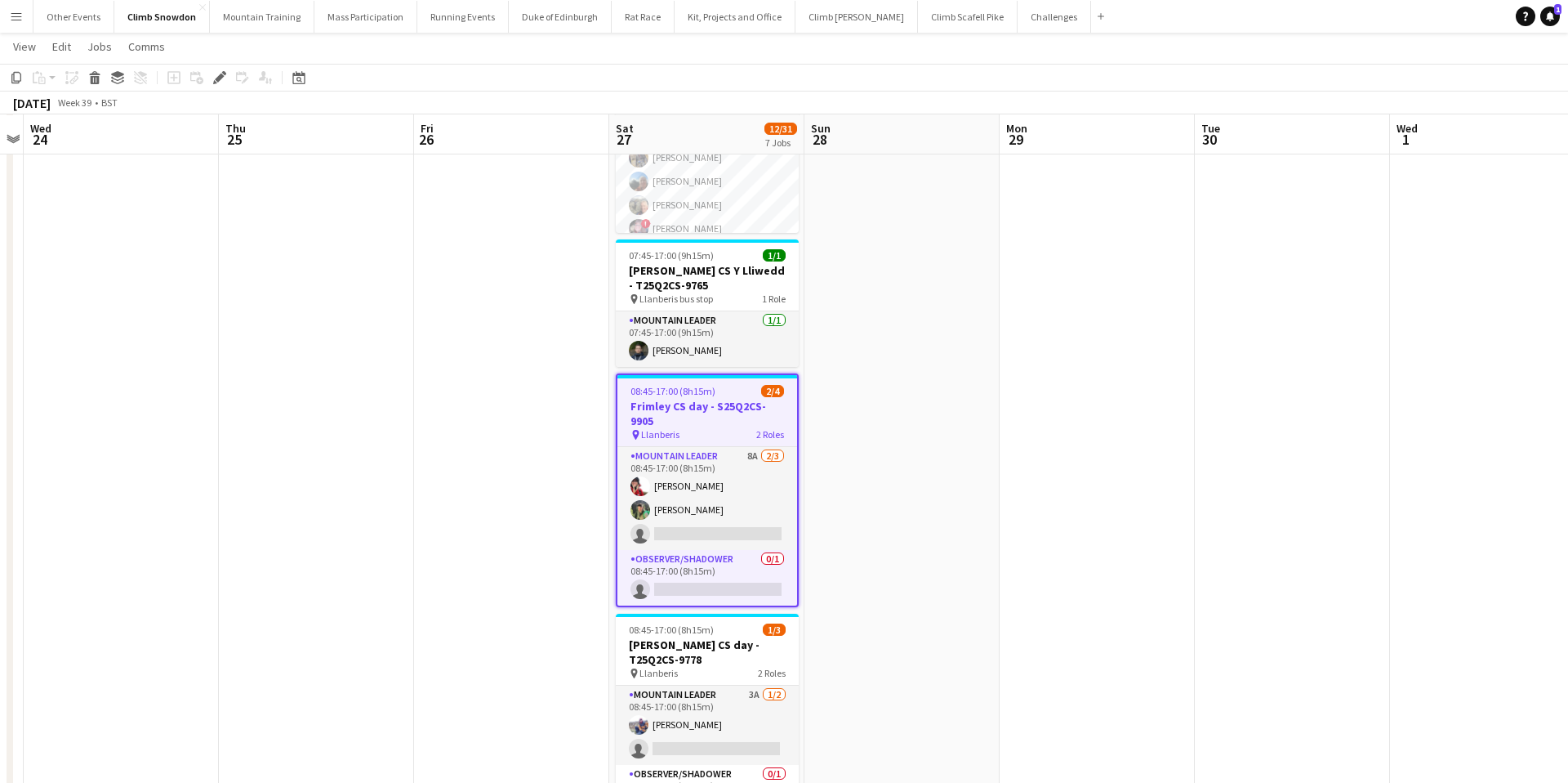
scroll to position [449, 0]
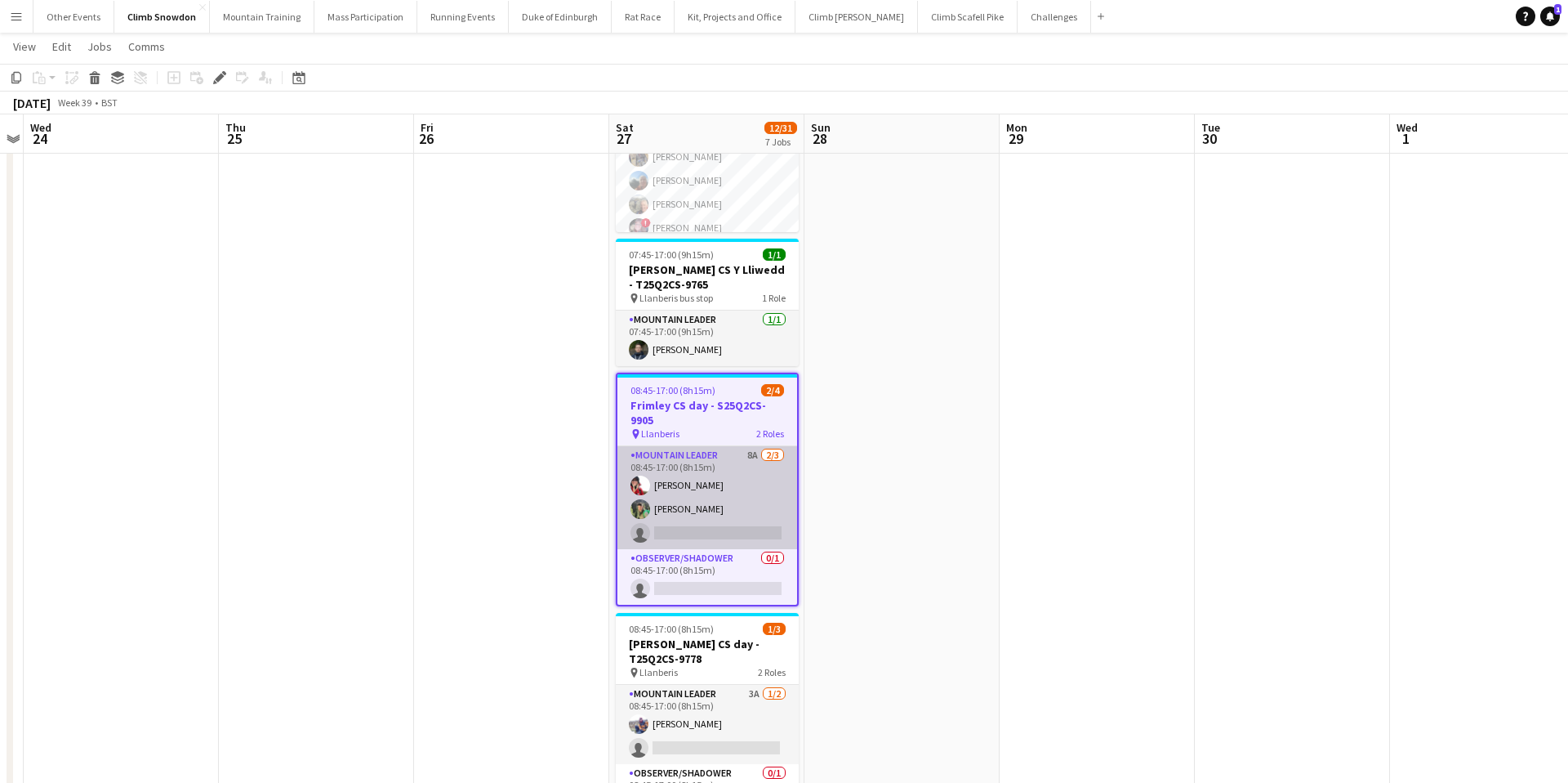
click at [747, 509] on app-card-role "Mountain Leader 8A [DATE] 08:45-17:00 (8h15m) [PERSON_NAME] [PERSON_NAME] singl…" at bounding box center [708, 498] width 180 height 103
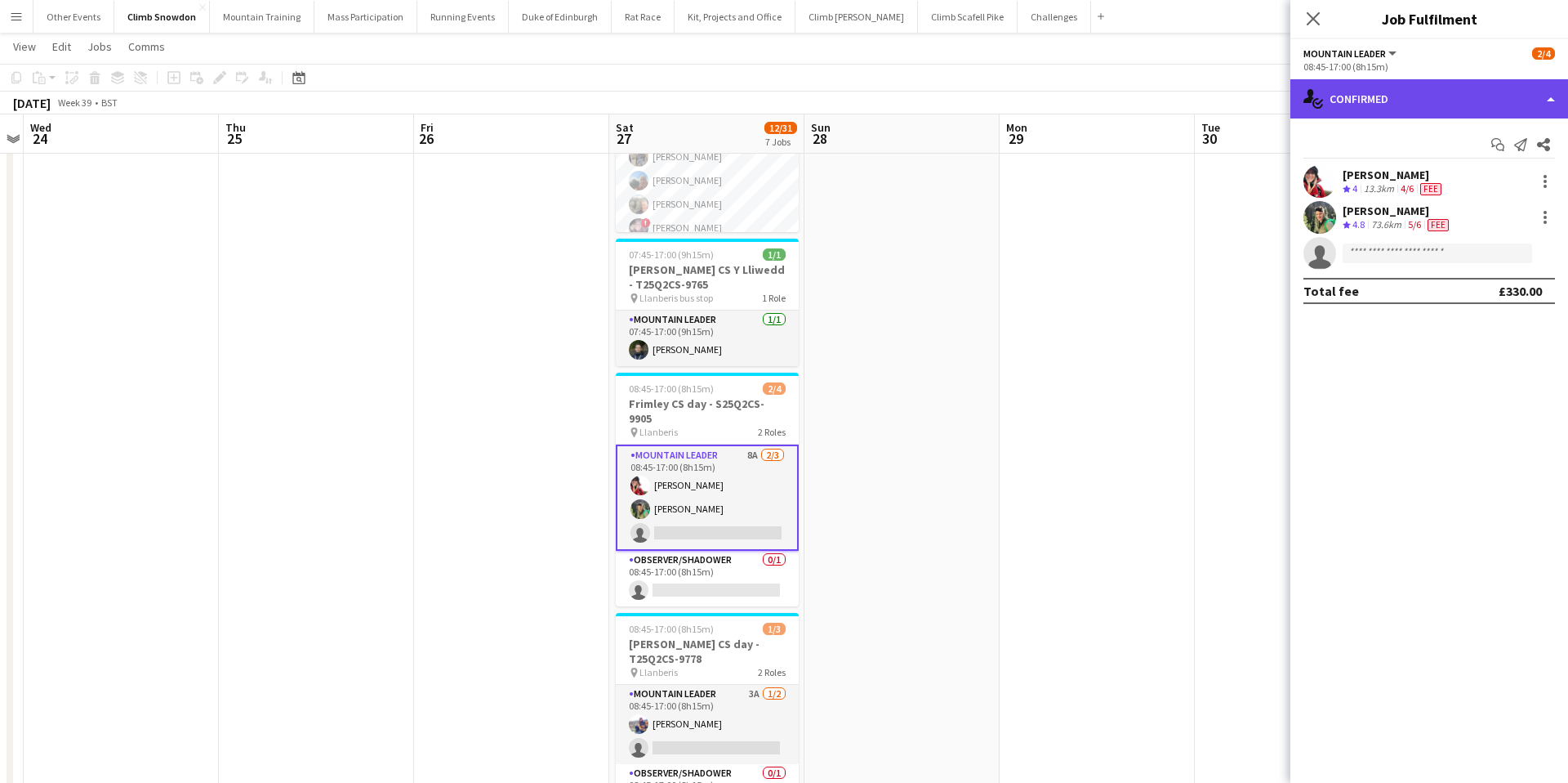
click at [1406, 100] on div "single-neutral-actions-check-2 Confirmed" at bounding box center [1429, 99] width 278 height 39
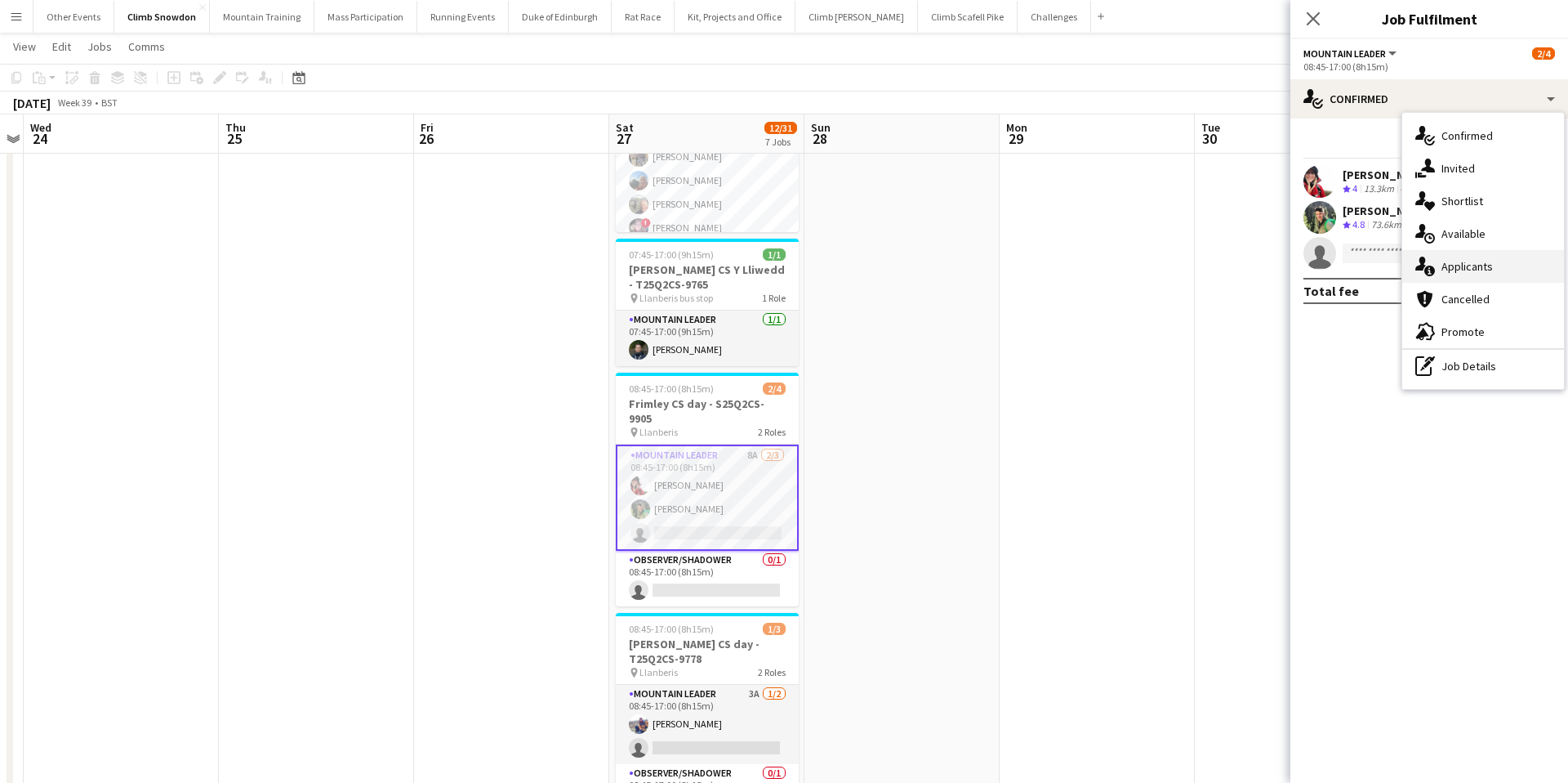
click at [1463, 264] on span "Applicants" at bounding box center [1468, 266] width 51 height 15
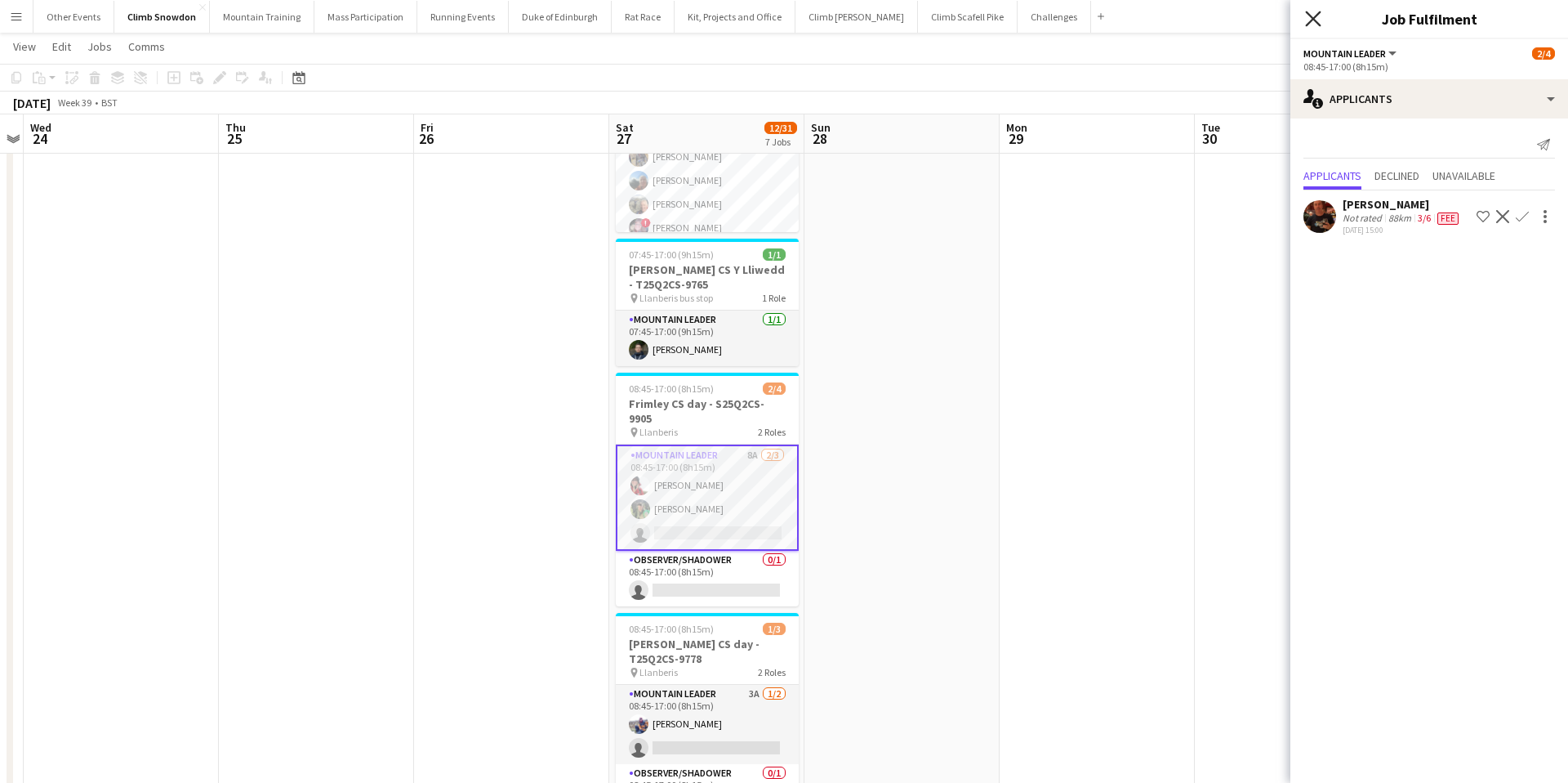
click at [1313, 21] on icon "Close pop-in" at bounding box center [1313, 18] width 15 height 15
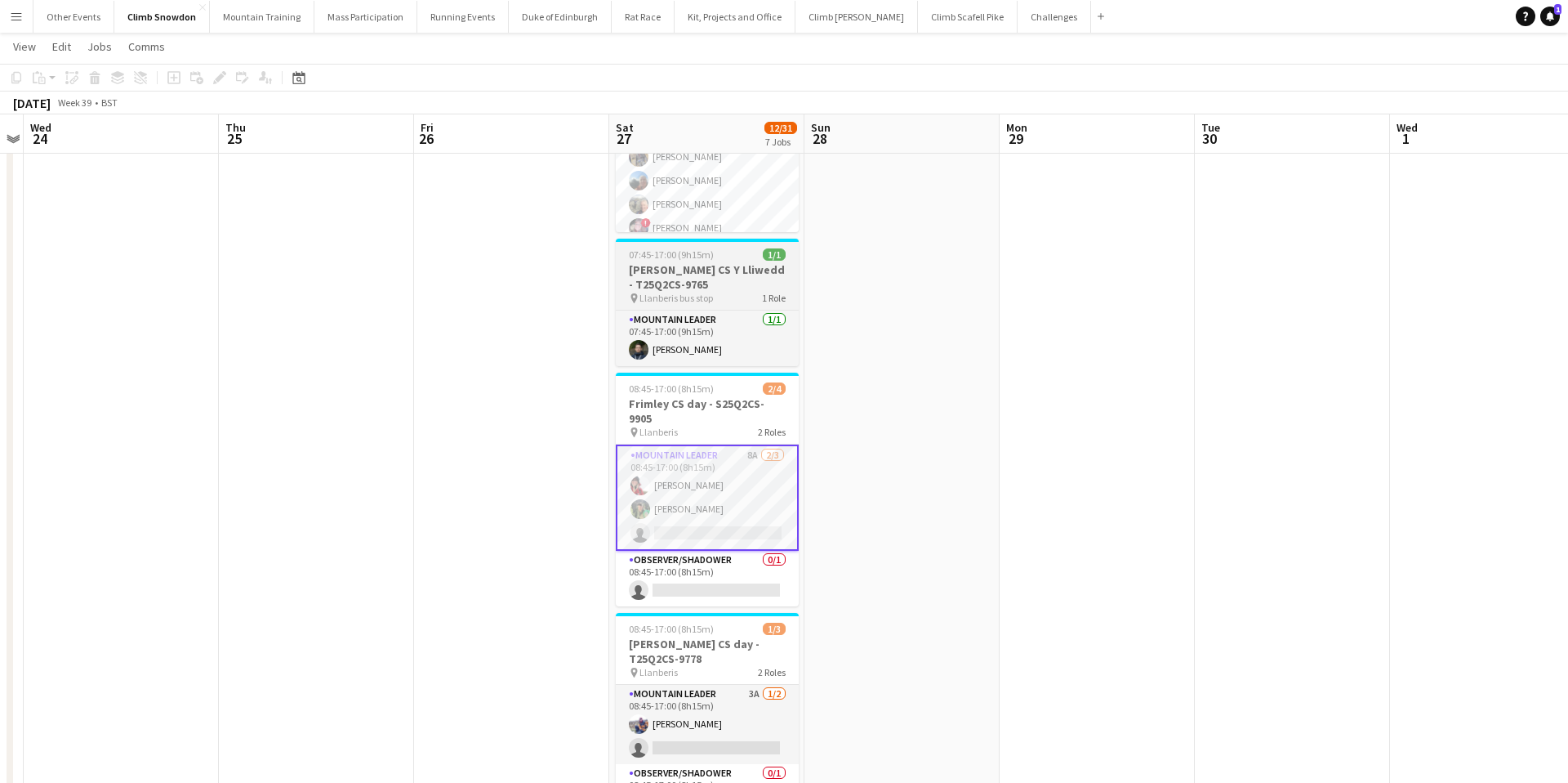
scroll to position [0, 0]
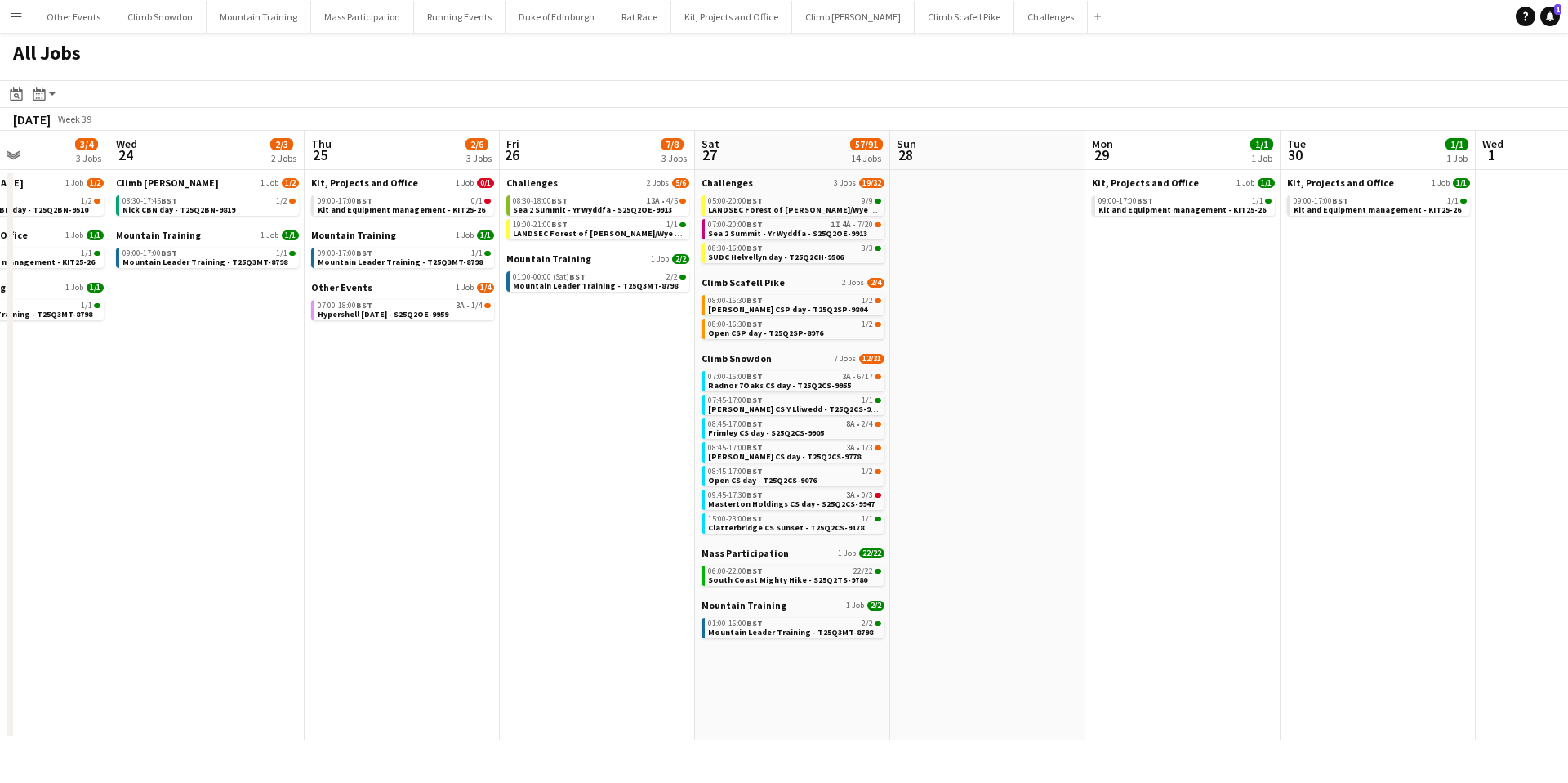
scroll to position [0, 673]
click at [737, 253] on span "SUDC Helvellyn day - T25Q2CH-9506" at bounding box center [775, 257] width 135 height 10
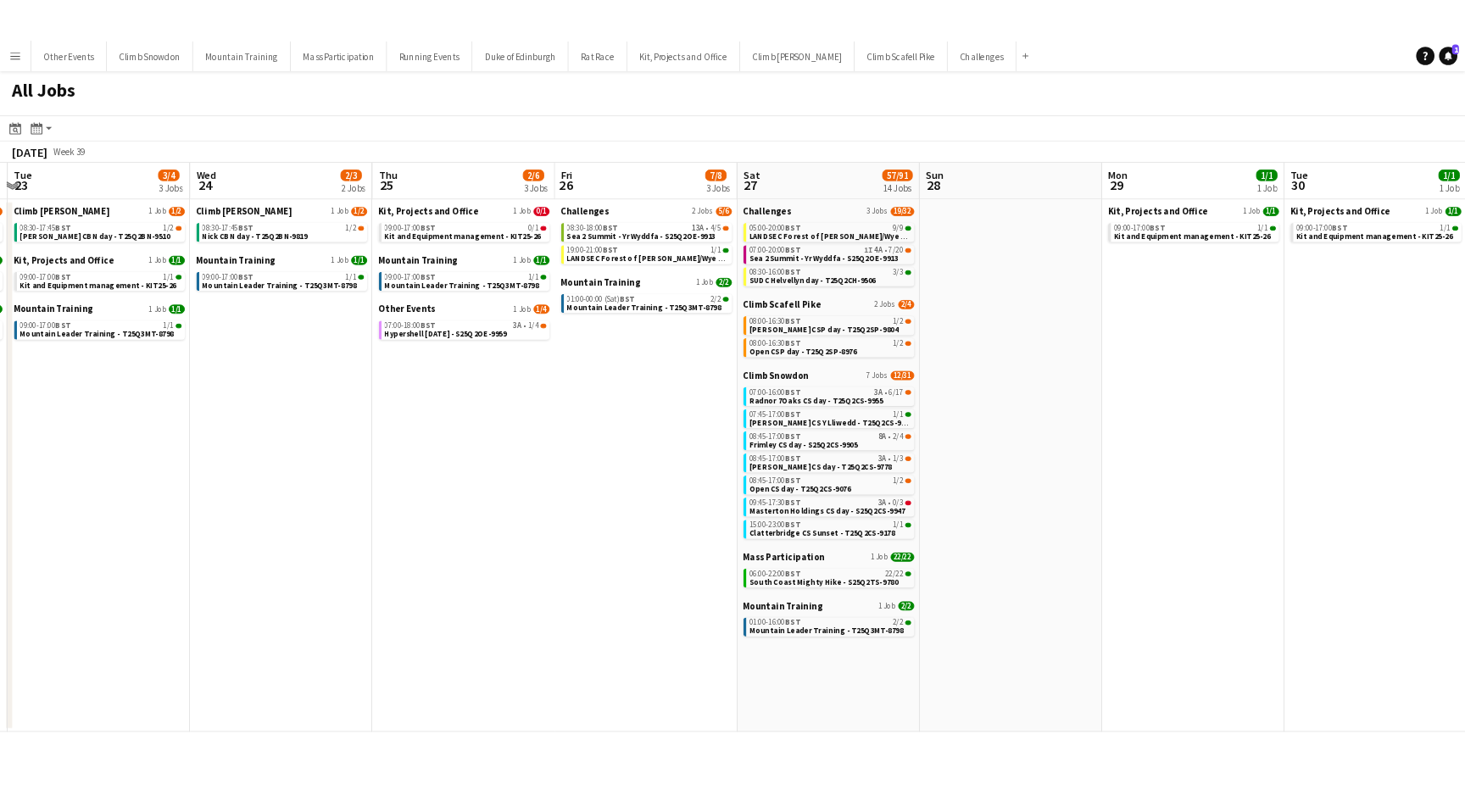
scroll to position [0, 384]
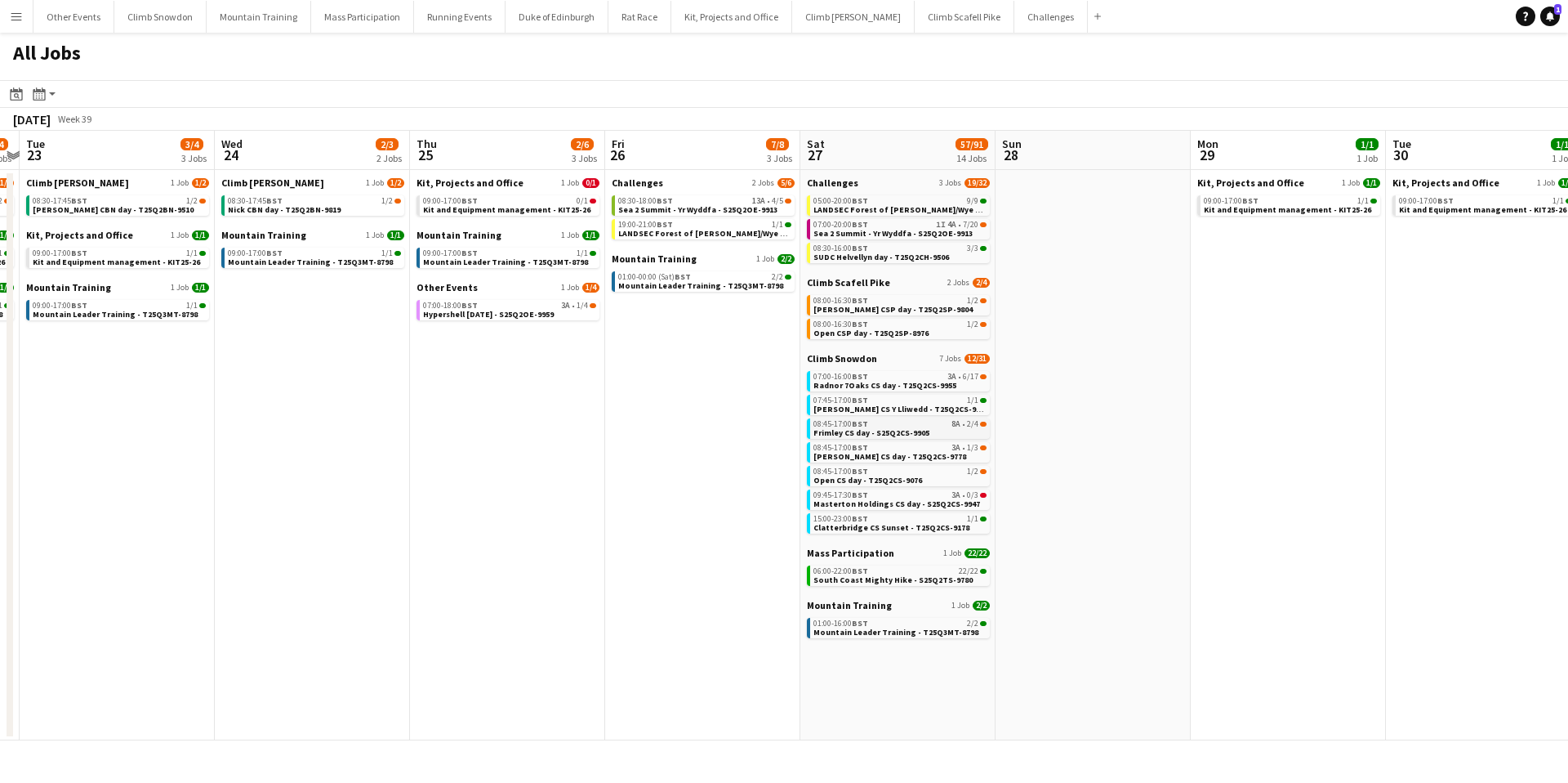
click at [847, 428] on span "Frimley CS day - S25Q2CS-9905" at bounding box center [872, 432] width 116 height 10
click at [881, 227] on div "07:00-20:00 BST 1I 4A • 7/20" at bounding box center [900, 225] width 173 height 9
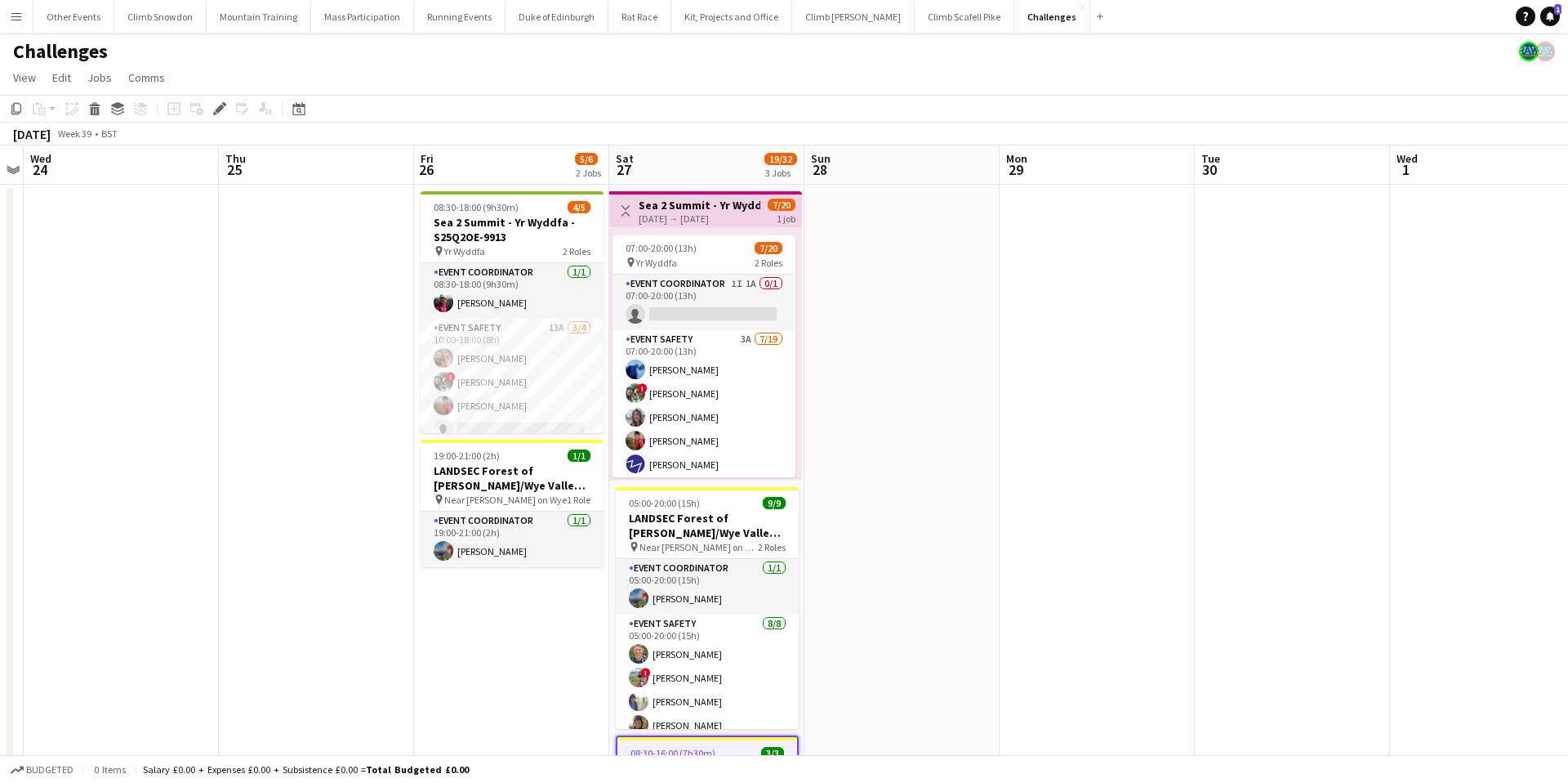
click at [868, 408] on app-date-cell at bounding box center [902, 565] width 195 height 760
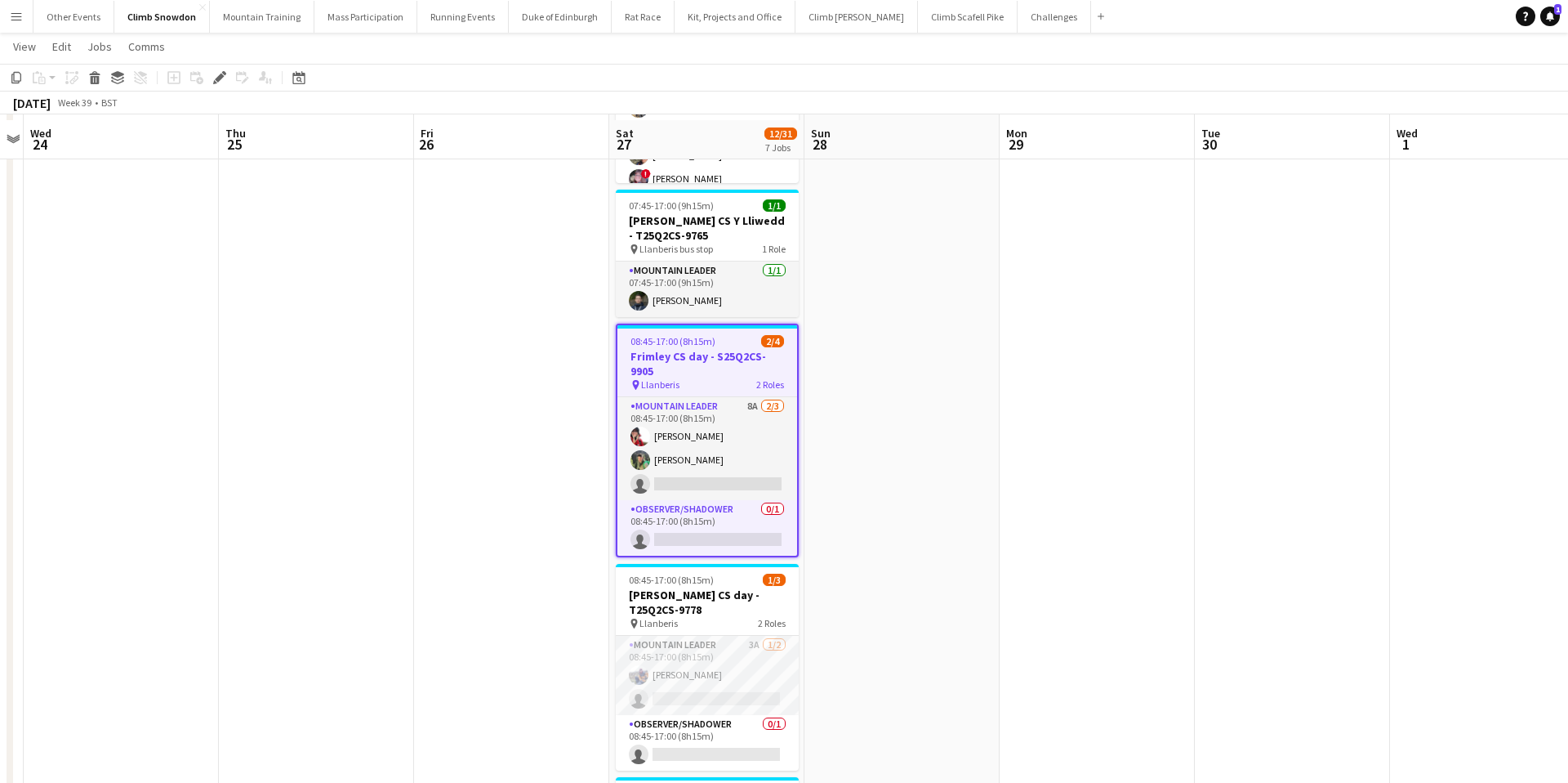
scroll to position [507, 0]
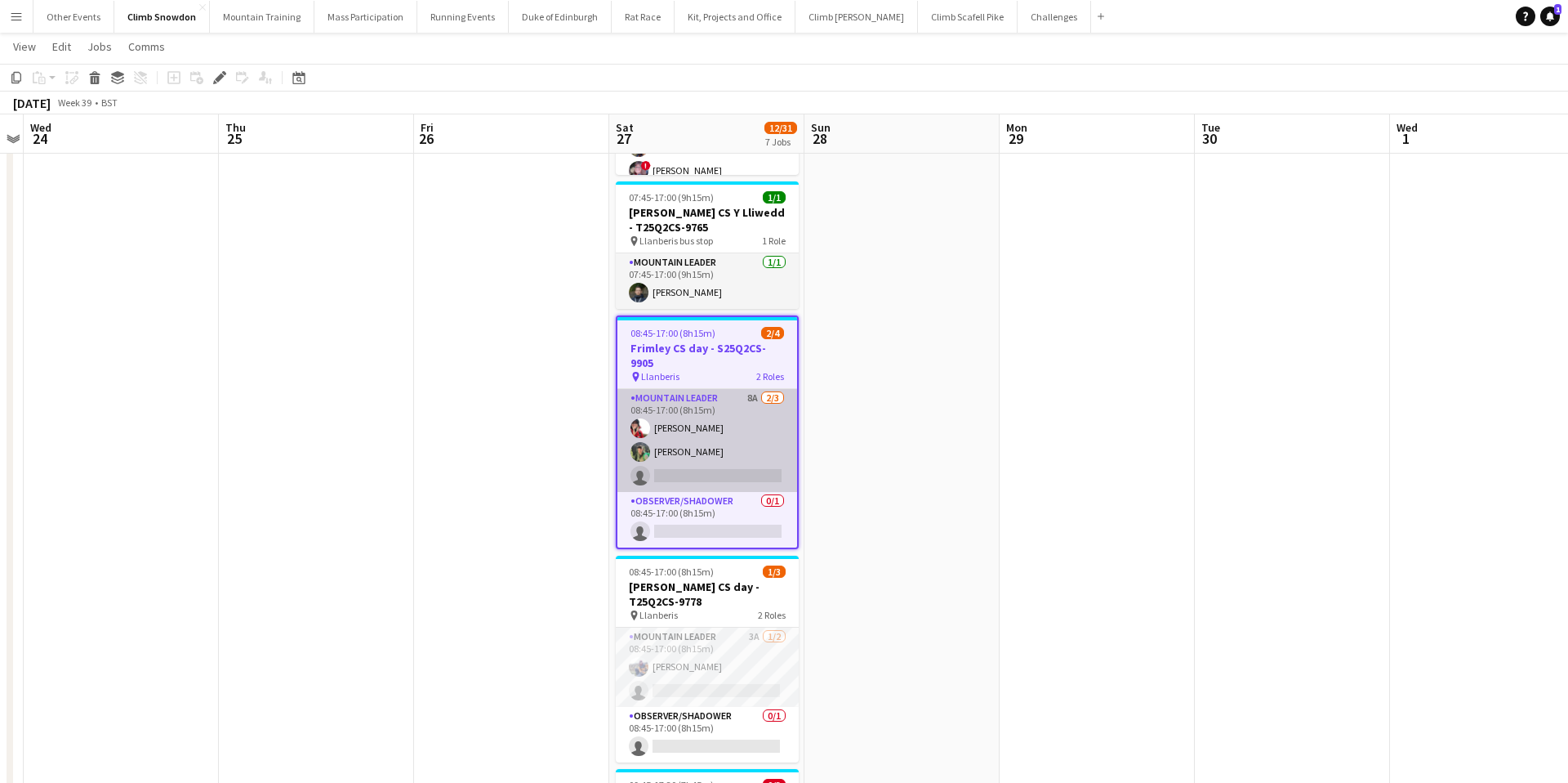
click at [749, 430] on app-card-role "Mountain Leader 8A 2/3 08:45-17:00 (8h15m) Sonia Williams Tom Robertson single-…" at bounding box center [708, 440] width 180 height 103
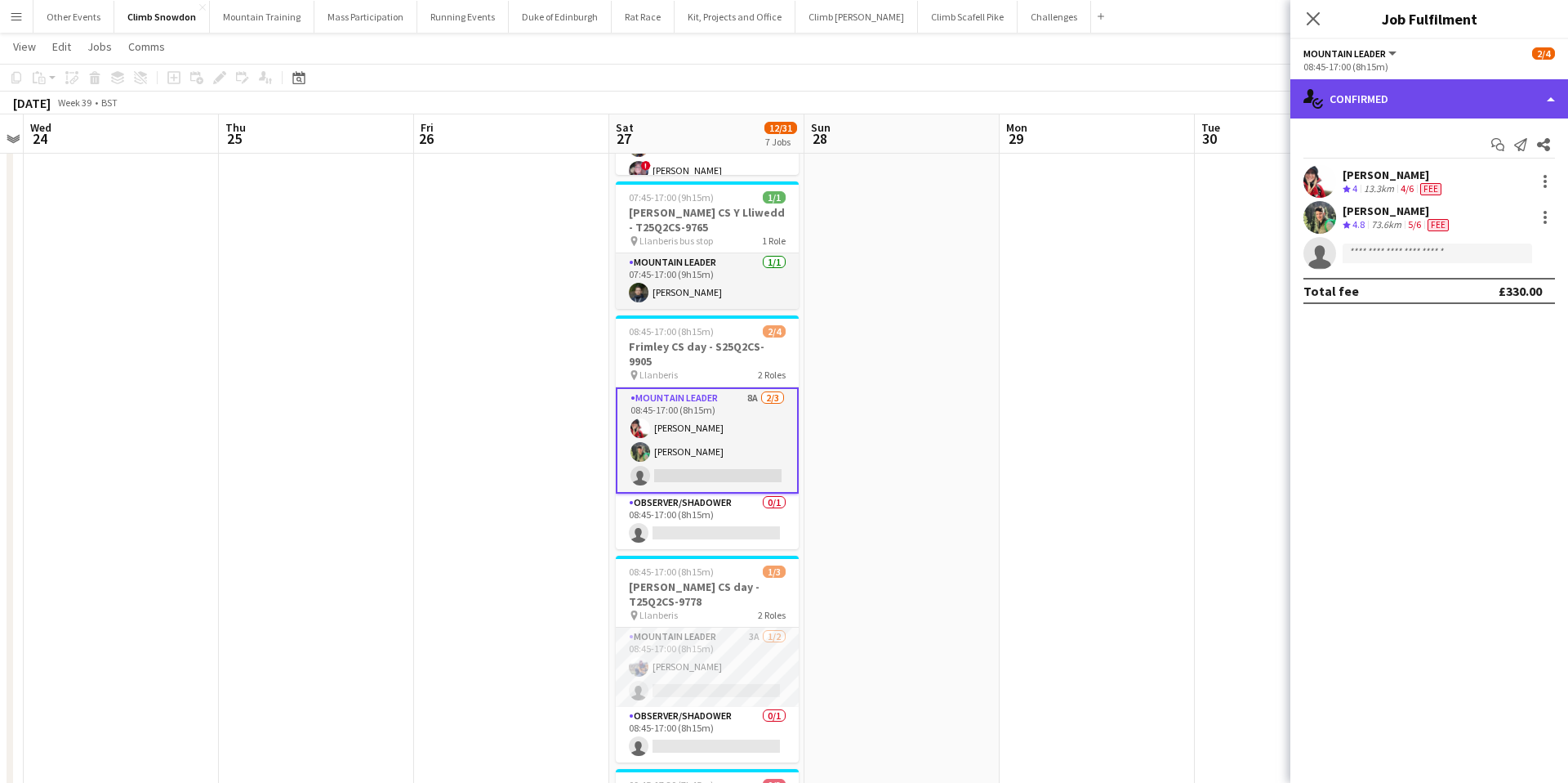
click at [1414, 90] on div "single-neutral-actions-check-2 Confirmed" at bounding box center [1429, 99] width 278 height 39
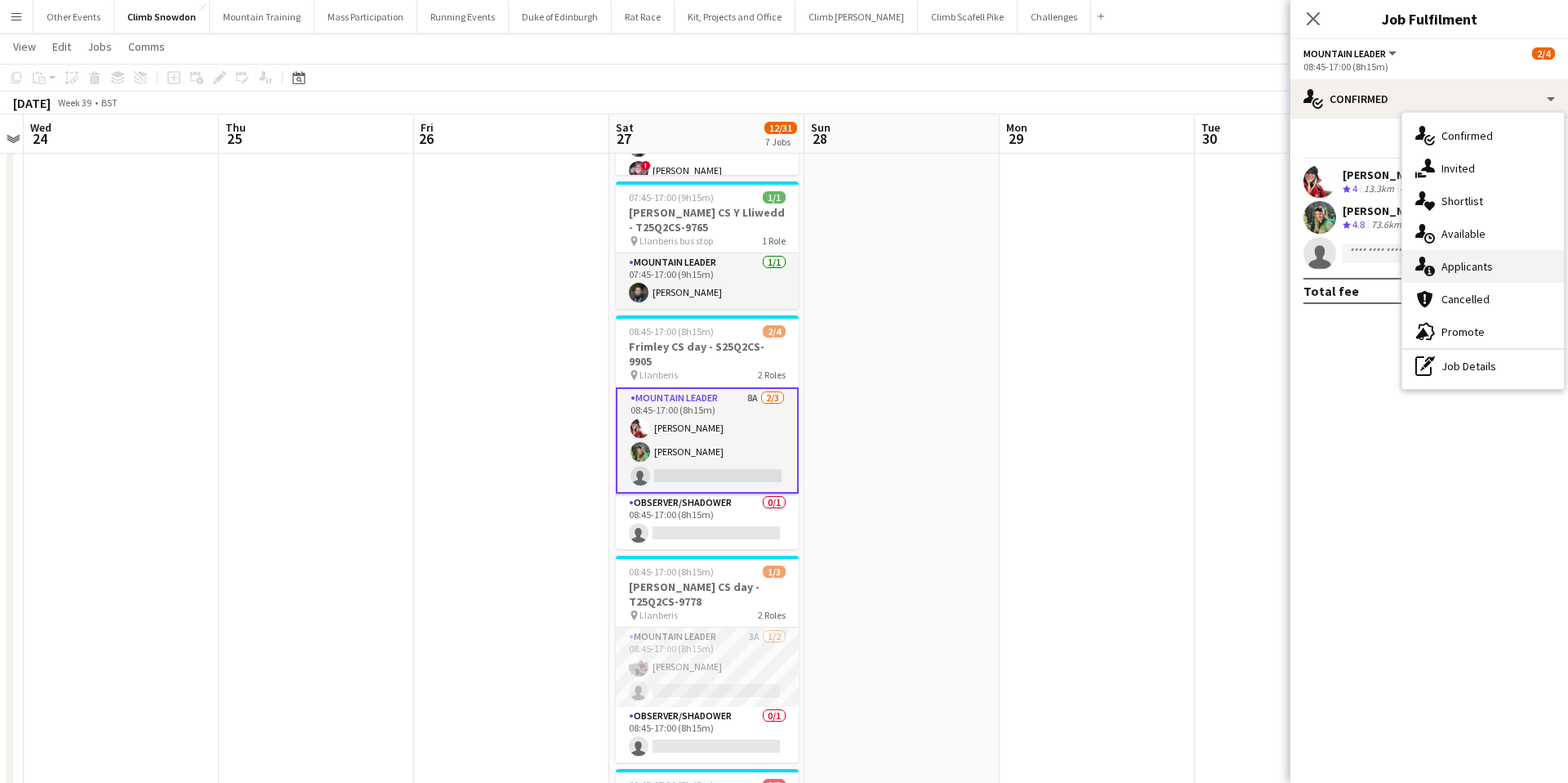
click at [1455, 261] on span "Applicants" at bounding box center [1468, 266] width 51 height 15
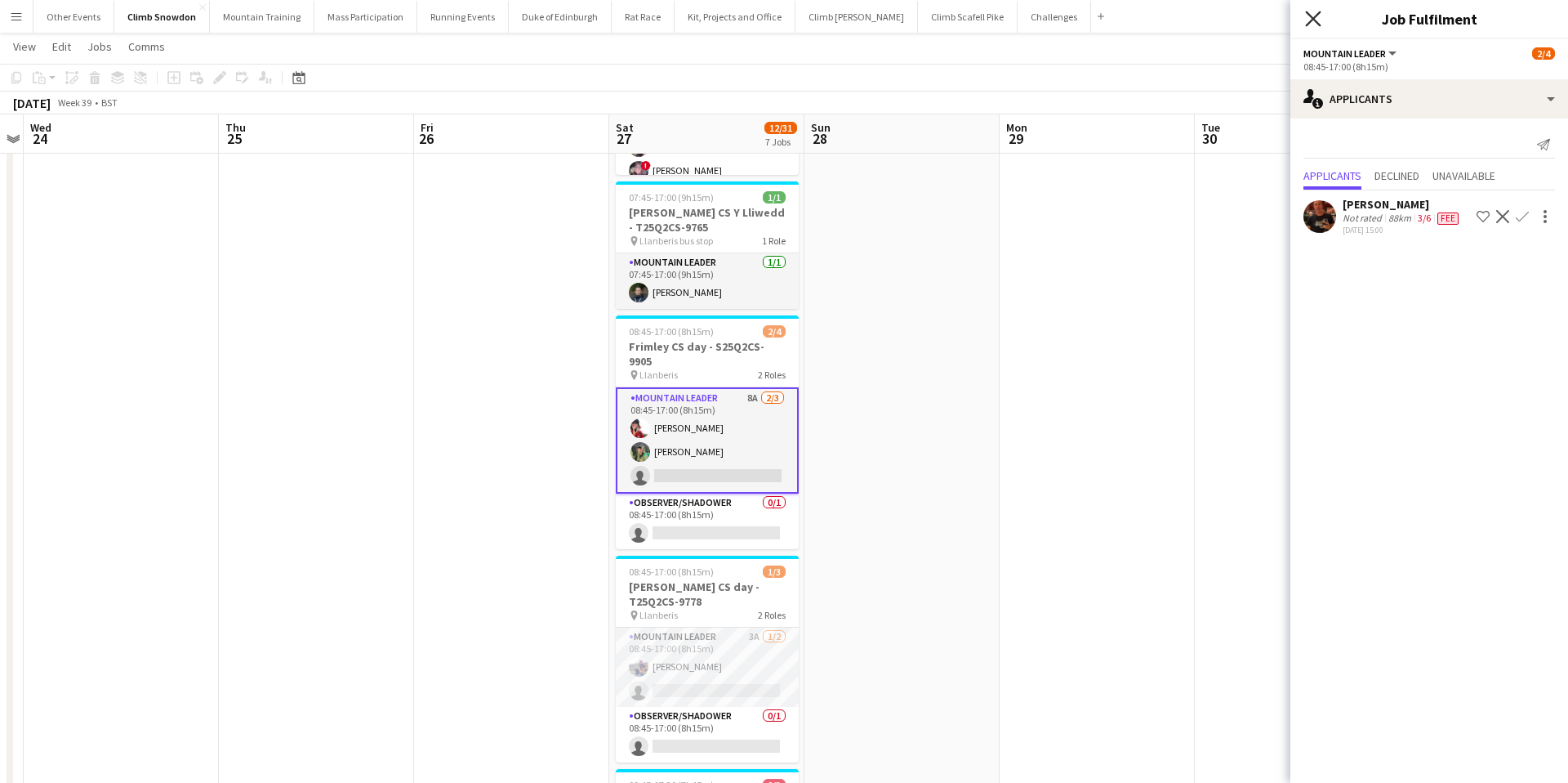
click at [1312, 13] on icon "Close pop-in" at bounding box center [1313, 18] width 15 height 15
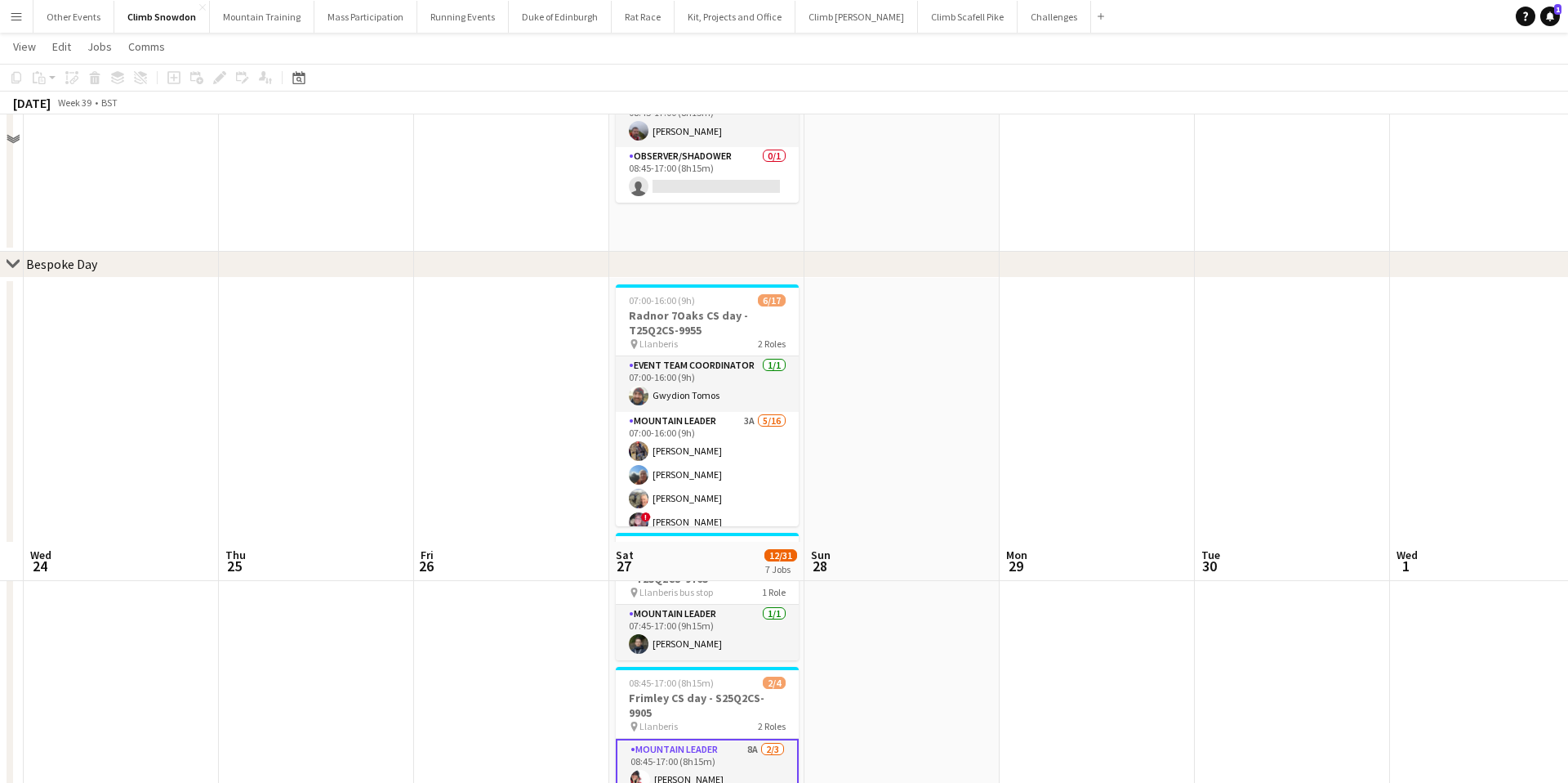
scroll to position [0, 0]
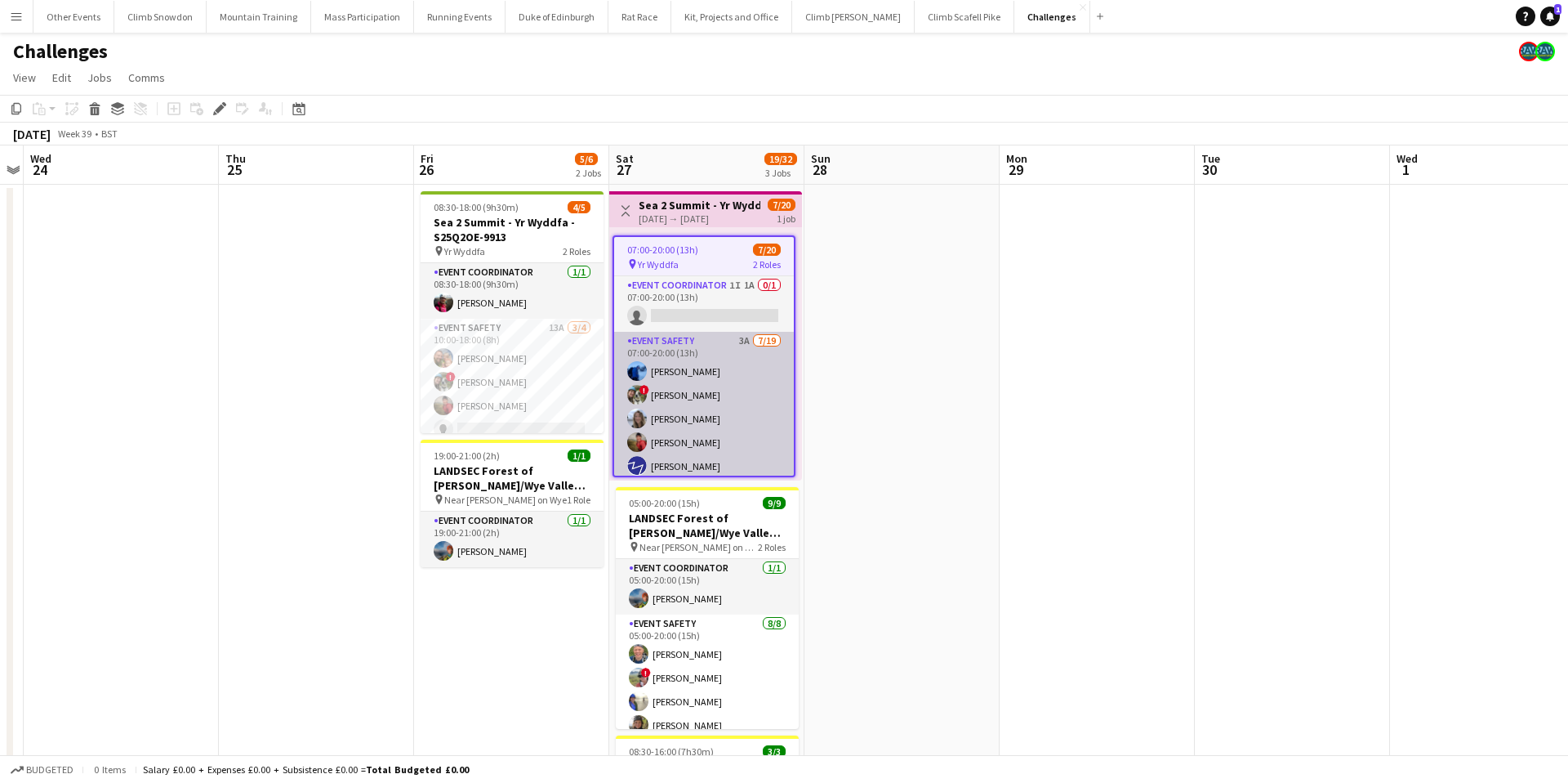
scroll to position [13, 0]
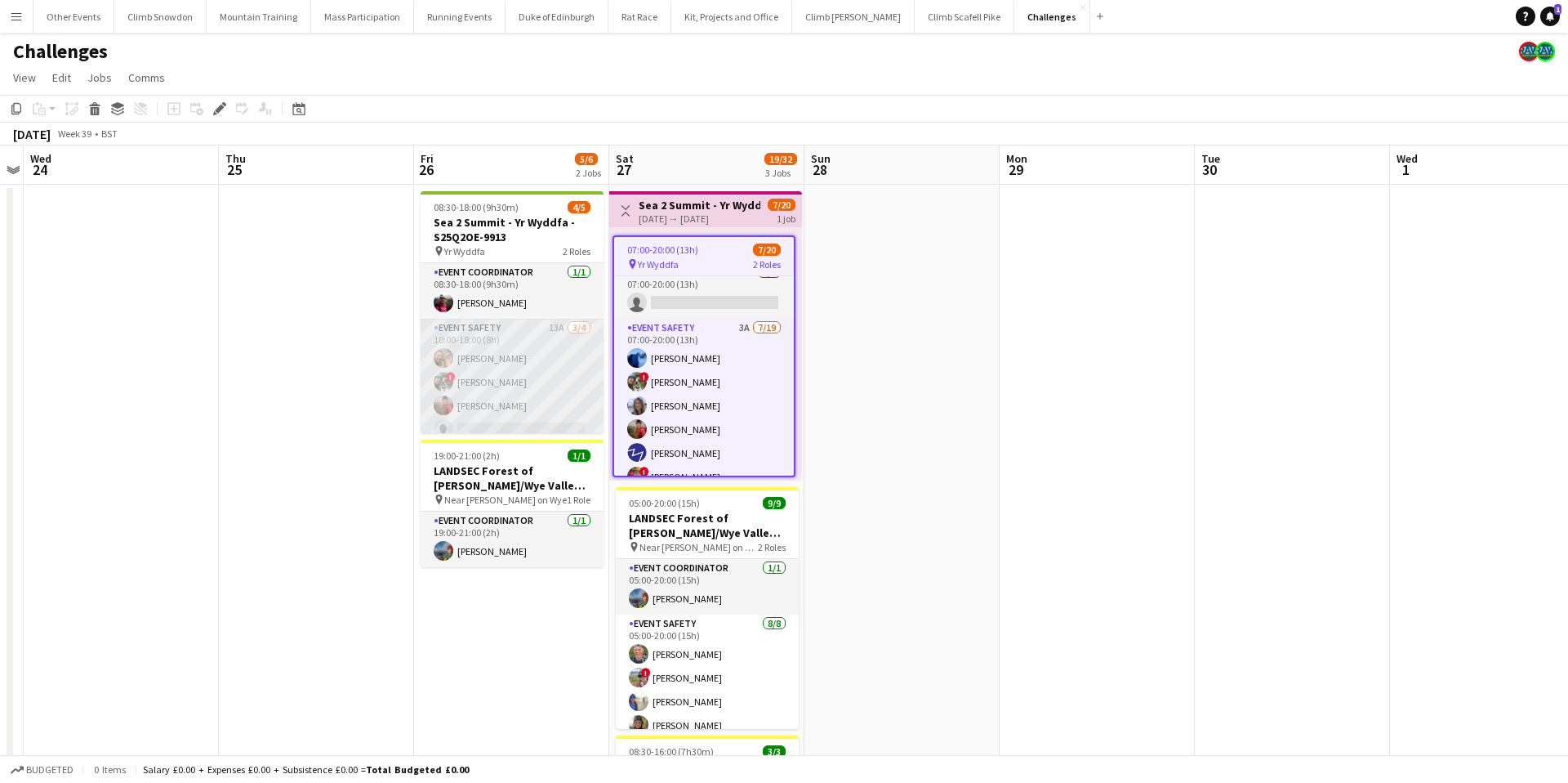
click at [504, 358] on app-card-role "Event Safety 13A [DATE] 10:00-18:00 (8h) [PERSON_NAME] ! [PERSON_NAME] [PERSON_…" at bounding box center [512, 382] width 183 height 127
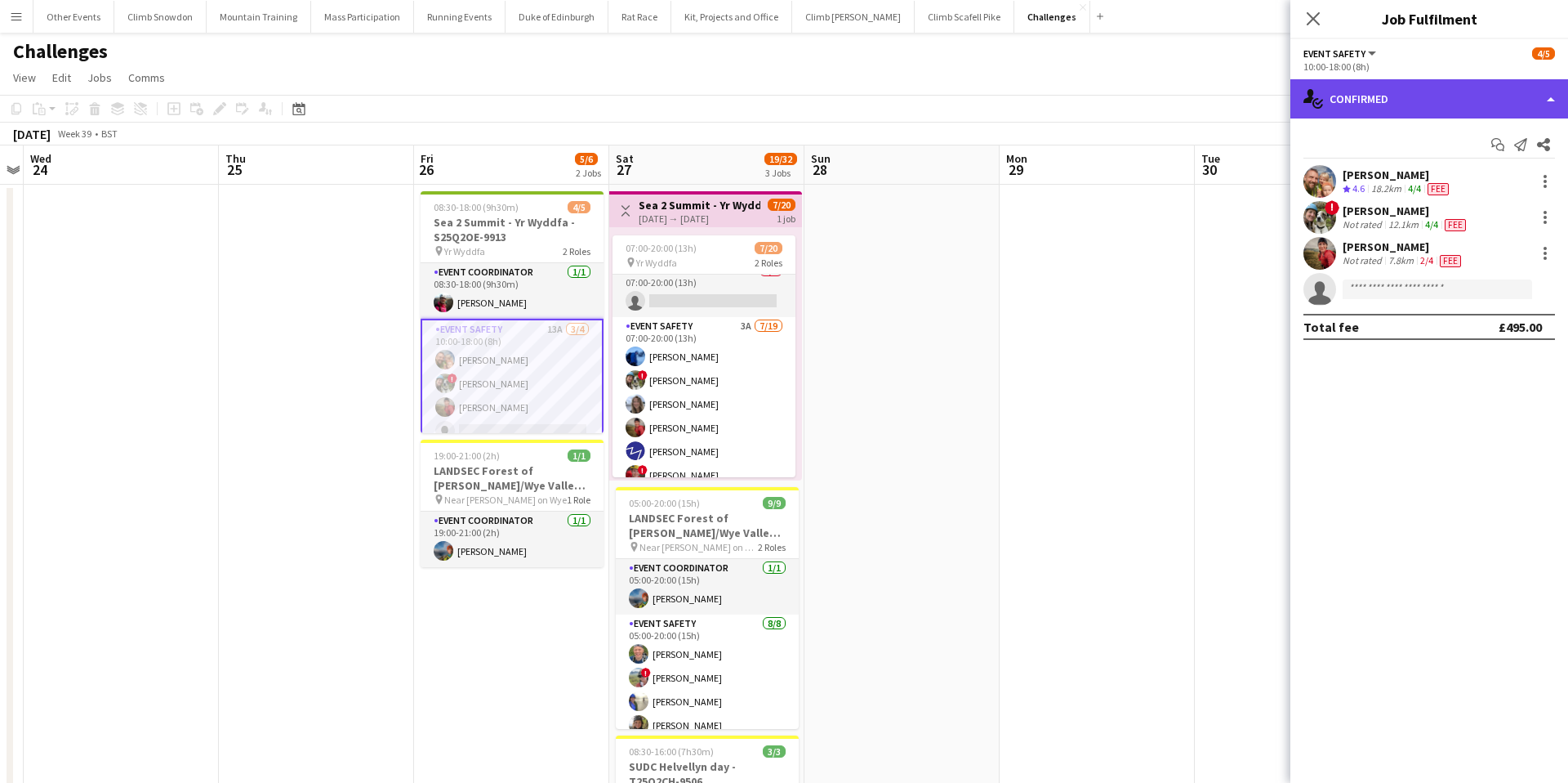
click at [1418, 97] on div "single-neutral-actions-check-2 Confirmed" at bounding box center [1429, 99] width 278 height 39
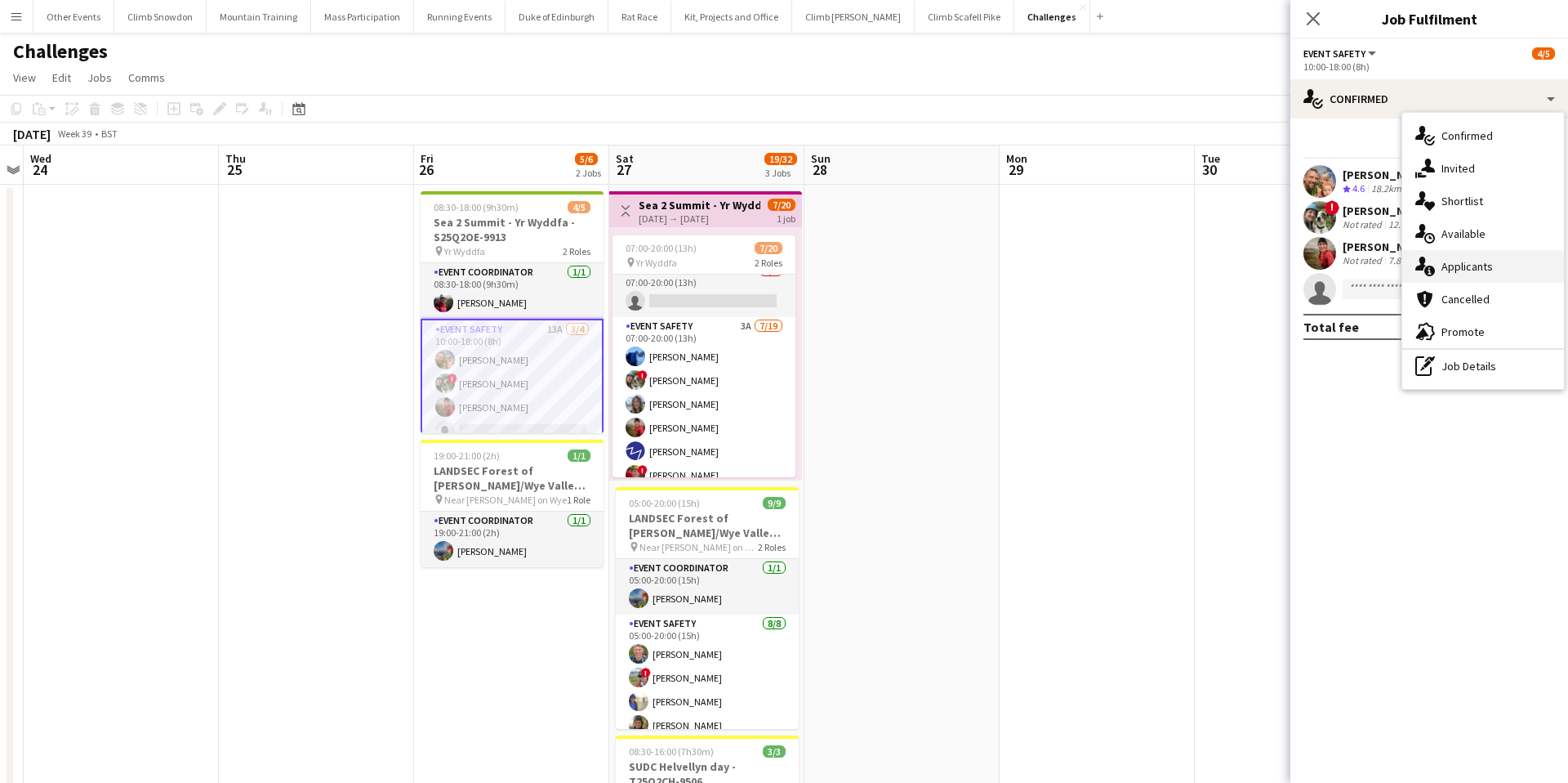
click at [1469, 266] on span "Applicants" at bounding box center [1468, 266] width 51 height 15
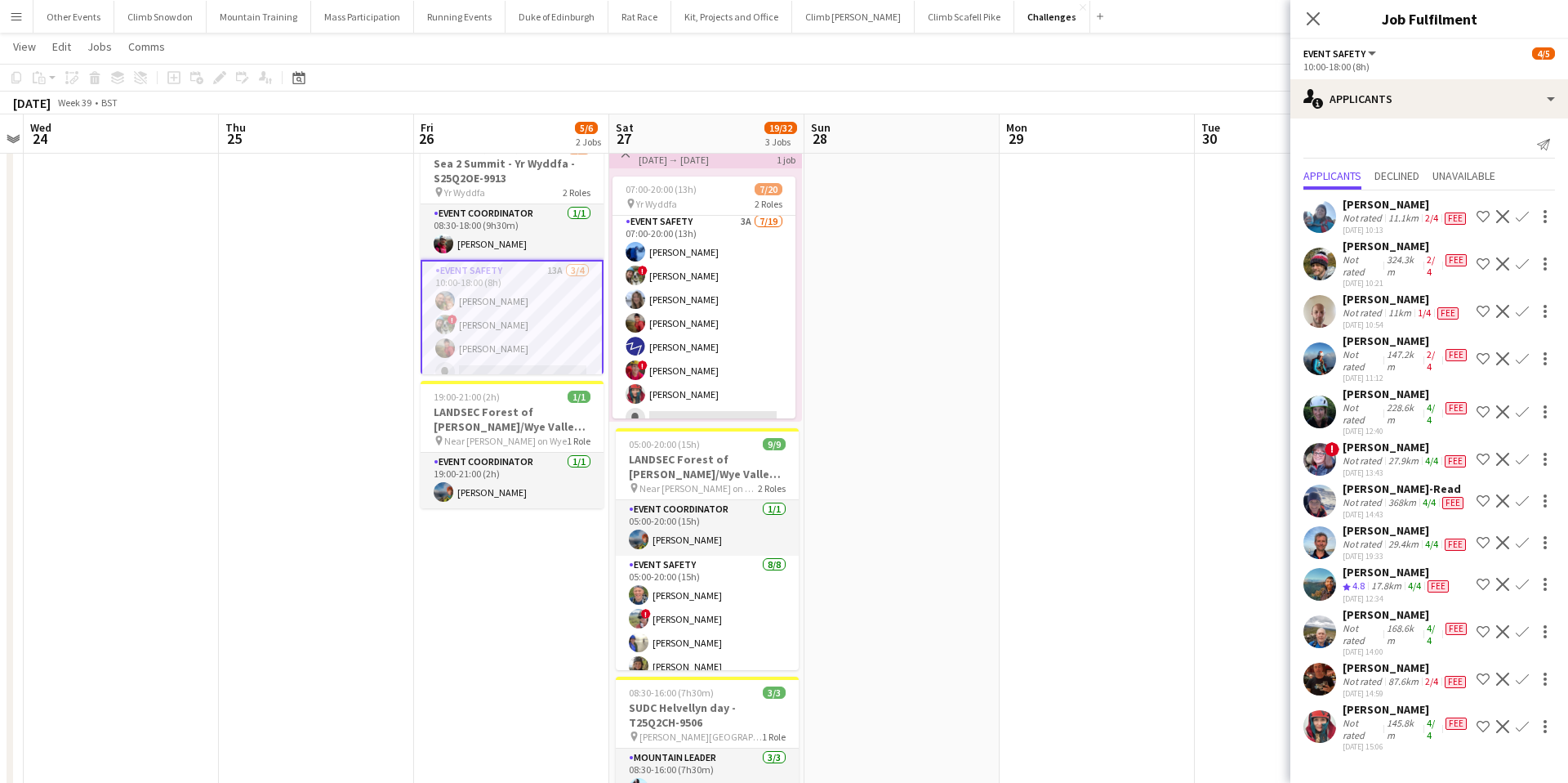
scroll to position [15, 0]
click at [560, 326] on app-card-role "Event Safety 13A [DATE] 10:00-18:00 (8h) [PERSON_NAME] ! [PERSON_NAME] [PERSON_…" at bounding box center [512, 309] width 183 height 130
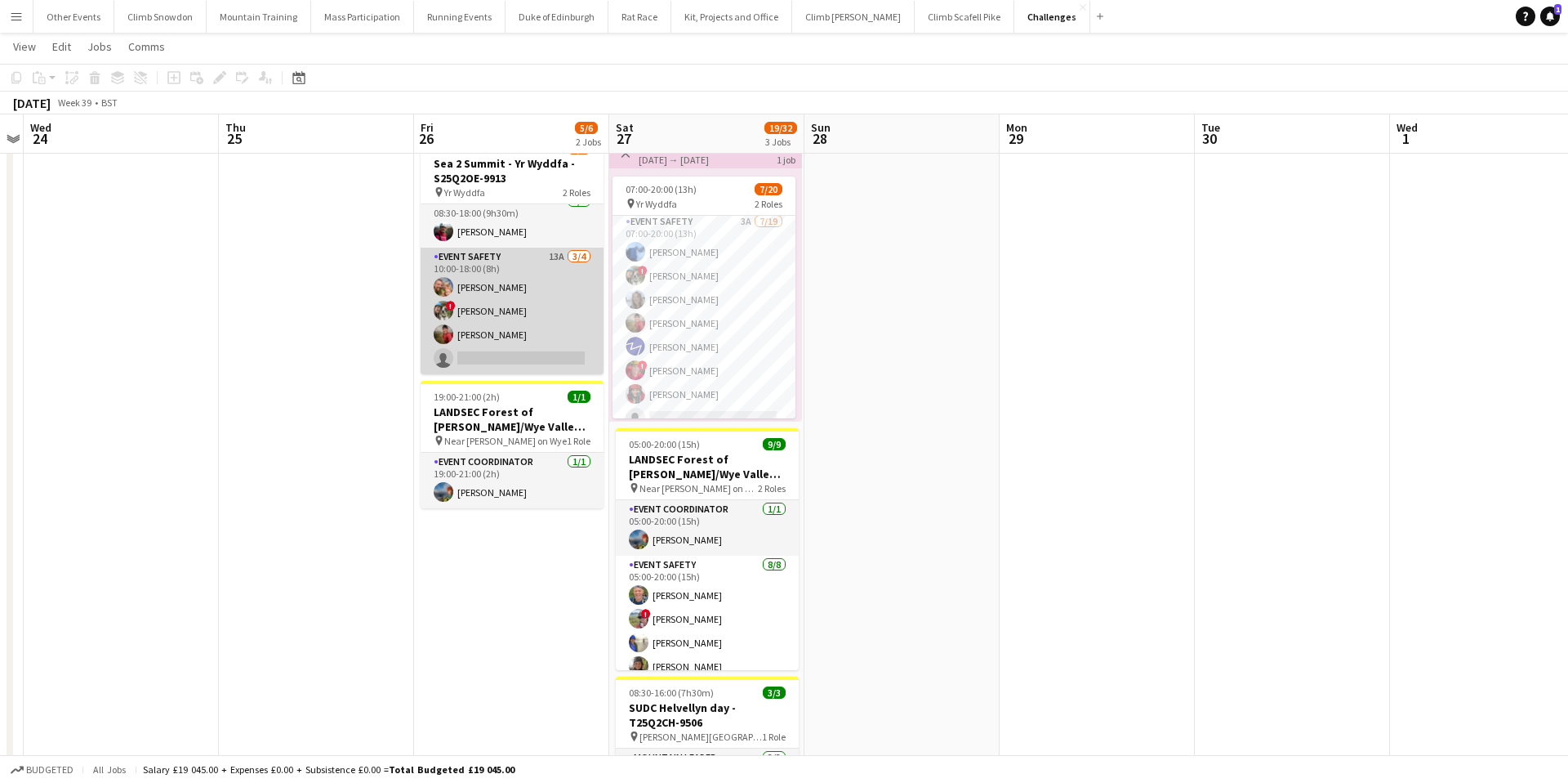
scroll to position [12, 0]
click at [560, 326] on app-card-role "Event Safety 13A [DATE] 10:00-18:00 (8h) [PERSON_NAME] ! [PERSON_NAME] [PERSON_…" at bounding box center [512, 311] width 183 height 127
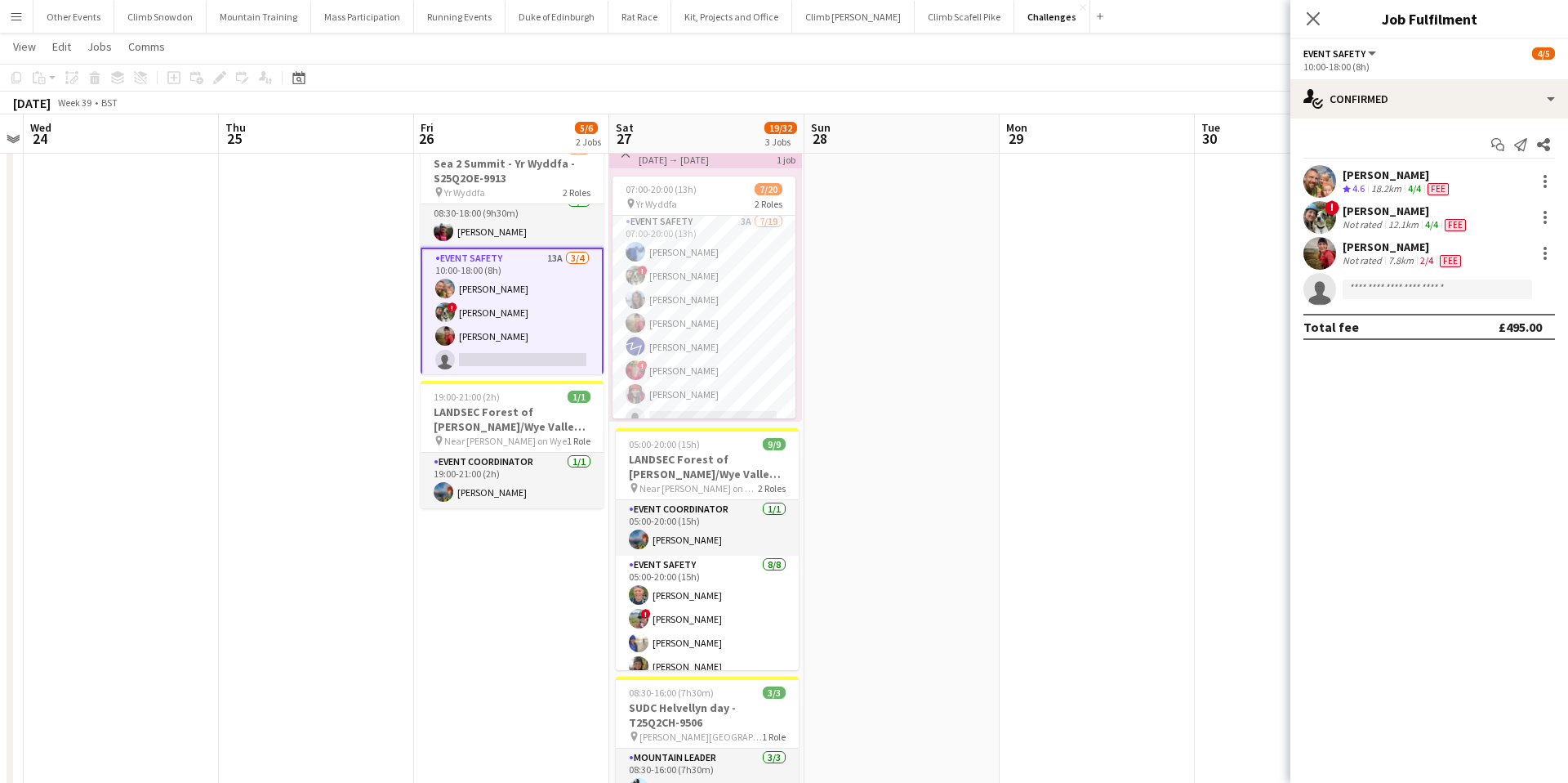
scroll to position [15, 0]
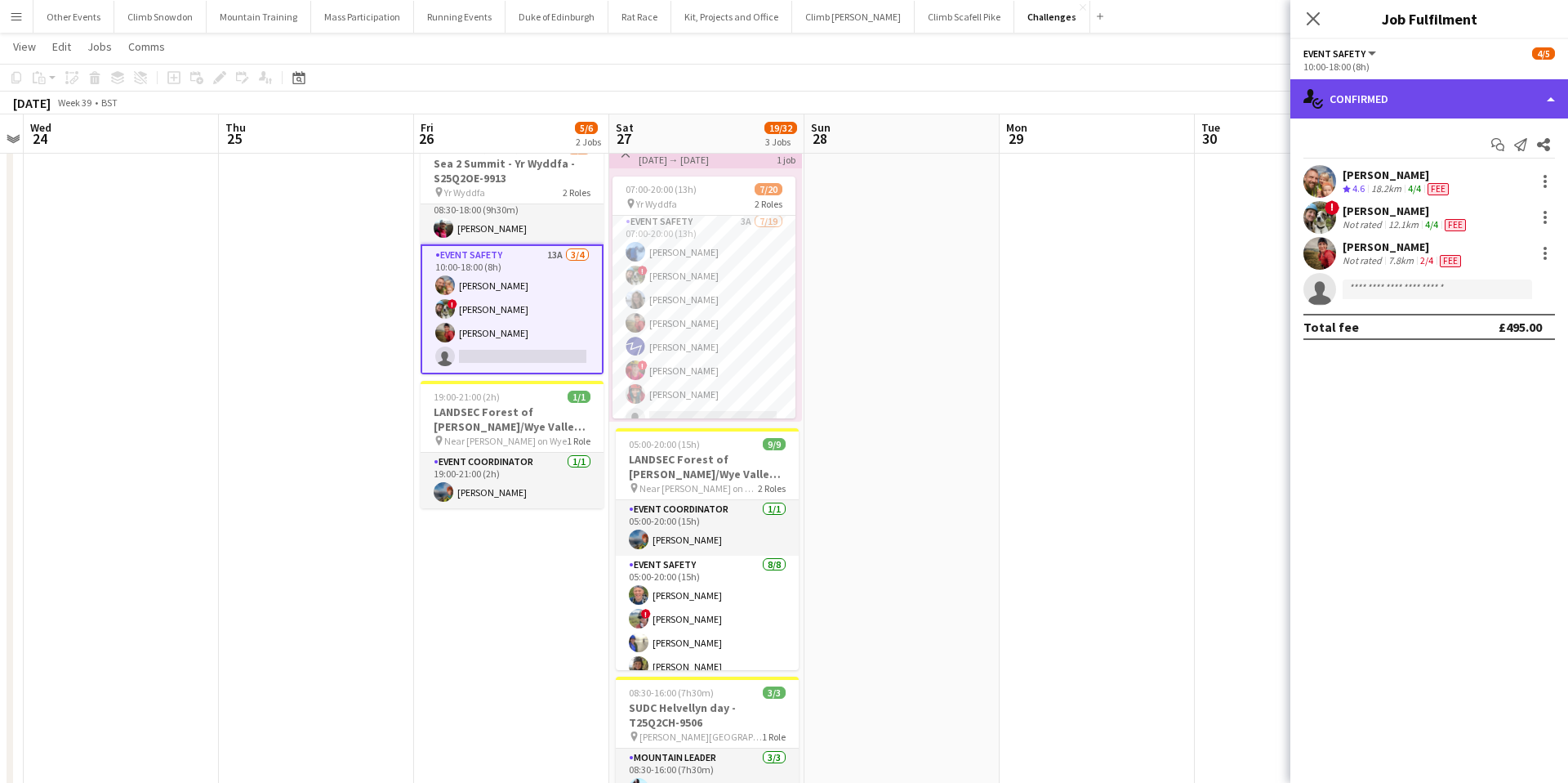
click at [1421, 103] on div "single-neutral-actions-check-2 Confirmed" at bounding box center [1429, 99] width 278 height 39
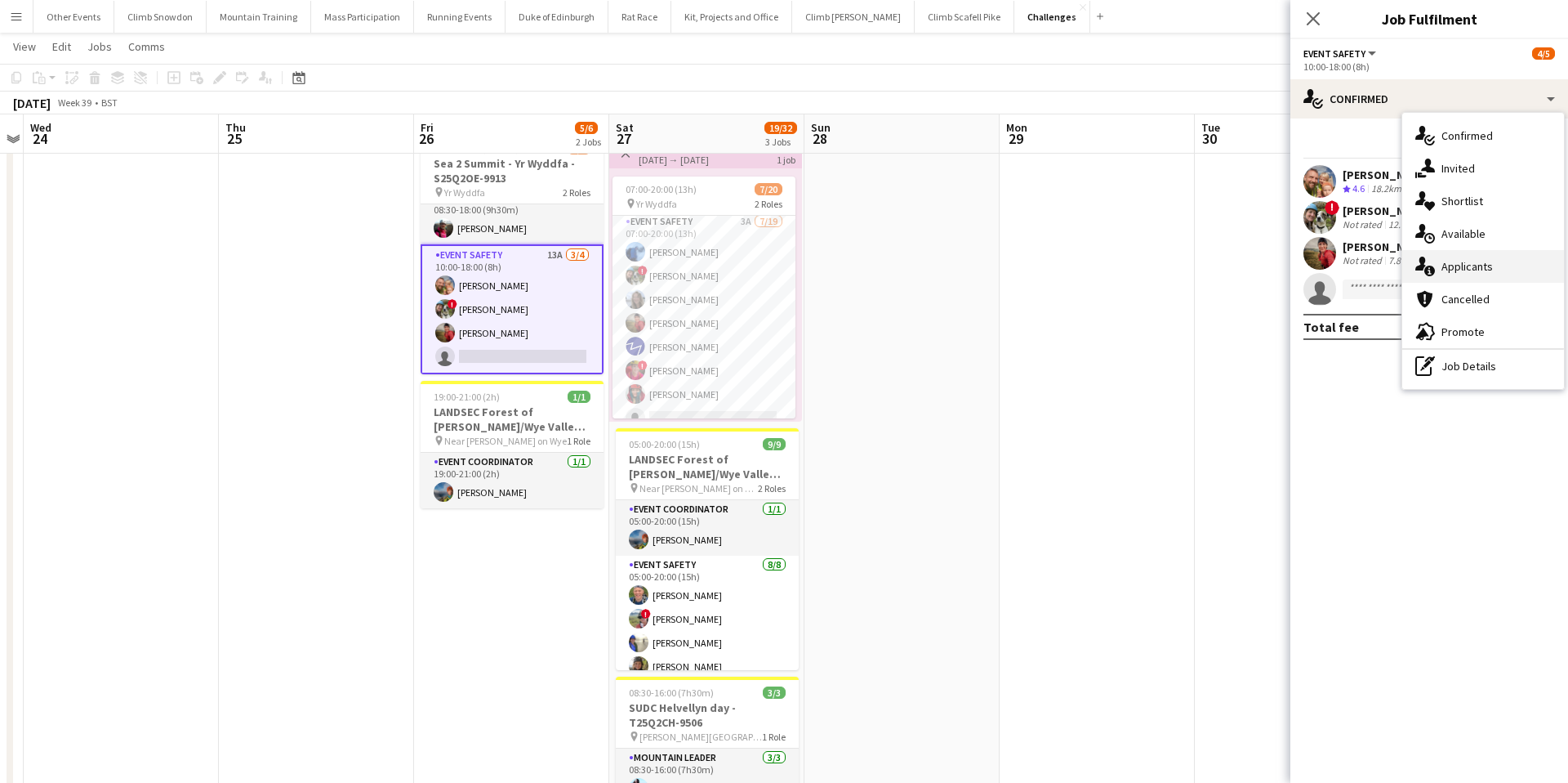
click at [1467, 265] on span "Applicants" at bounding box center [1468, 266] width 51 height 15
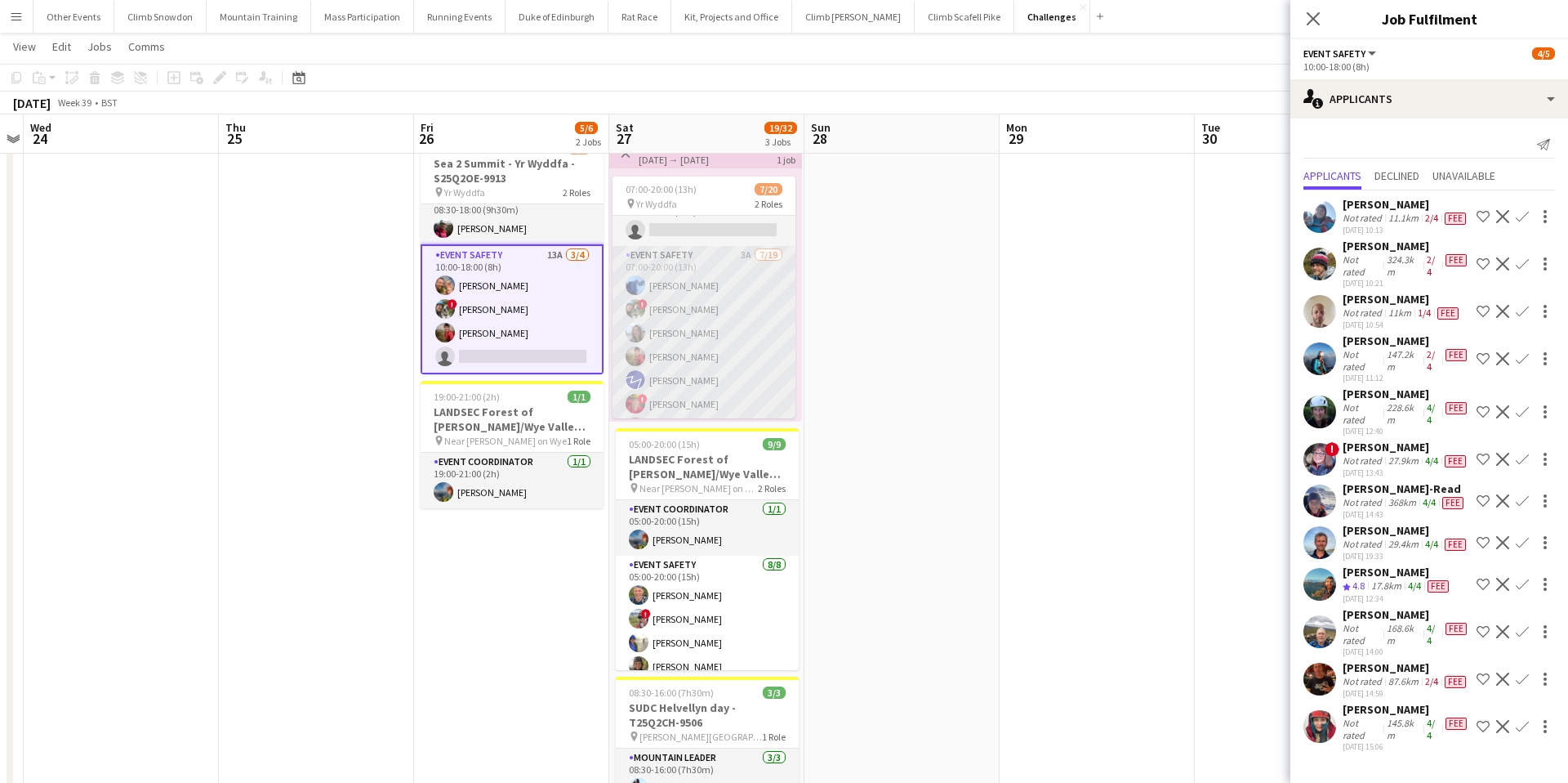
scroll to position [0, 0]
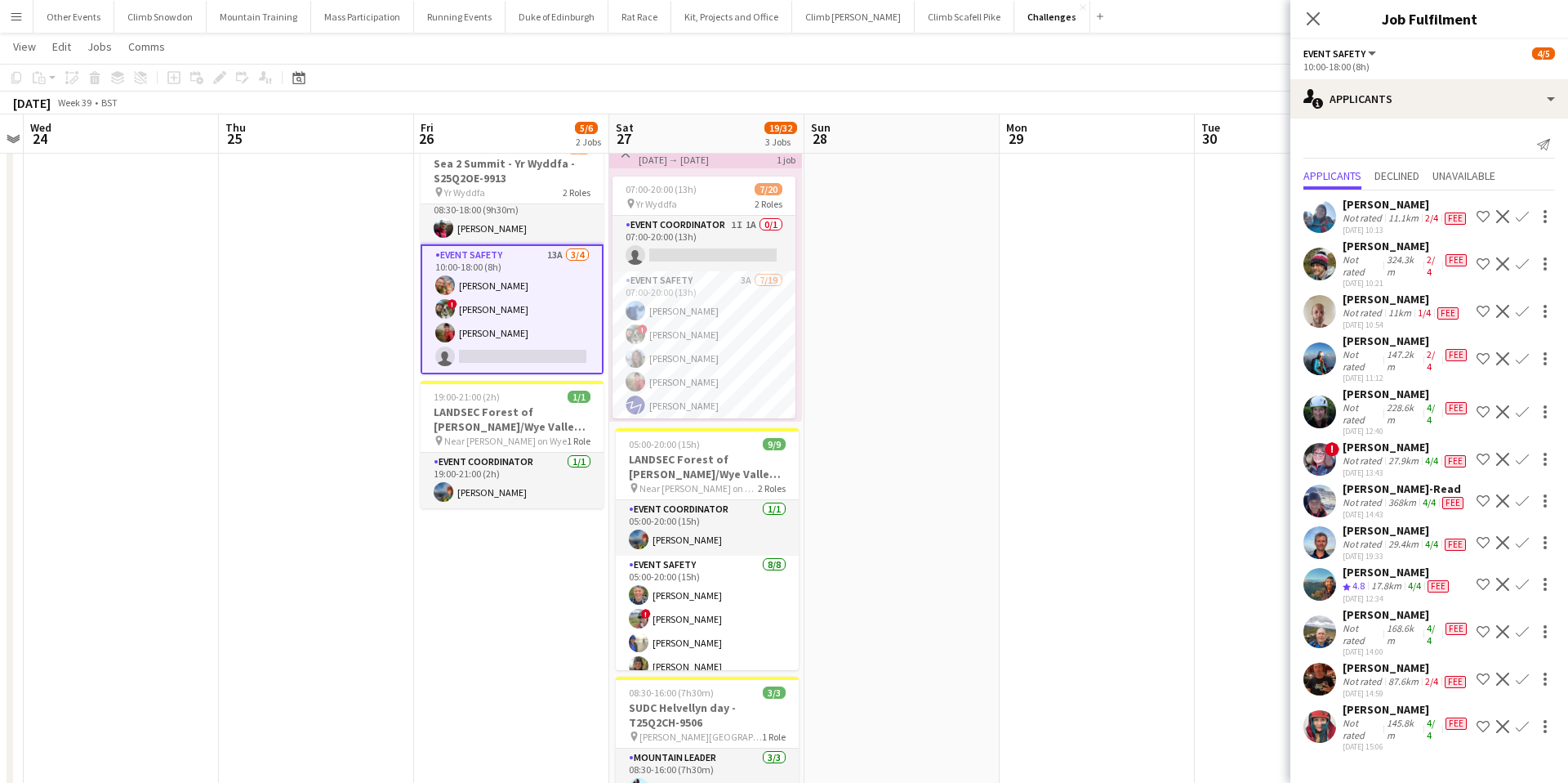
click at [1372, 398] on div "[PERSON_NAME]" at bounding box center [1406, 394] width 128 height 15
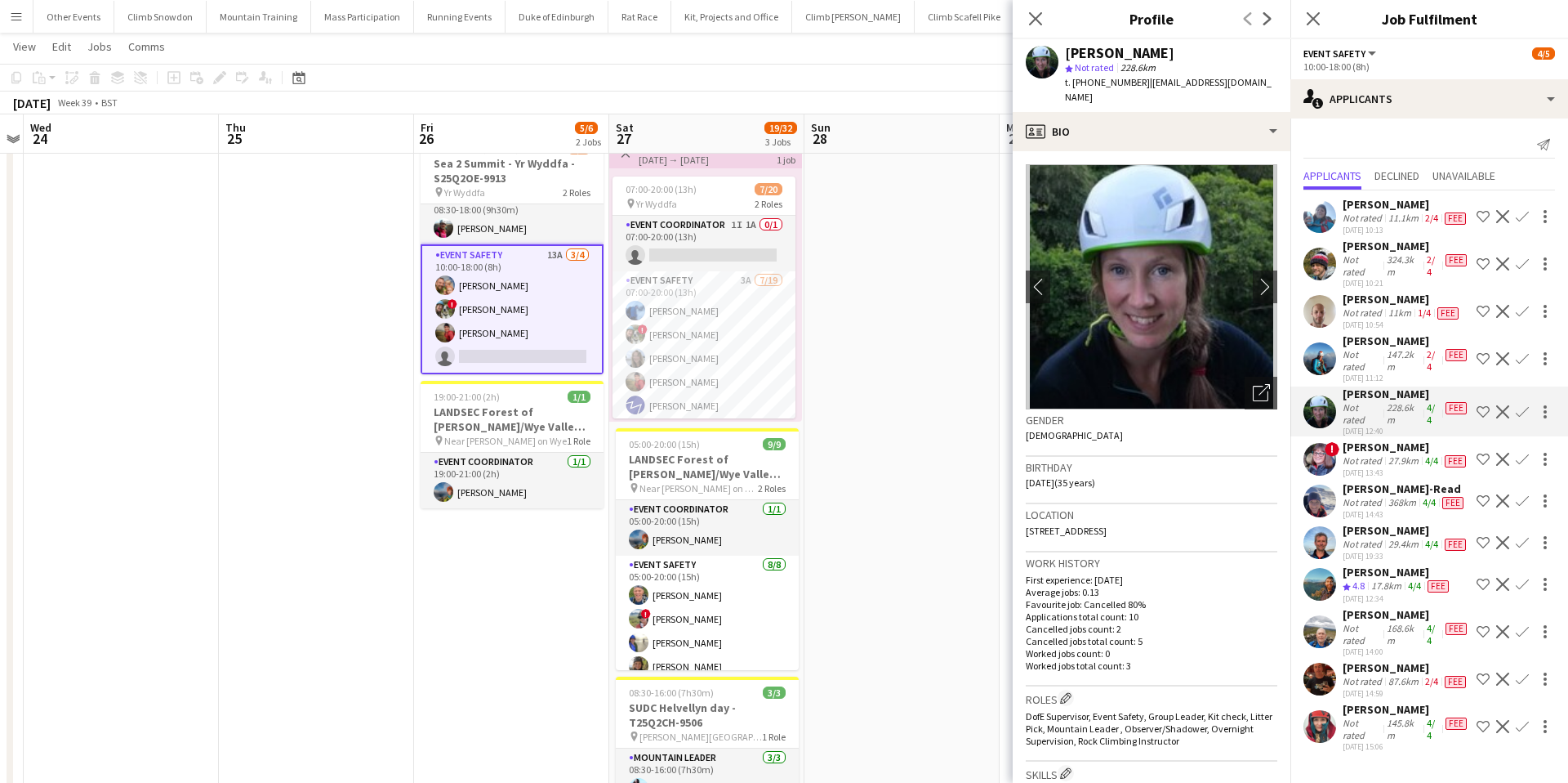
click at [1526, 409] on app-icon "Confirm" at bounding box center [1523, 412] width 13 height 13
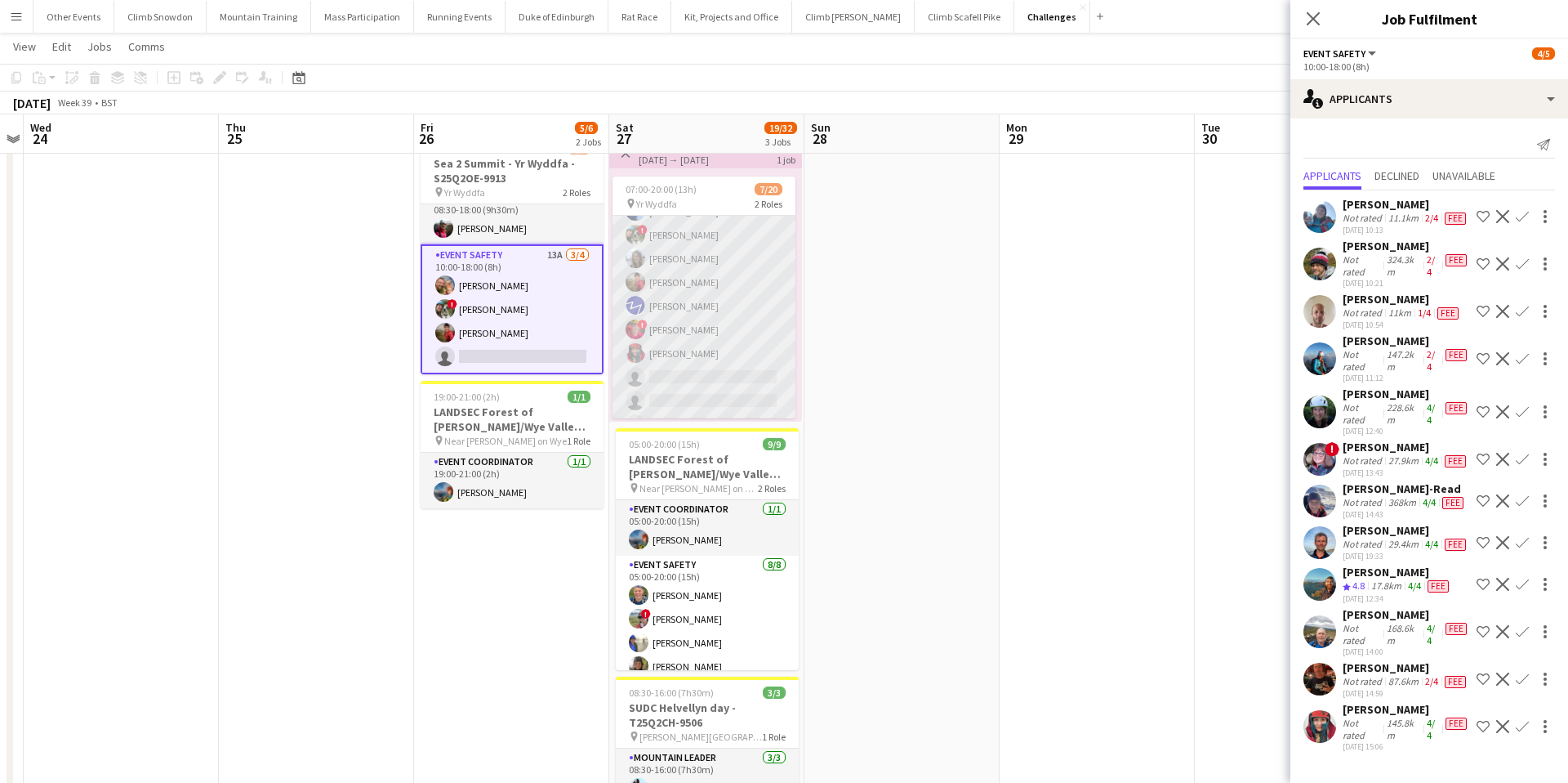
scroll to position [92, 0]
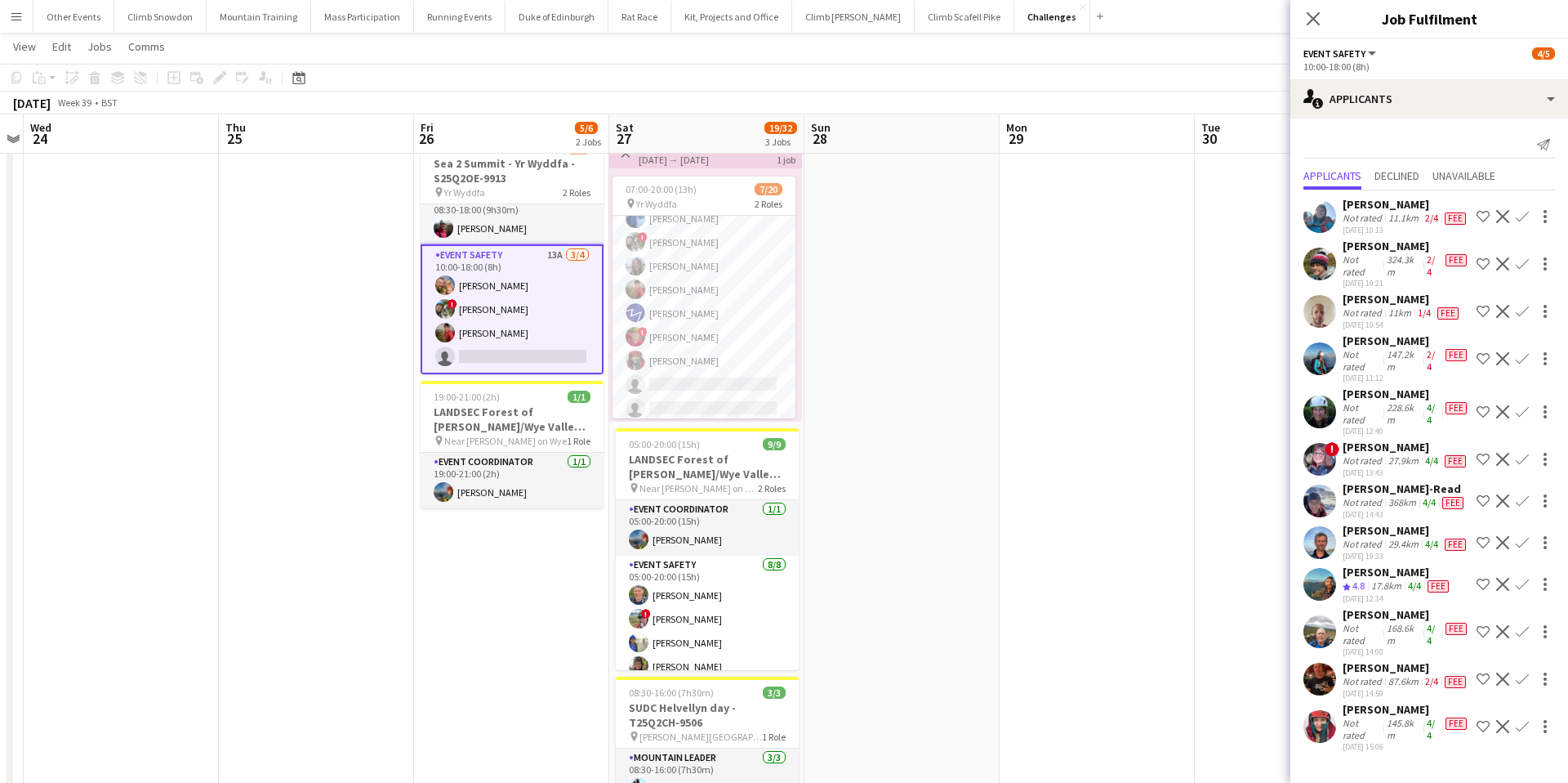
click at [488, 316] on app-card-role "Event Safety 13A [DATE] 10:00-18:00 (8h) [PERSON_NAME] ! [PERSON_NAME] [PERSON_…" at bounding box center [512, 309] width 183 height 130
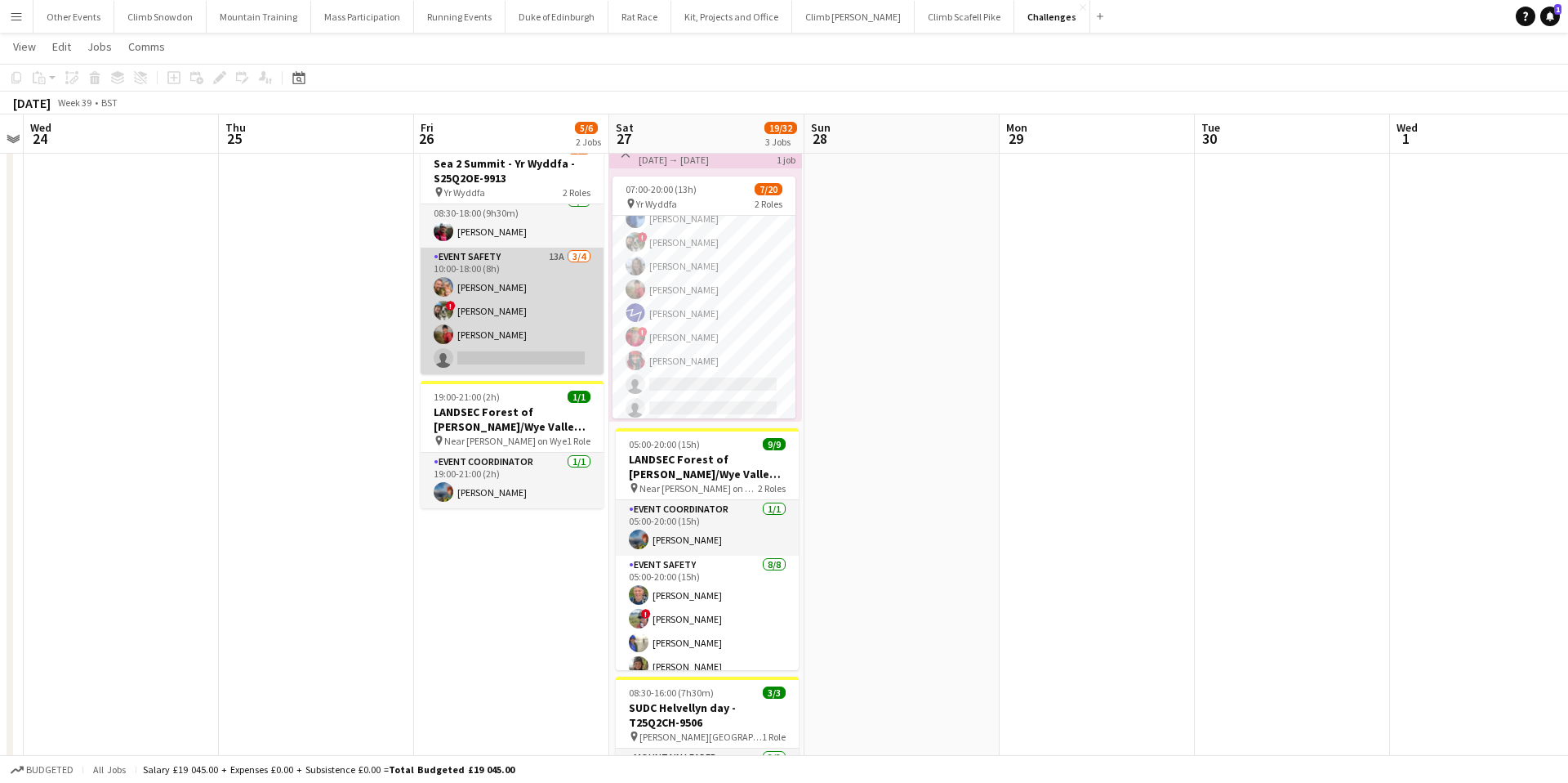
click at [530, 307] on app-card-role "Event Safety 13A [DATE] 10:00-18:00 (8h) [PERSON_NAME] ! [PERSON_NAME] [PERSON_…" at bounding box center [512, 311] width 183 height 127
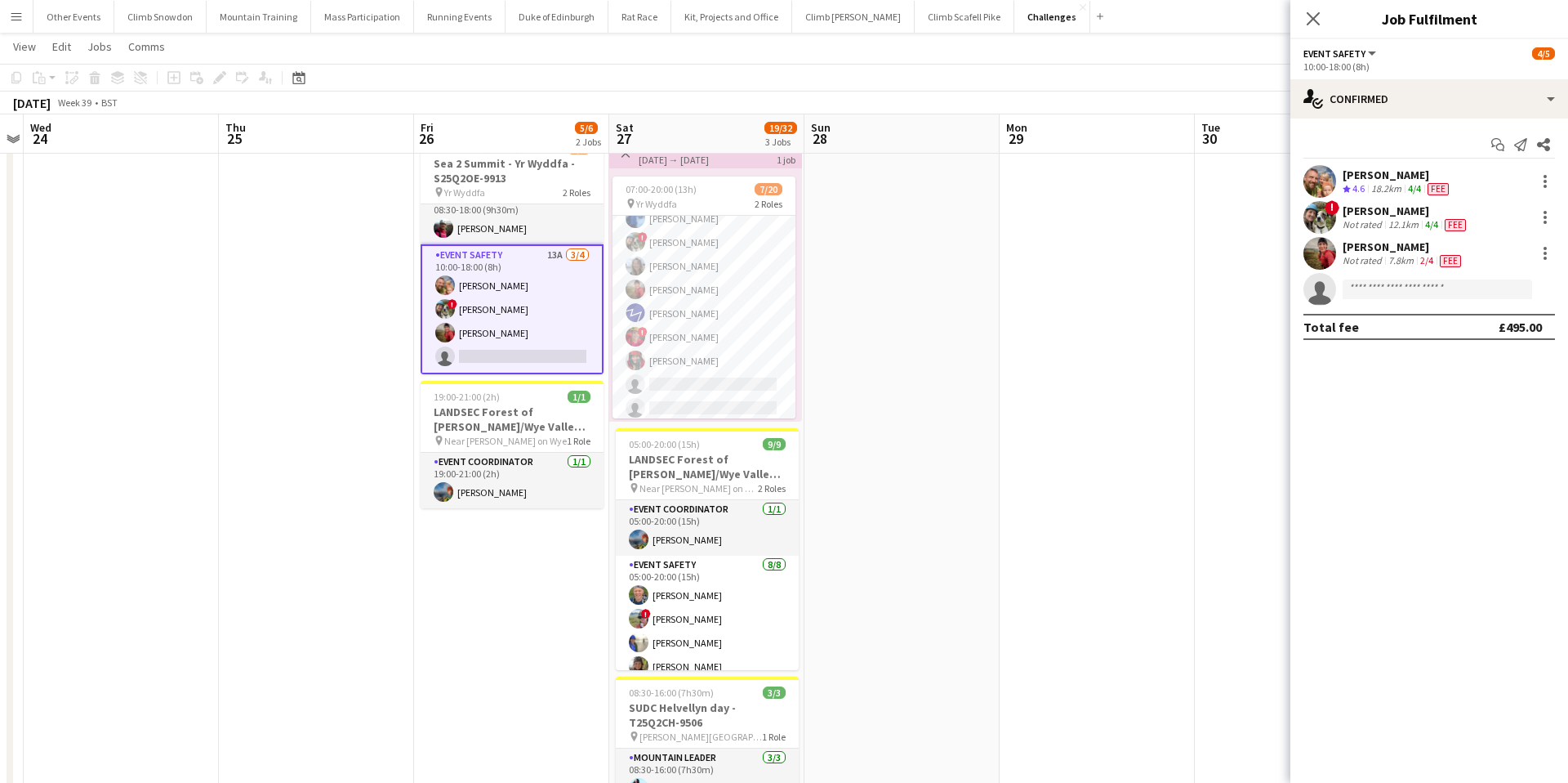
click at [1235, 50] on app-page-menu "View Day view expanded Day view collapsed Month view Date picker Jump to [DATE]…" at bounding box center [784, 47] width 1568 height 31
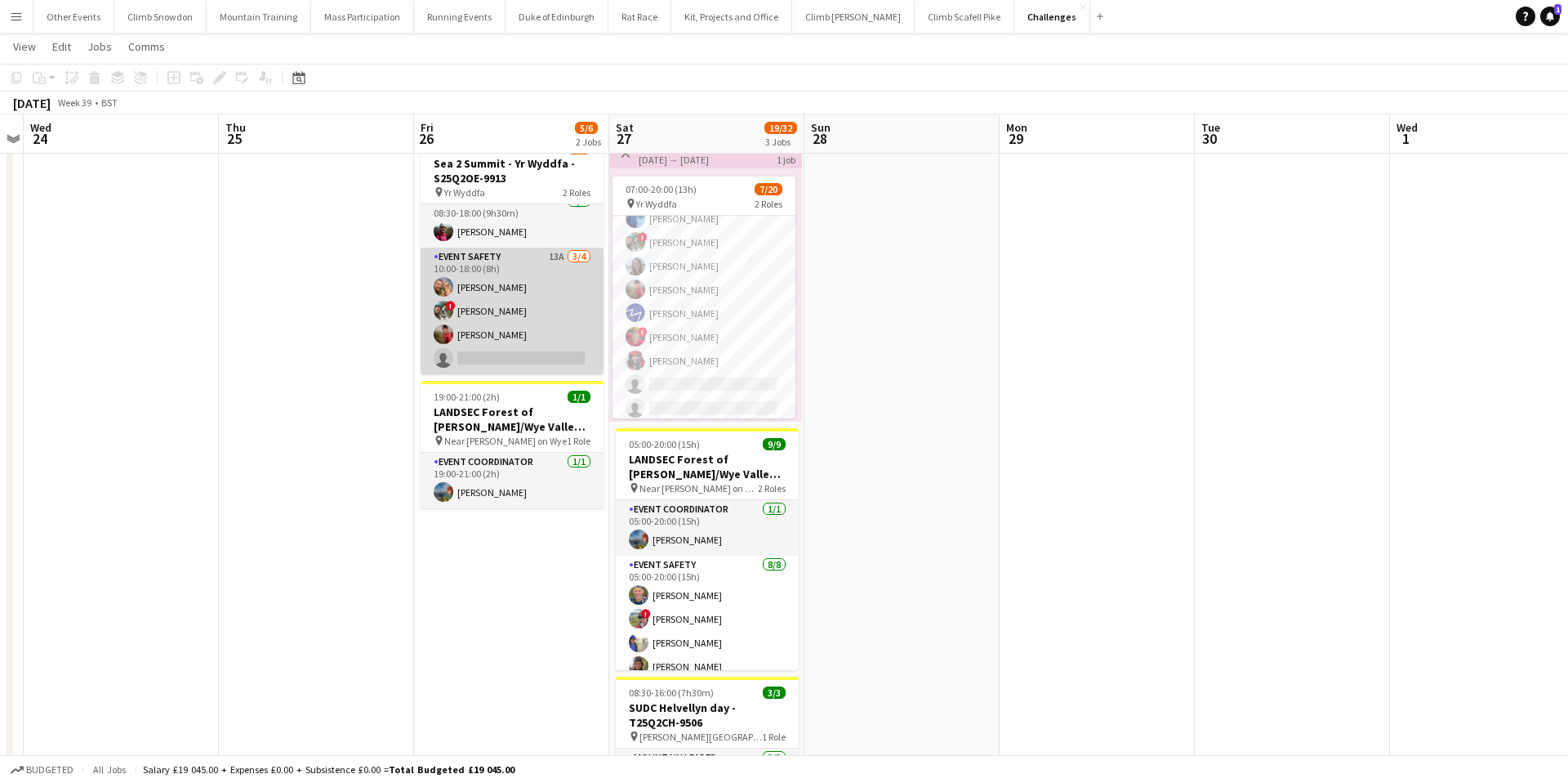
click at [541, 291] on app-card-role "Event Safety 13A [DATE] 10:00-18:00 (8h) [PERSON_NAME] ! [PERSON_NAME] [PERSON_…" at bounding box center [512, 311] width 183 height 127
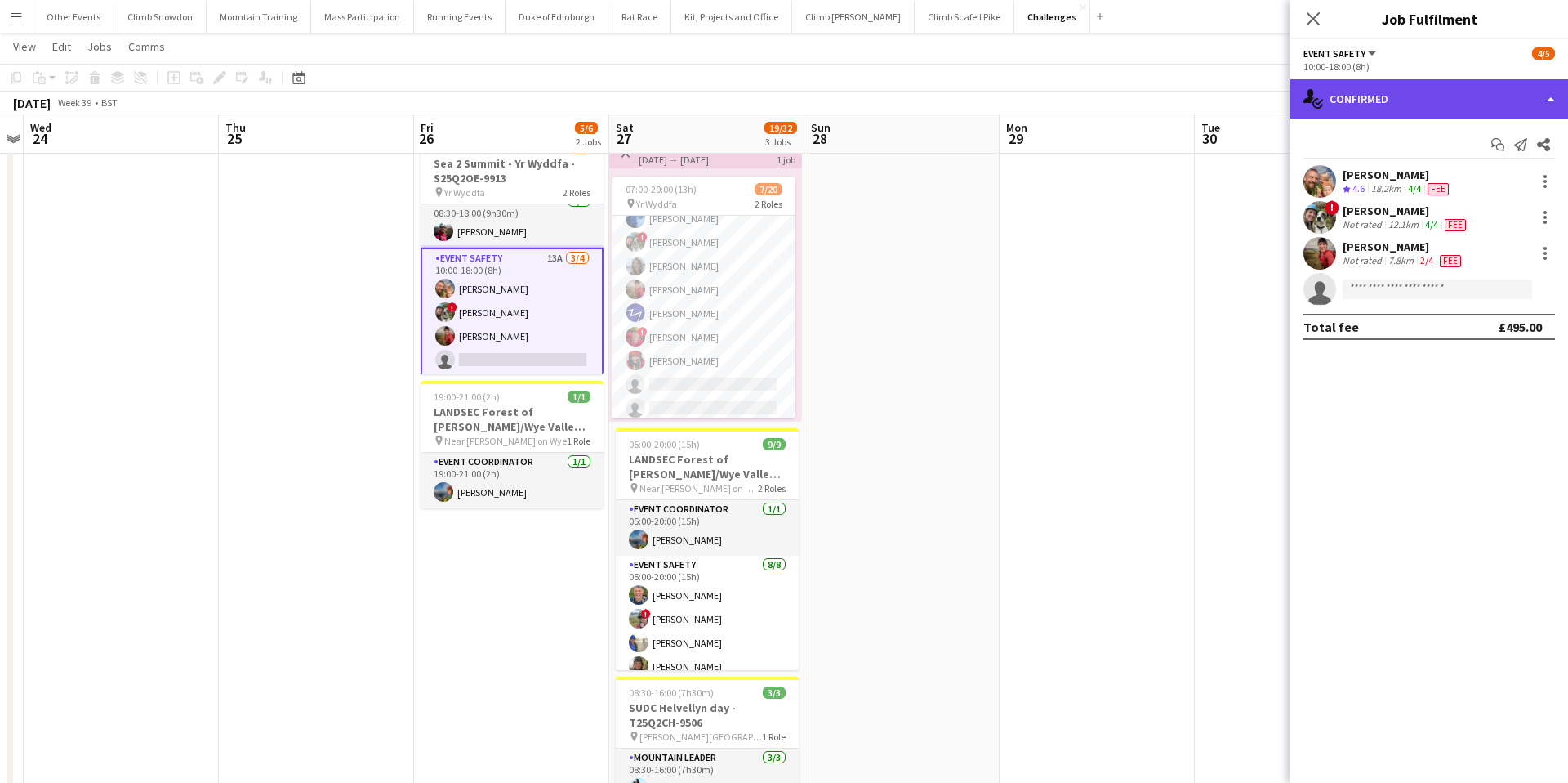
click at [1452, 100] on div "single-neutral-actions-check-2 Confirmed" at bounding box center [1429, 99] width 278 height 39
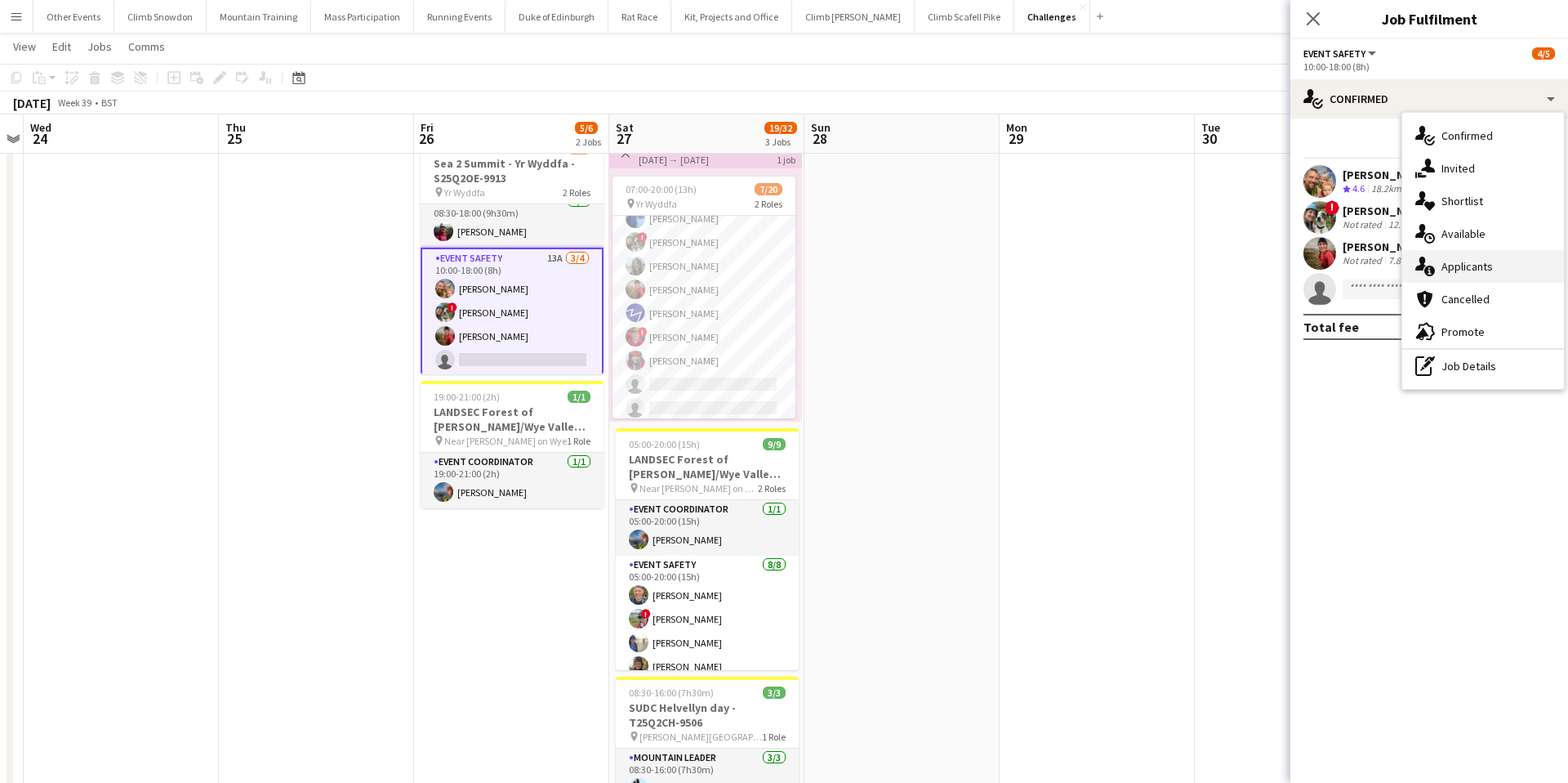
click at [1471, 261] on span "Applicants" at bounding box center [1468, 266] width 51 height 15
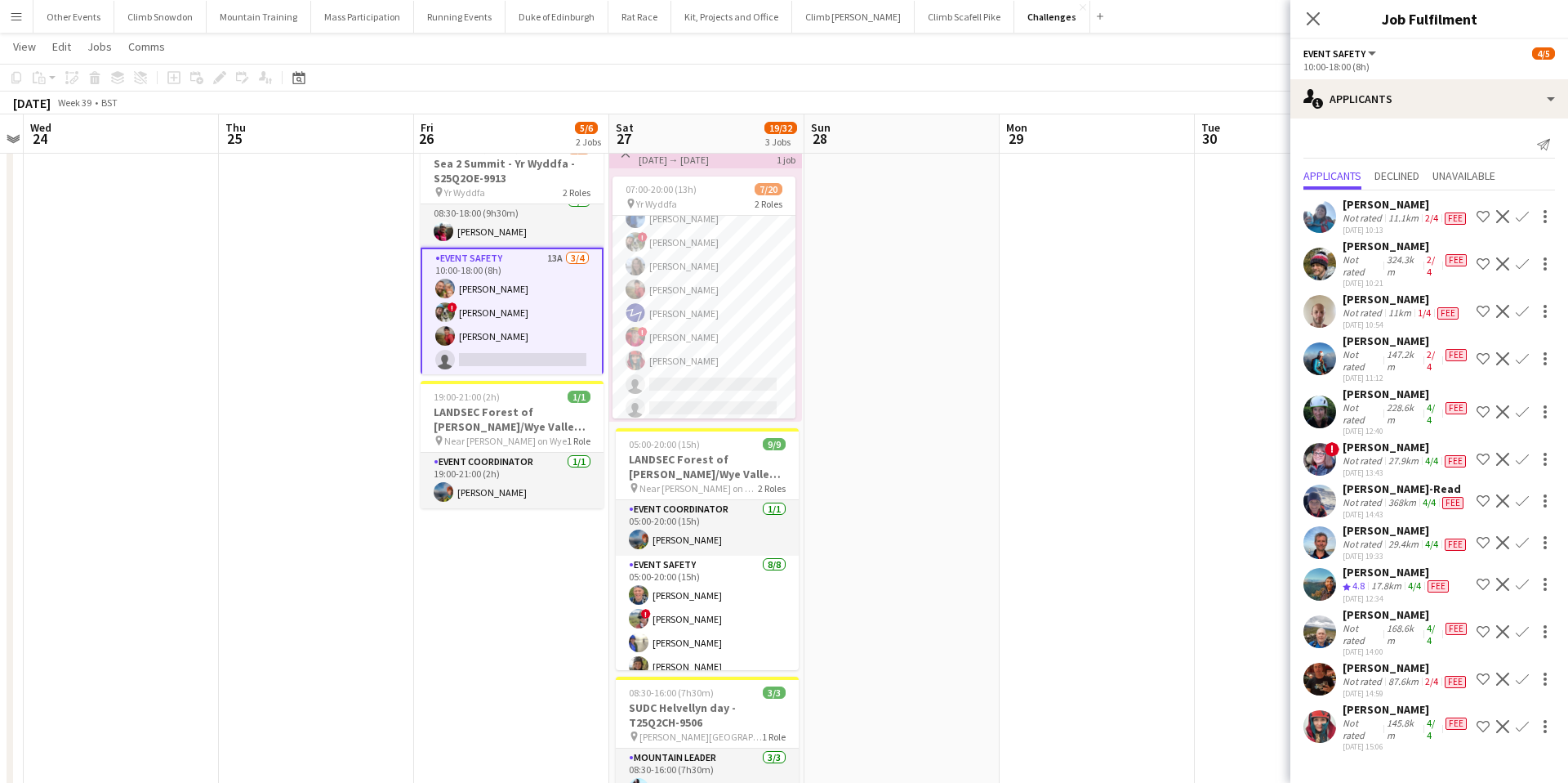
click at [1524, 410] on app-icon "Confirm" at bounding box center [1523, 412] width 13 height 13
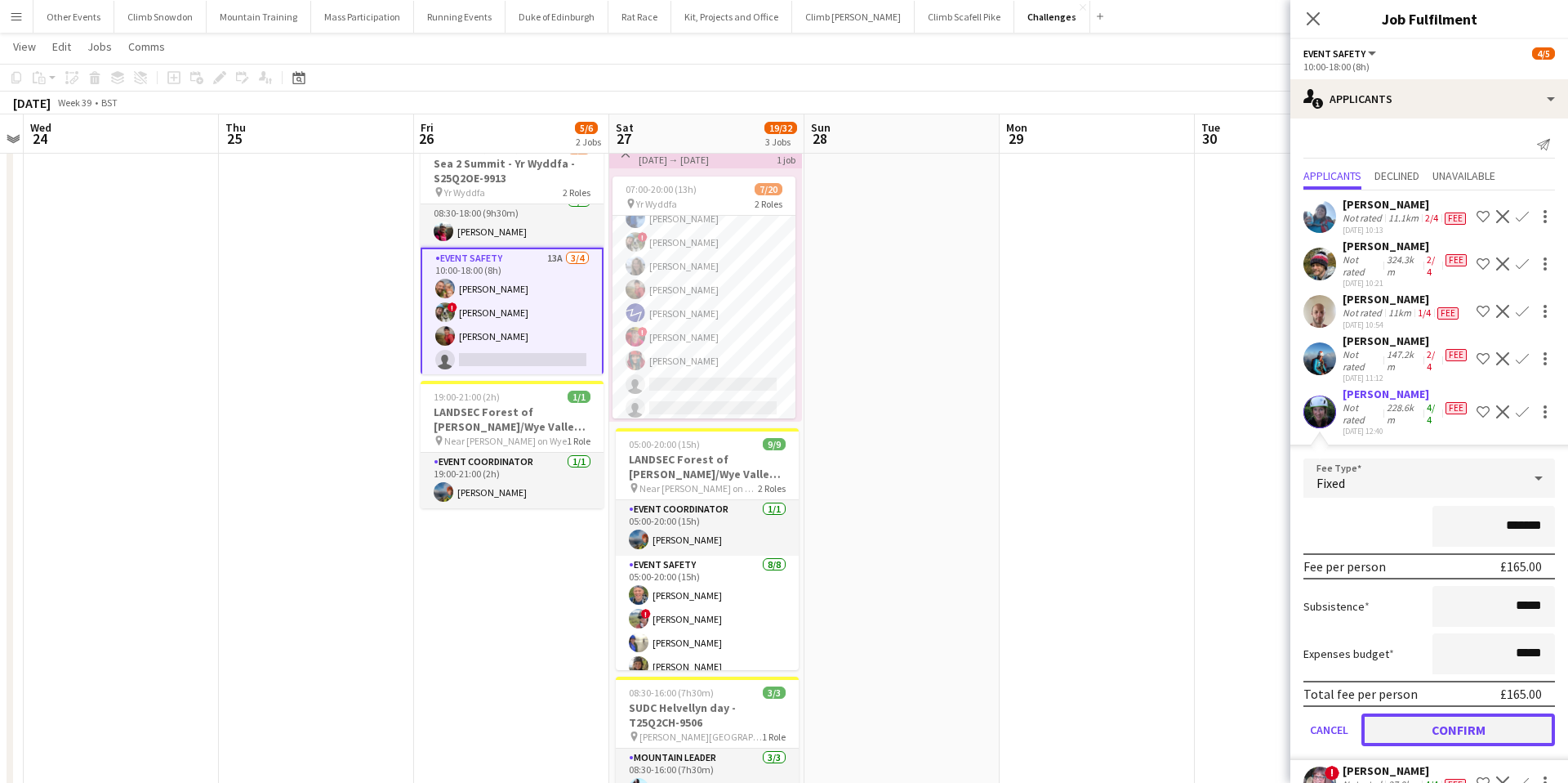
click at [1438, 731] on button "Confirm" at bounding box center [1458, 730] width 193 height 32
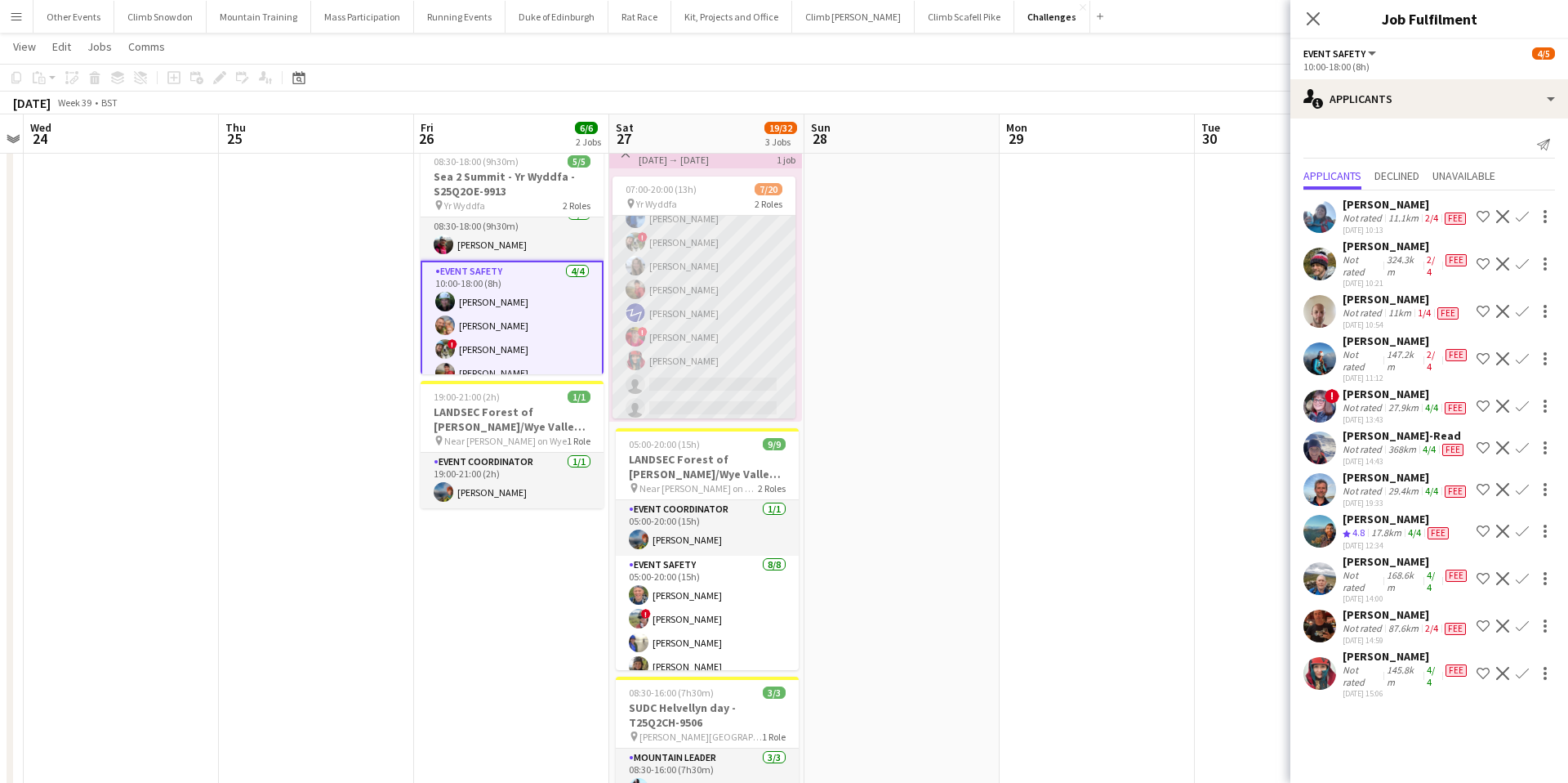
click at [726, 384] on app-card-role "Event Safety 3A [DATE] 07:00-20:00 (13h) [PERSON_NAME] ! [PERSON_NAME] [PERSON_…" at bounding box center [704, 420] width 183 height 483
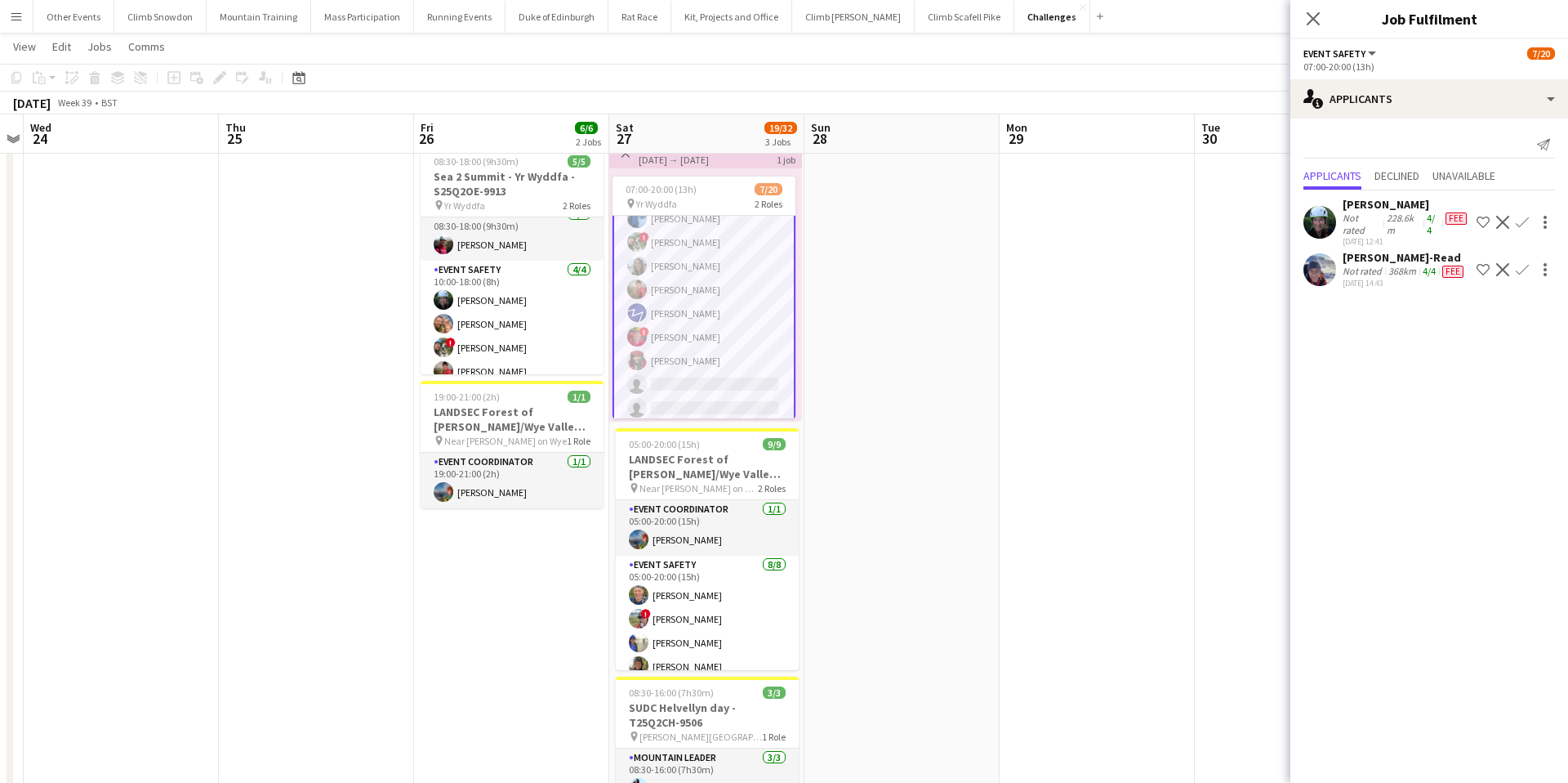
click at [1523, 221] on app-icon "Confirm" at bounding box center [1523, 223] width 13 height 13
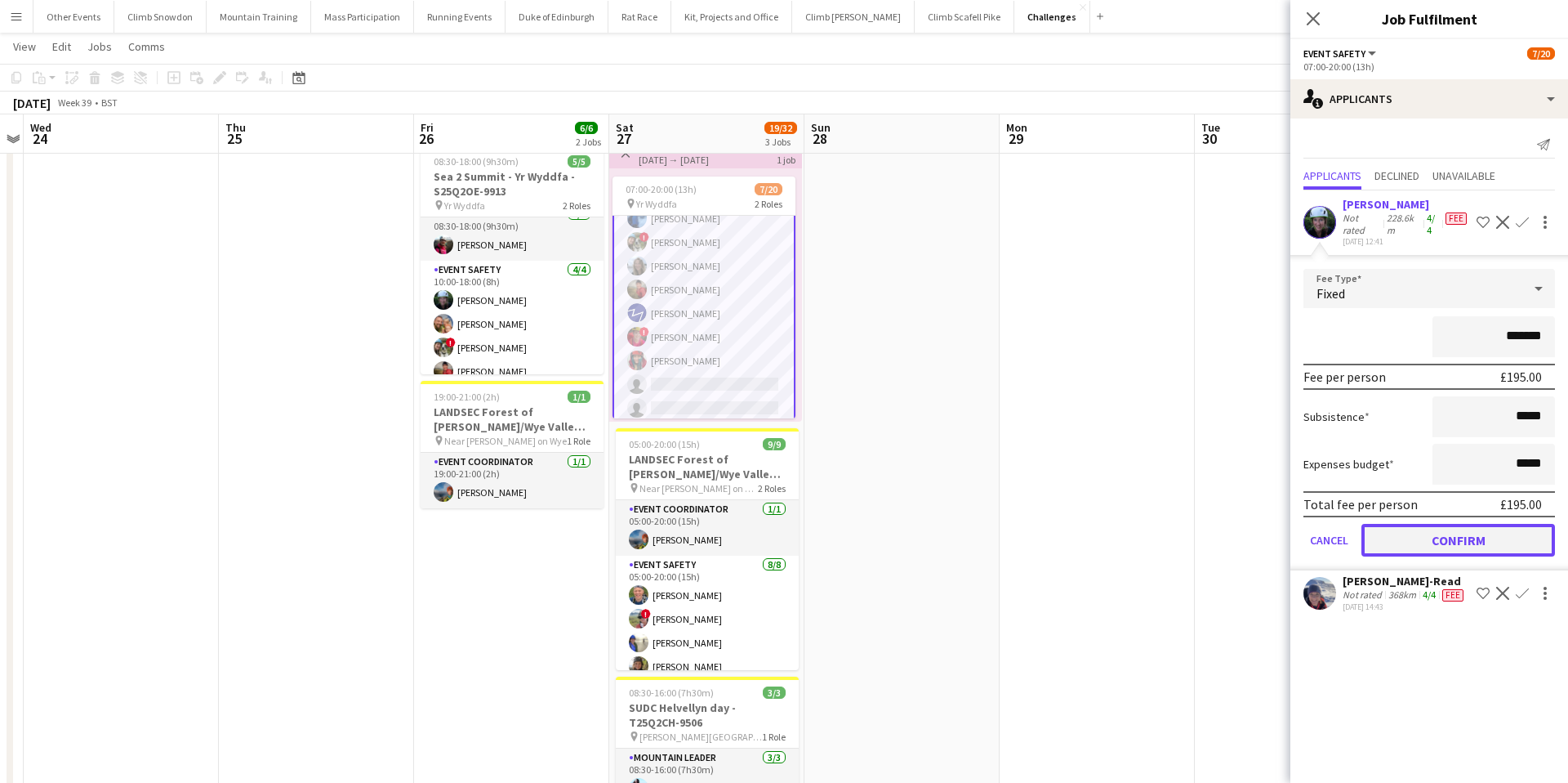
click at [1443, 542] on button "Confirm" at bounding box center [1458, 540] width 193 height 32
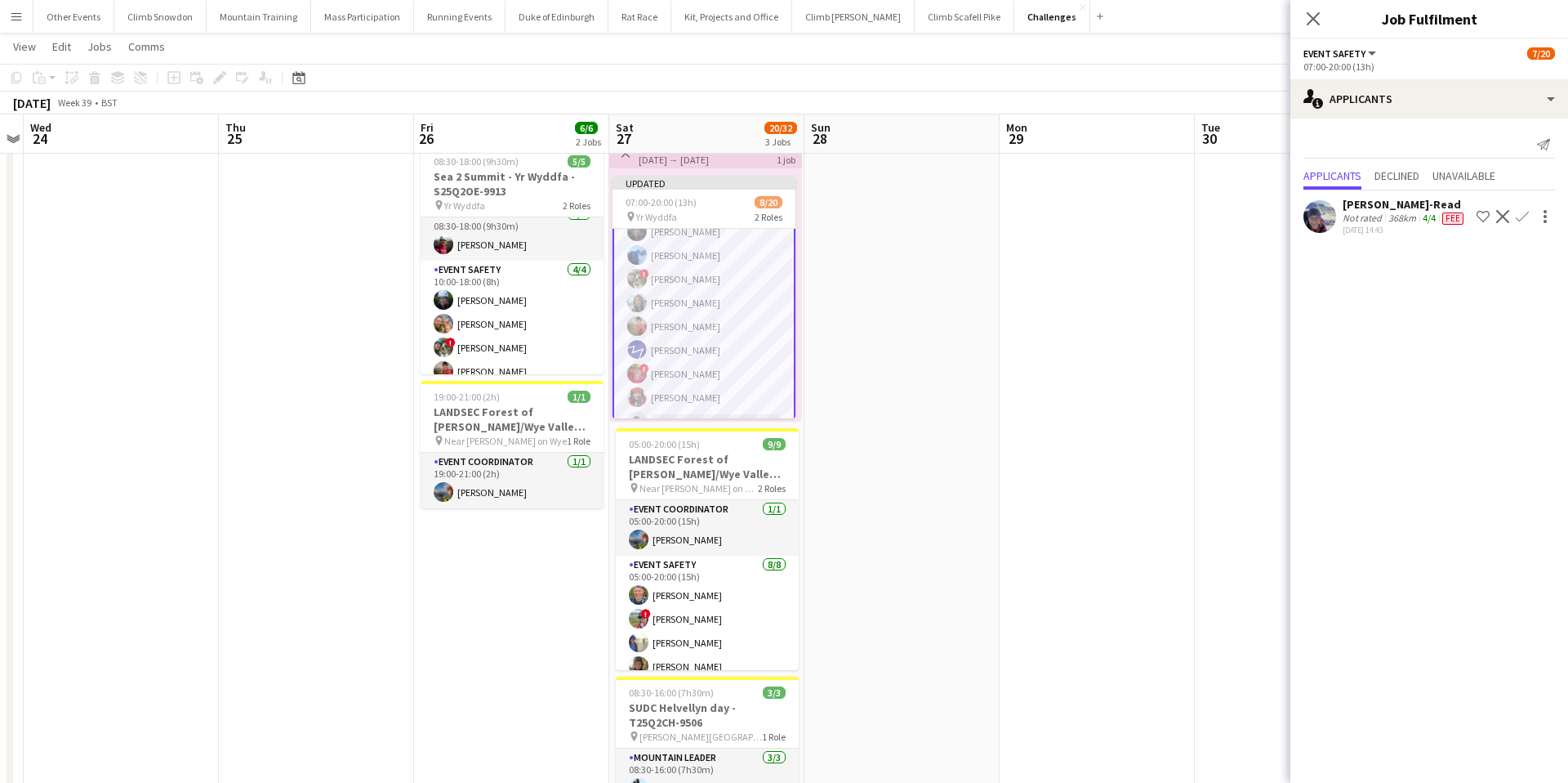
click at [1521, 210] on app-icon "Confirm" at bounding box center [1523, 217] width 13 height 13
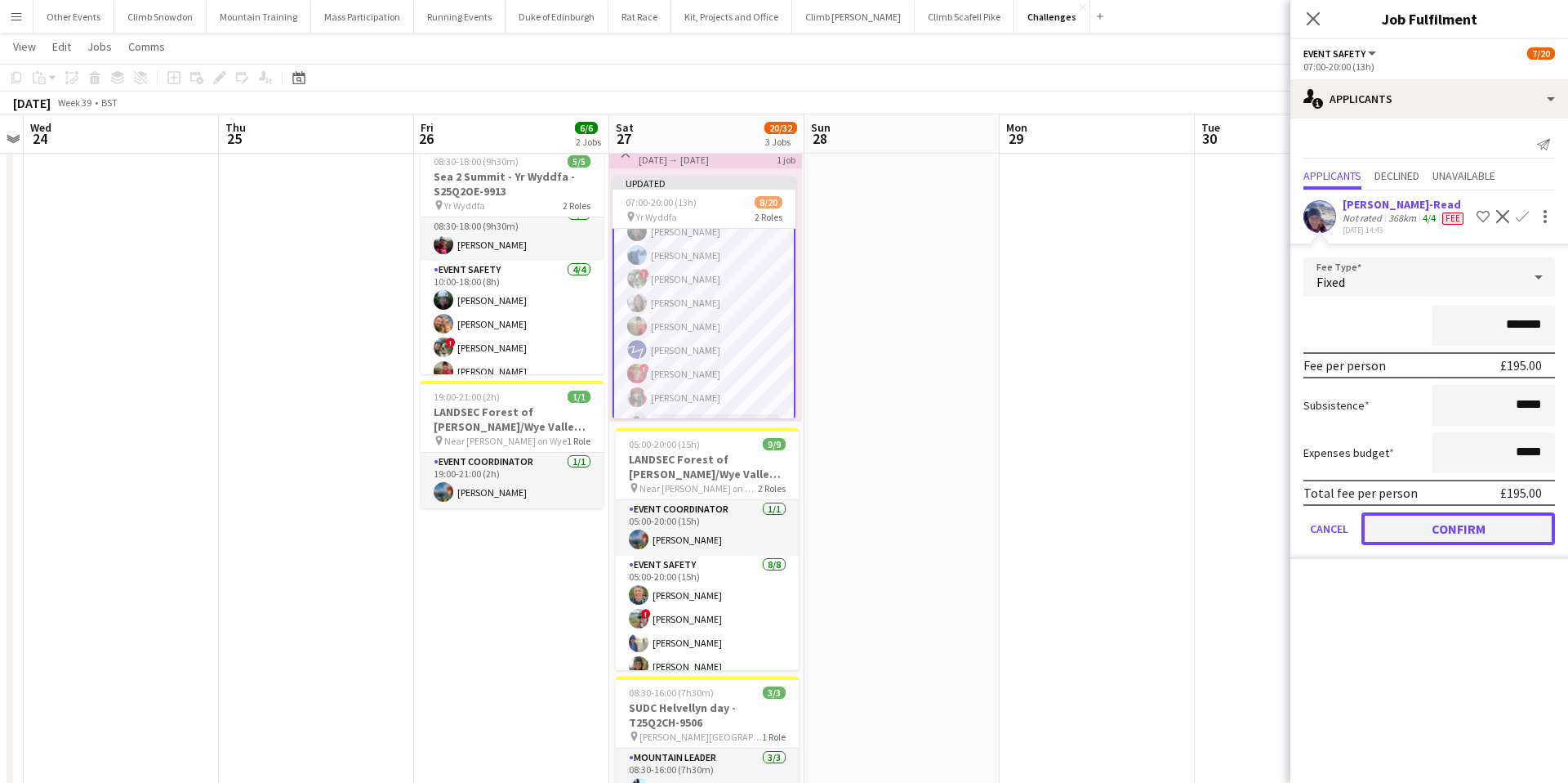
click at [1419, 519] on button "Confirm" at bounding box center [1458, 529] width 193 height 32
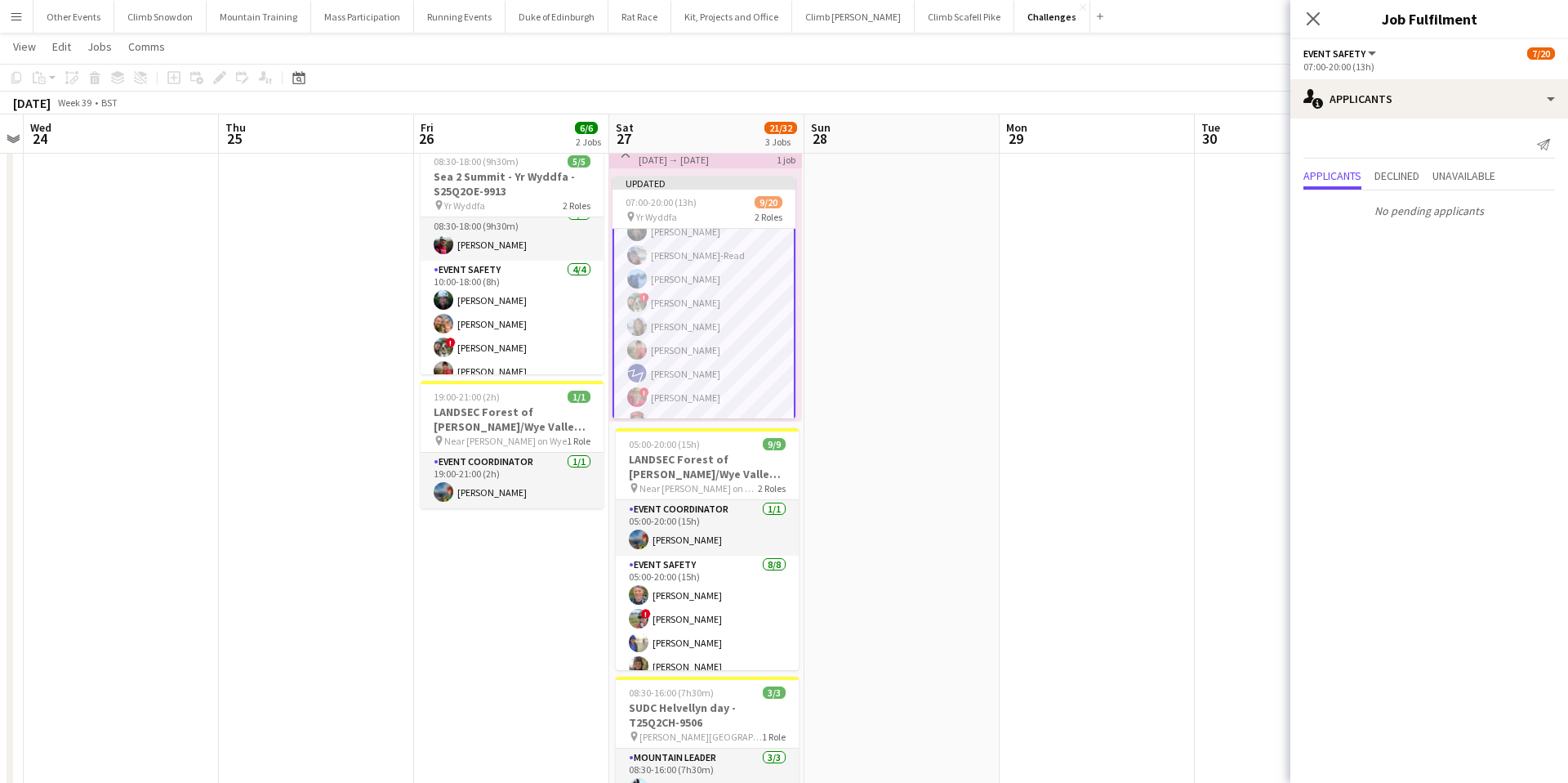
click at [1240, 27] on app-navbar "Menu Boards Boards Boards All jobs Status Workforce Workforce My Workforce Recr…" at bounding box center [784, 16] width 1568 height 32
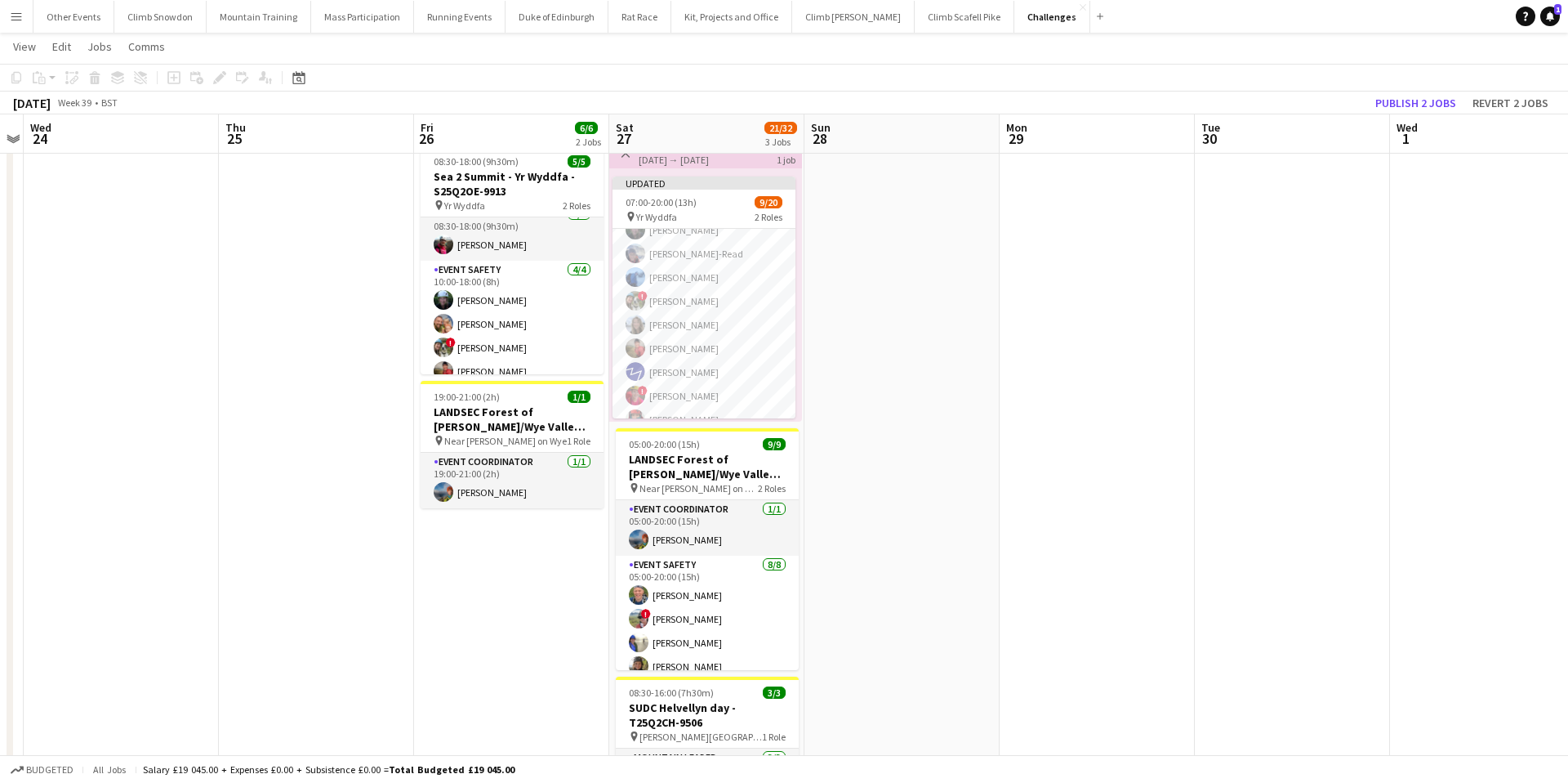
scroll to position [92, 0]
click at [1432, 101] on button "Publish 2 jobs" at bounding box center [1415, 102] width 94 height 21
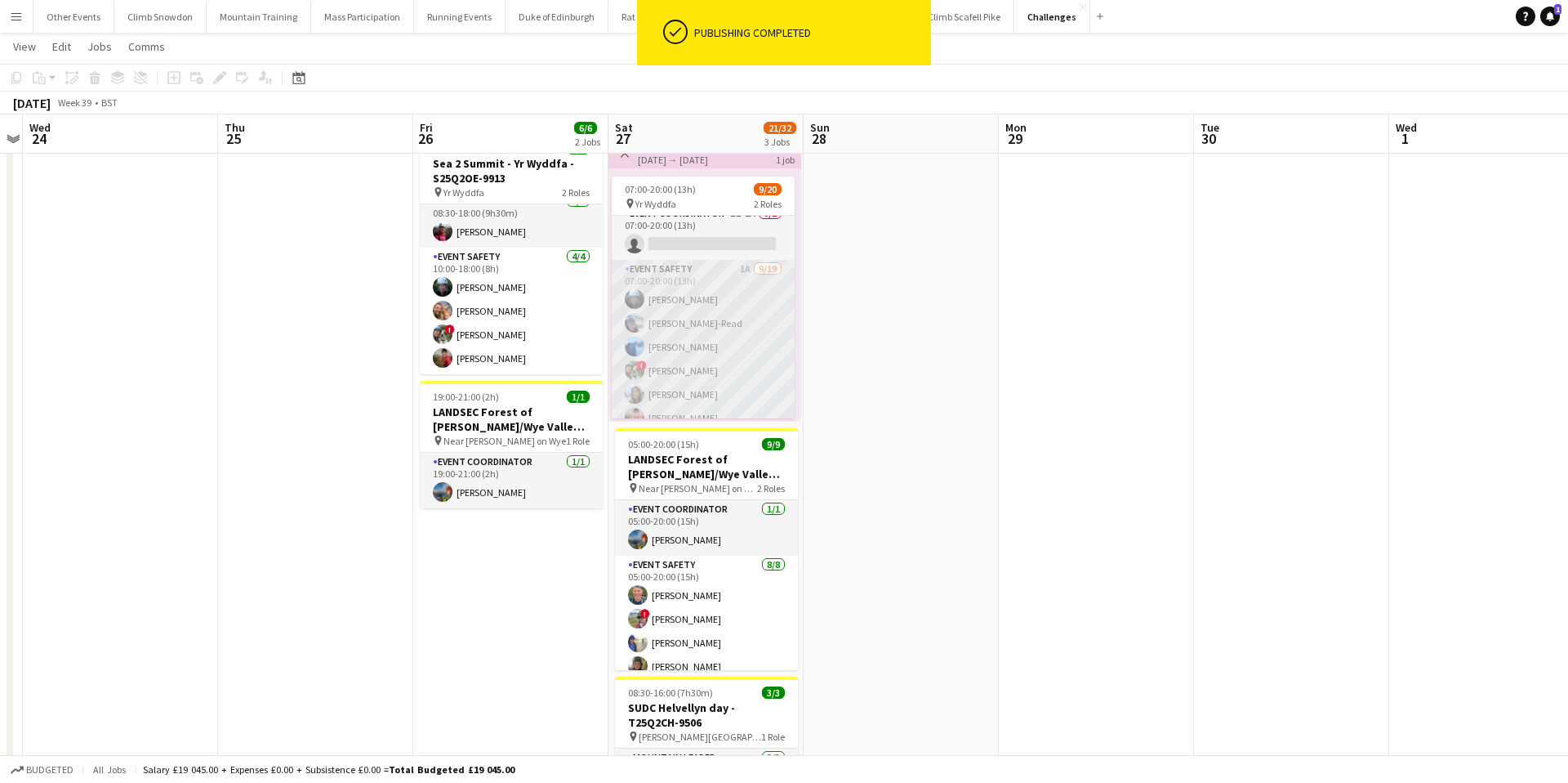
scroll to position [0, 0]
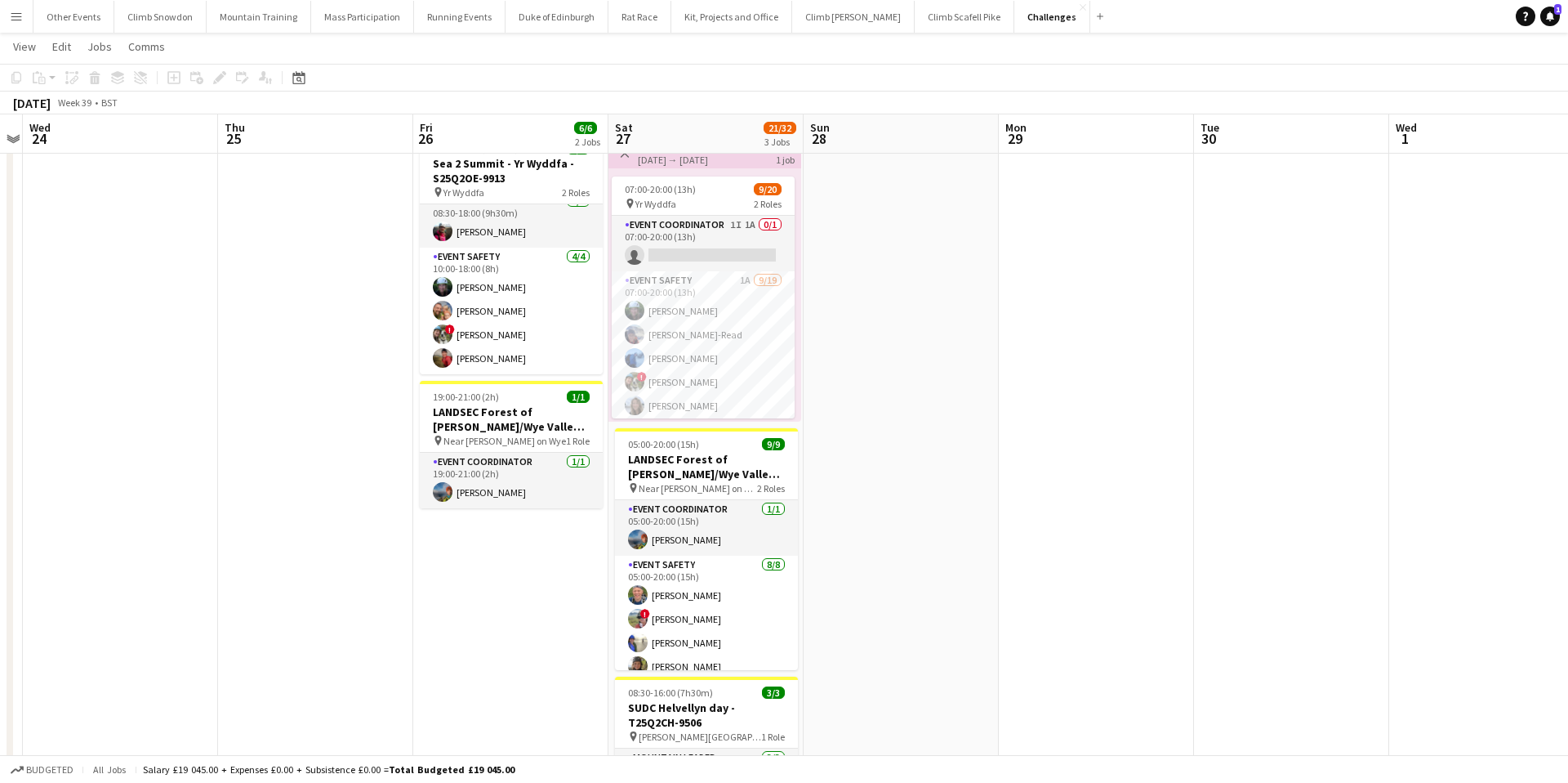
click at [281, 321] on app-date-cell at bounding box center [315, 506] width 195 height 760
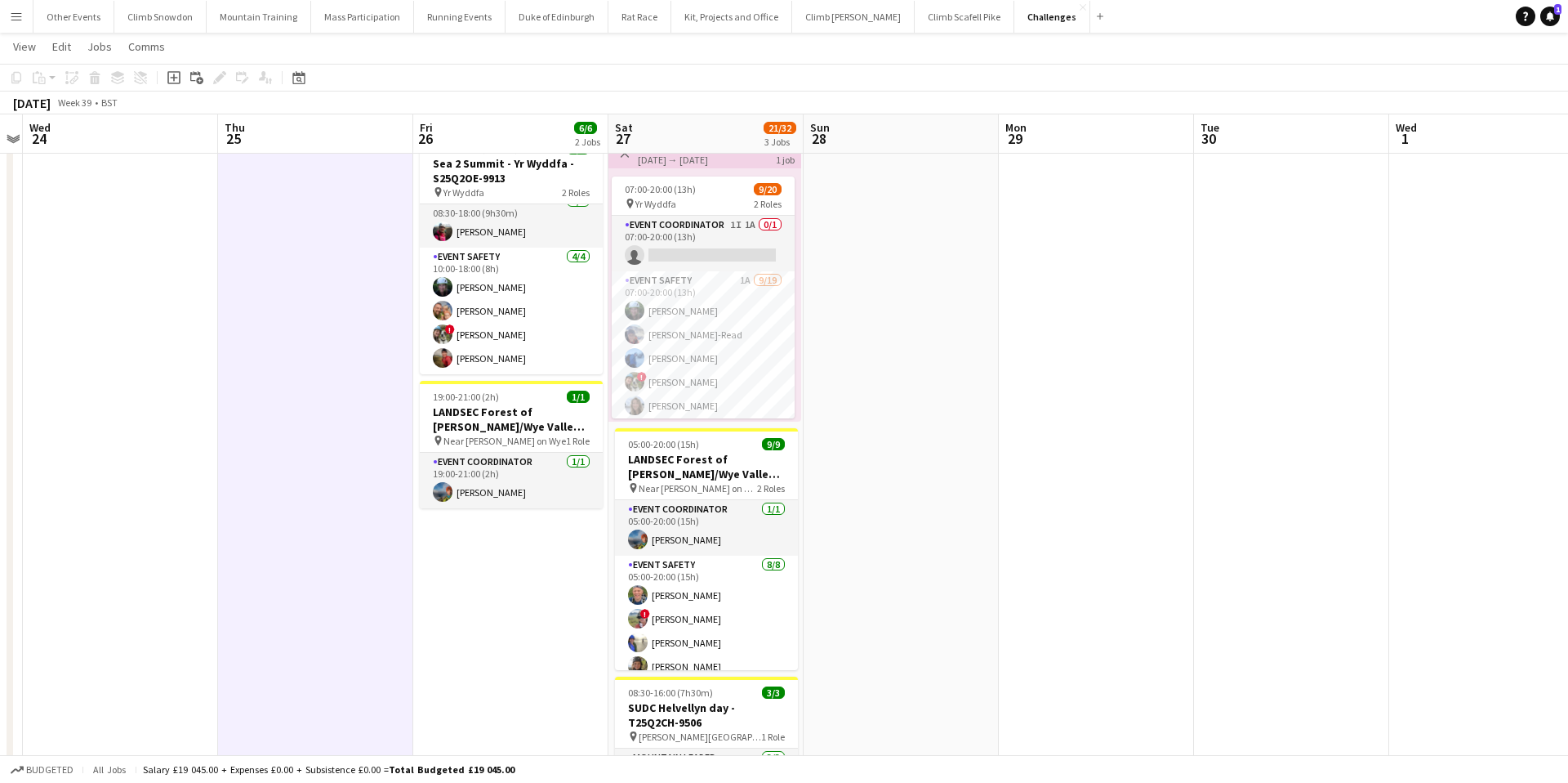
click at [907, 264] on app-date-cell at bounding box center [901, 506] width 195 height 760
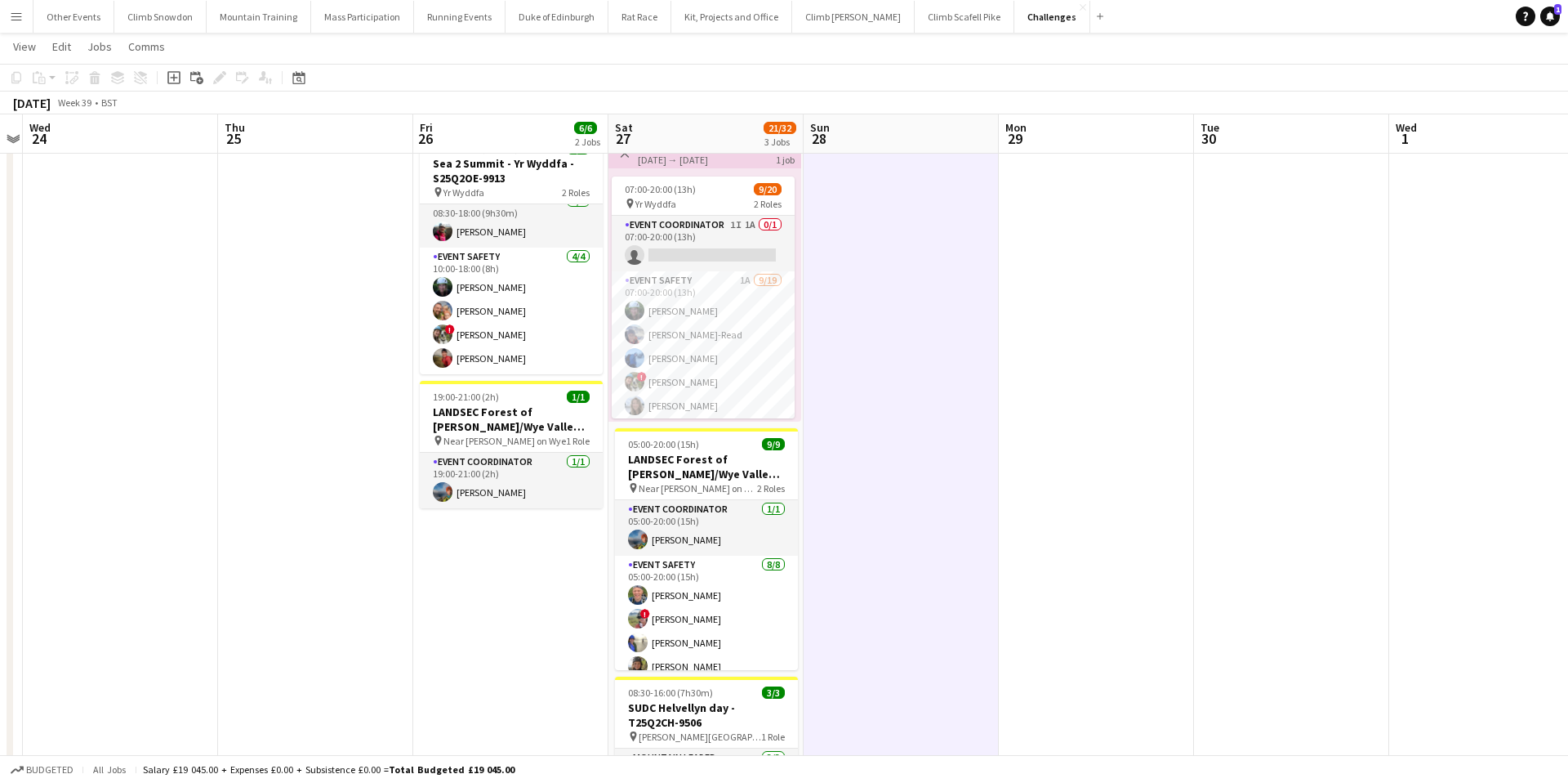
click at [260, 353] on app-date-cell at bounding box center [315, 506] width 195 height 760
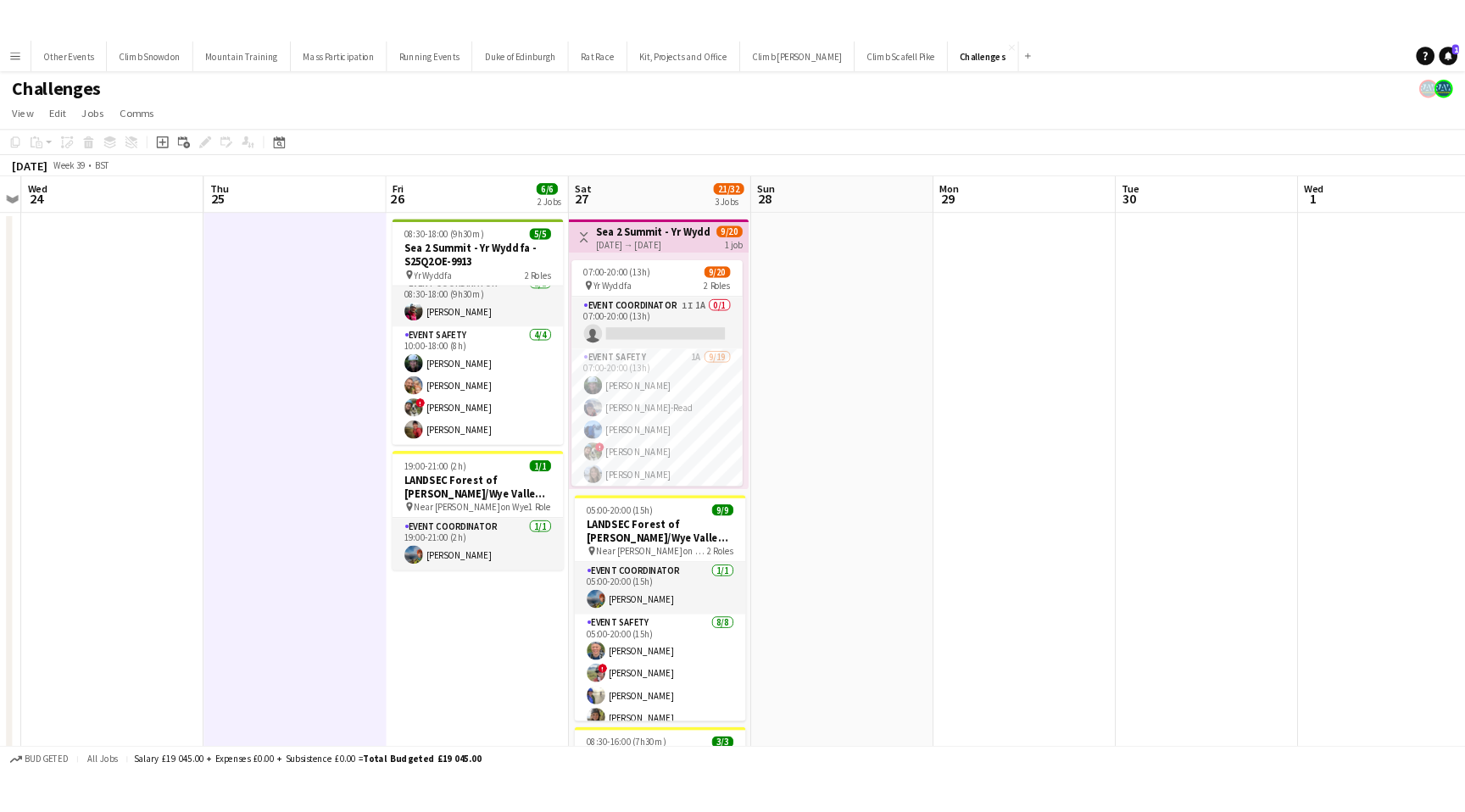
scroll to position [13, 0]
